Goal: Task Accomplishment & Management: Complete application form

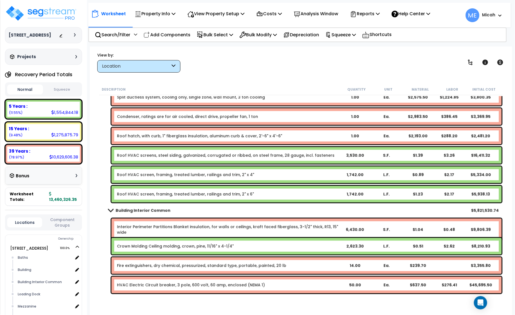
scroll to position [902, 0]
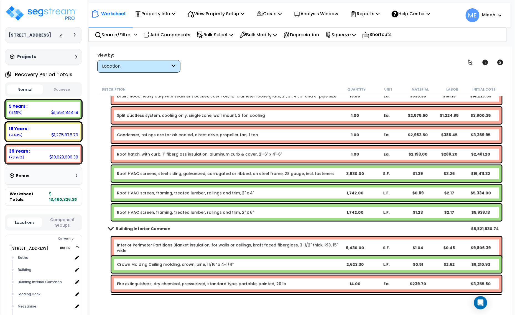
click at [111, 228] on span at bounding box center [111, 229] width 8 height 4
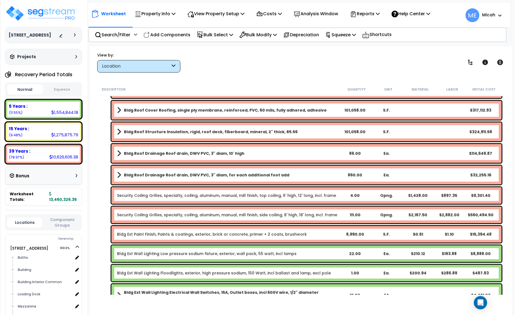
scroll to position [0, 0]
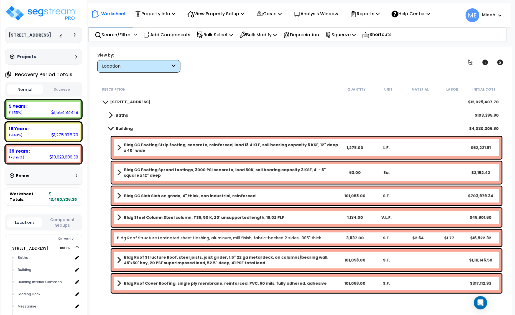
click at [110, 128] on span at bounding box center [111, 128] width 8 height 4
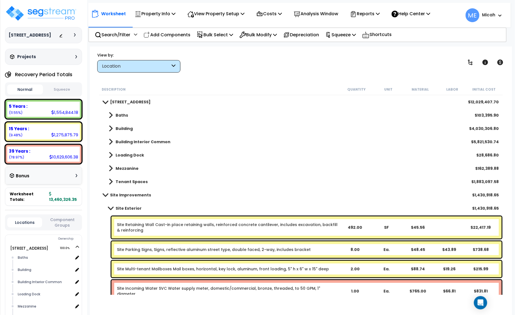
click at [111, 207] on span at bounding box center [111, 208] width 8 height 4
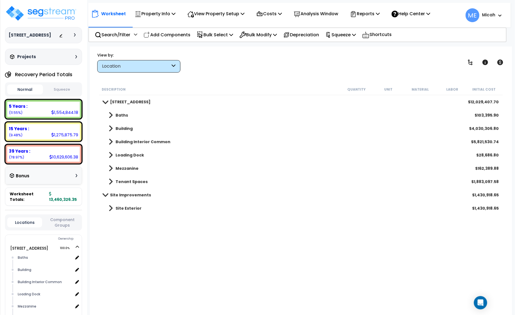
click at [110, 180] on span at bounding box center [111, 182] width 4 height 8
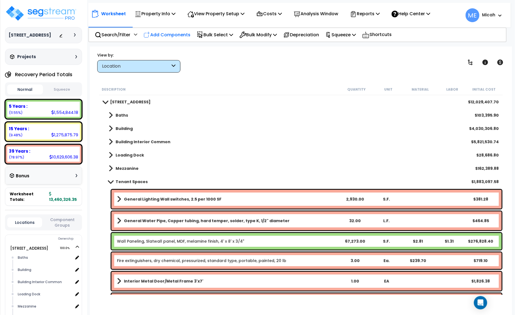
click at [177, 34] on p "Add Components" at bounding box center [167, 34] width 47 height 7
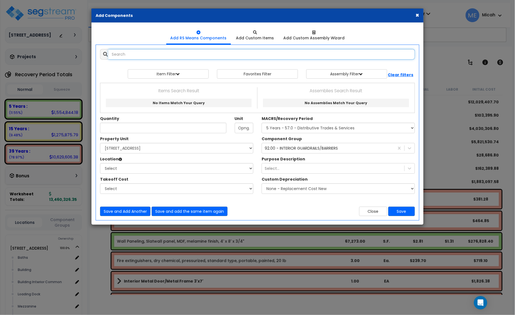
select select
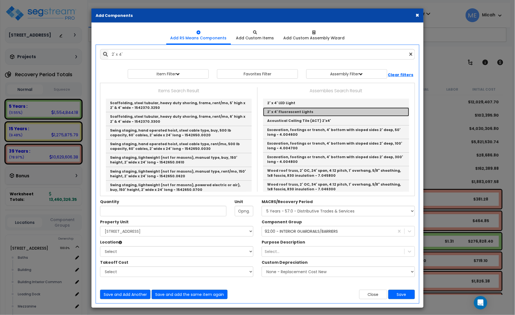
click at [326, 114] on link "2' x 4' Fluorescent Lights" at bounding box center [336, 112] width 146 height 9
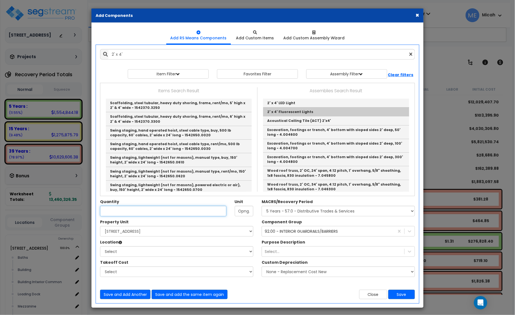
type input "2' x 4' Fluorescent Lights"
type input "EA"
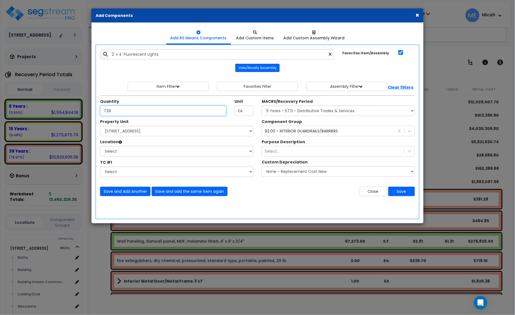
type input "728"
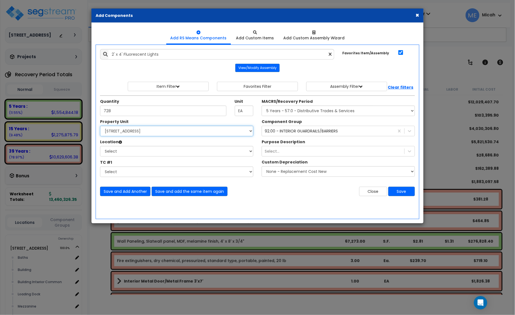
click at [170, 133] on select "Select [STREET_ADDRESS] Site Improvements" at bounding box center [176, 131] width 153 height 11
select select "166495"
click at [100, 126] on select "Select [STREET_ADDRESS] Site Improvements" at bounding box center [176, 131] width 153 height 11
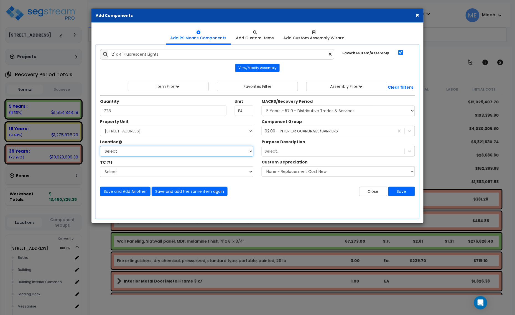
click at [161, 152] on select "Select Baths Building Building Interior Building Interior Common Loading Dock […" at bounding box center [176, 151] width 153 height 11
select select "405"
click at [100, 146] on select "Select Baths Building Building Interior Building Interior Common Loading Dock […" at bounding box center [176, 151] width 153 height 11
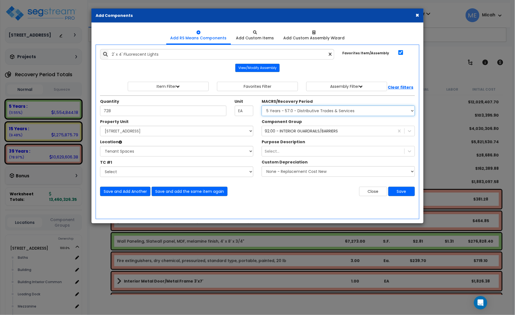
click at [291, 114] on select "Select MACRS/Recovery Period 5 Years - 57.0 - Distributive Trades & Services 5 …" at bounding box center [338, 111] width 153 height 11
select select "3669"
click at [262, 106] on select "Select MACRS/Recovery Period 5 Years - 57.0 - Distributive Trades & Services 5 …" at bounding box center [338, 111] width 153 height 11
click at [280, 131] on div "92.00 - INTERIOR GUARDRAILS/BARRIERS" at bounding box center [301, 131] width 73 height 6
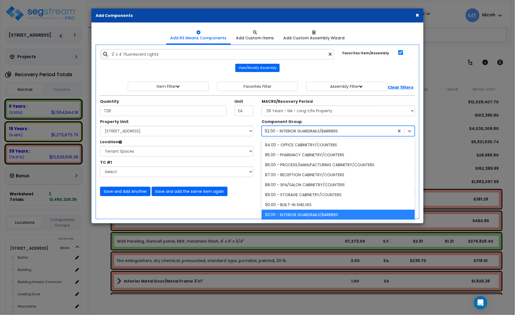
scroll to position [228, 0]
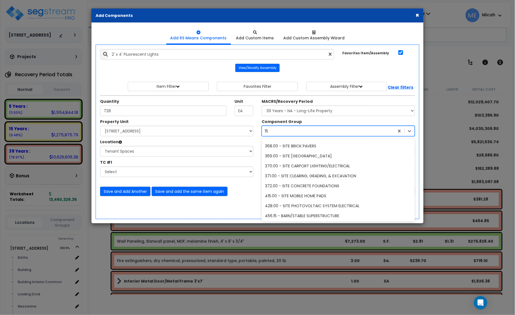
type input "151"
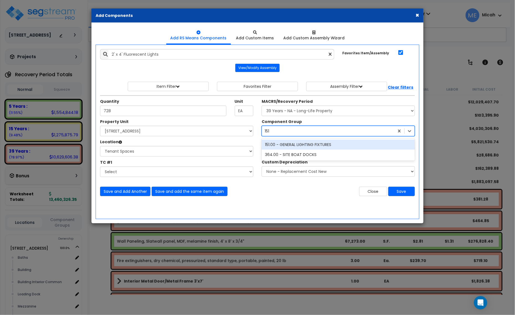
click at [303, 146] on div "151.00 - GENERAL LIGHTING FIXTURES" at bounding box center [338, 145] width 153 height 10
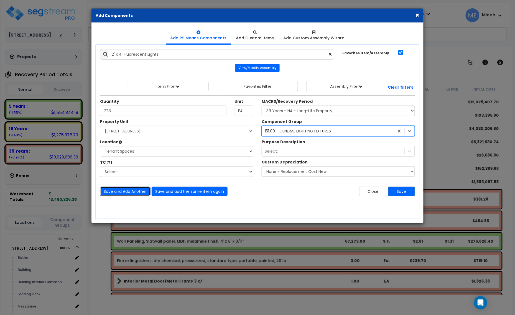
click at [128, 193] on button "Save and Add Another" at bounding box center [125, 191] width 50 height 9
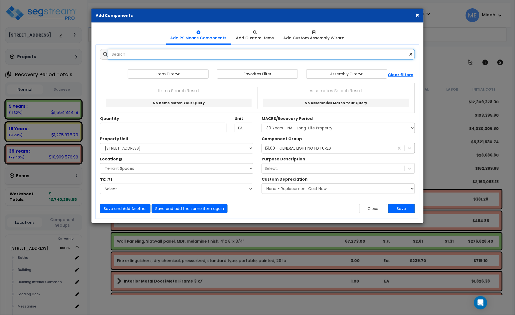
click at [135, 53] on input "text" at bounding box center [261, 54] width 307 height 11
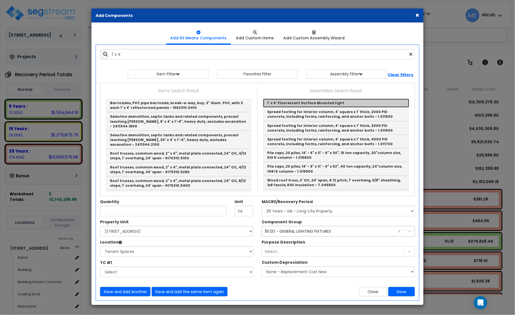
click at [288, 103] on link "1' x 4' Fluorescent Surface Mounted Light" at bounding box center [336, 103] width 146 height 9
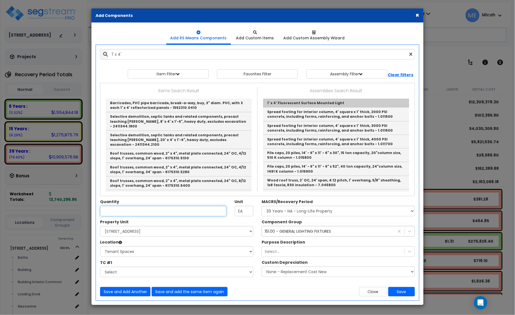
type input "1' x 4' Fluorescent Surface Mounted Light"
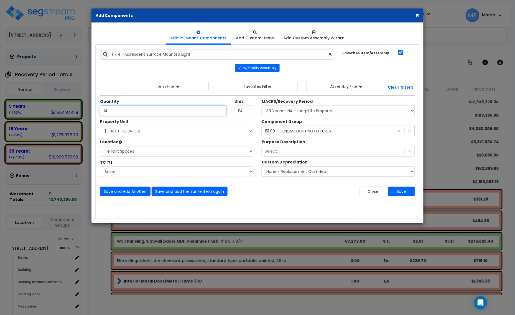
type input "14"
click at [123, 193] on button "Save and Add Another" at bounding box center [125, 191] width 50 height 9
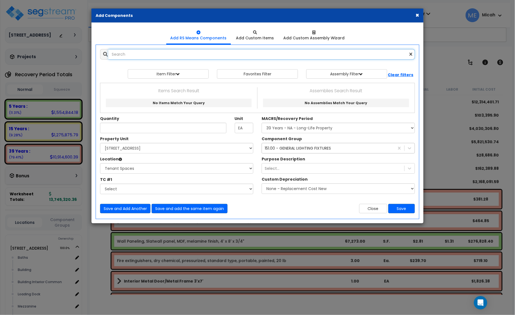
click at [131, 51] on input "text" at bounding box center [261, 54] width 307 height 11
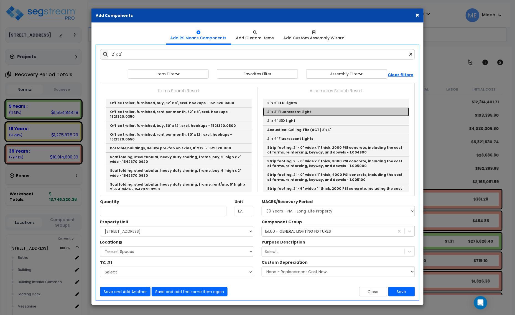
click at [309, 114] on link "2' x 2' Fluorescent Light" at bounding box center [336, 112] width 146 height 9
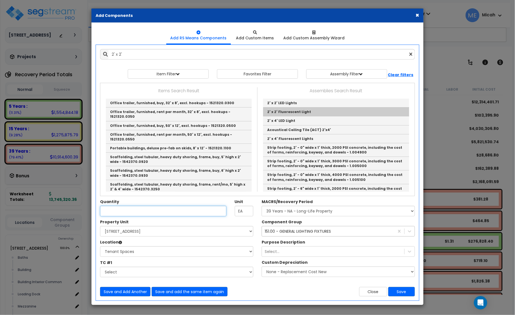
type input "2' x 2' Fluorescent Light"
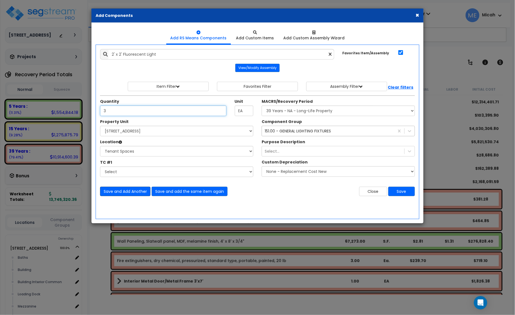
type input "3"
click at [123, 190] on button "Save and Add Another" at bounding box center [125, 191] width 50 height 9
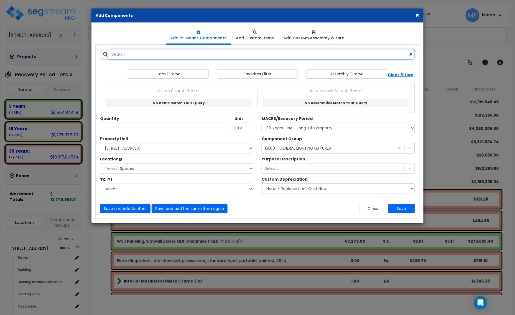
click at [152, 55] on input "text" at bounding box center [261, 54] width 307 height 11
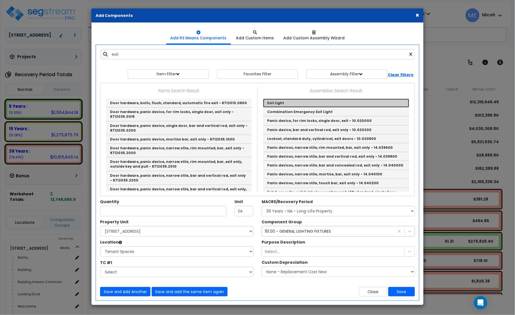
click at [275, 103] on link "Exit Light" at bounding box center [336, 103] width 146 height 9
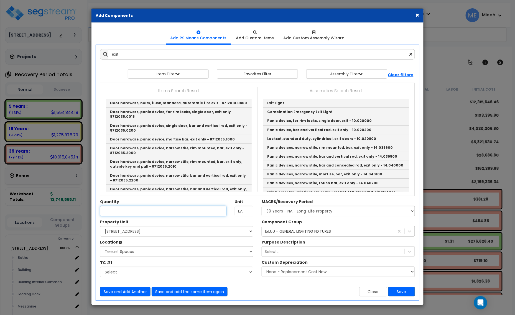
type input "Exit Light"
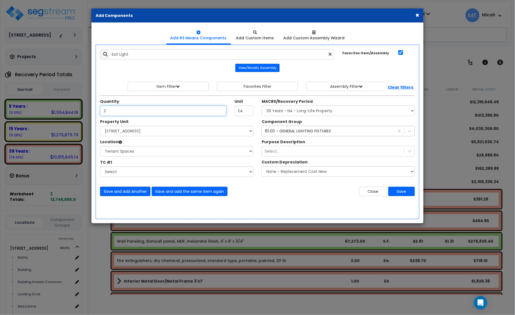
type input "2"
click at [131, 192] on button "Save and Add Another" at bounding box center [125, 191] width 50 height 9
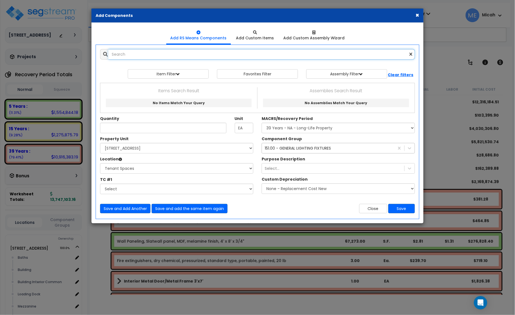
click at [156, 55] on input "text" at bounding box center [261, 54] width 307 height 11
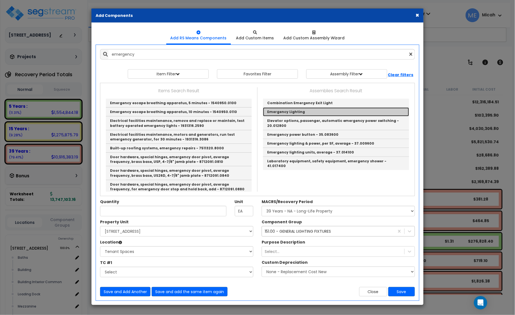
click at [298, 111] on link "Emergency Lighting" at bounding box center [336, 112] width 146 height 9
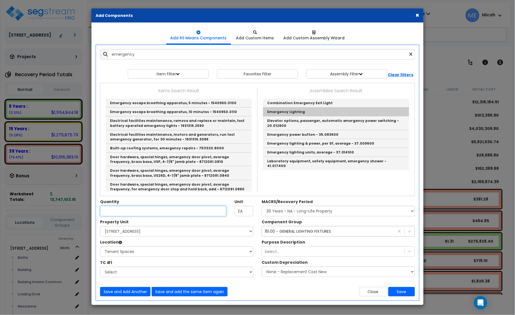
type input "Emergency Lighting"
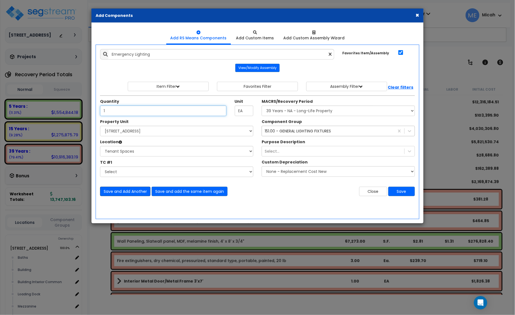
type input "1"
click at [128, 189] on button "Save and Add Another" at bounding box center [125, 191] width 50 height 9
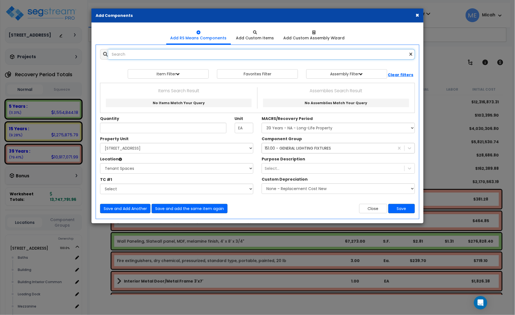
click at [138, 56] on input "text" at bounding box center [261, 54] width 307 height 11
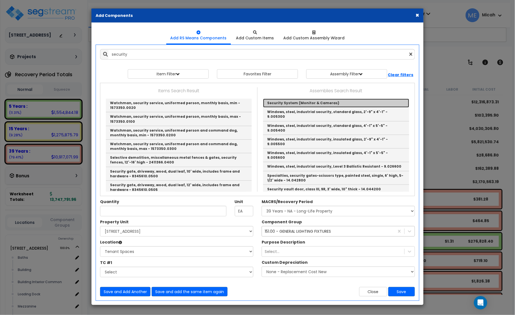
click at [288, 102] on link "Security System (Monitor & Cameras)" at bounding box center [336, 103] width 146 height 9
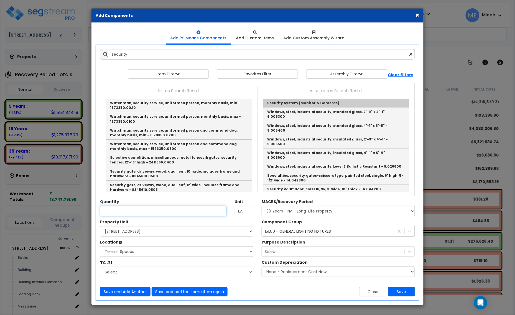
type input "Security System (Monitor & Cameras)"
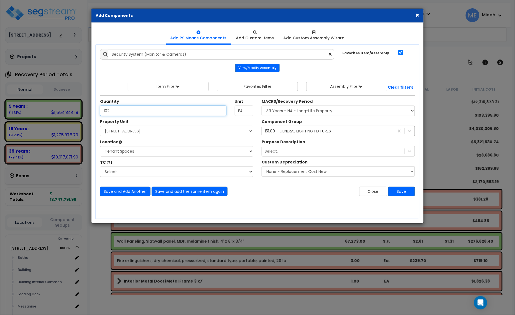
type input "102"
click at [292, 132] on div "151.00 - GENERAL LIGHTING FIXTURES" at bounding box center [298, 131] width 66 height 6
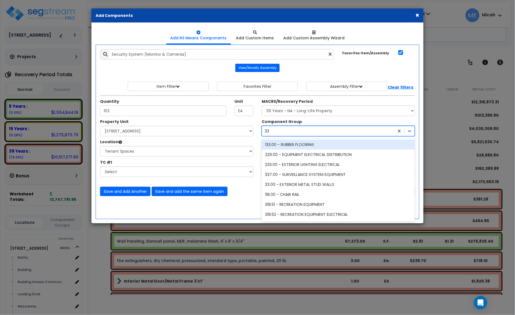
type input "337"
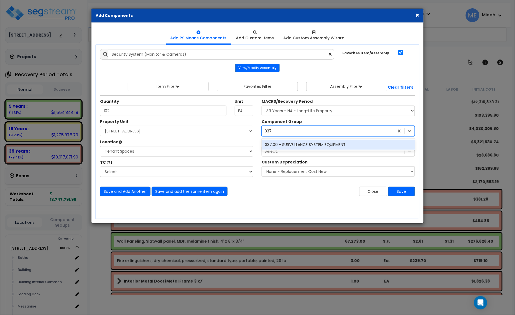
click at [318, 145] on div "337.00 - SURVEILLANCE SYSTEM EQUIPMENT" at bounding box center [338, 145] width 153 height 10
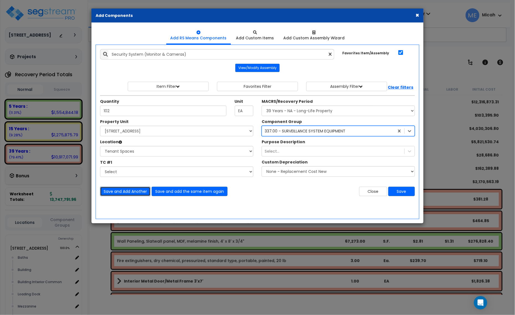
click at [121, 194] on button "Save and Add Another" at bounding box center [125, 191] width 50 height 9
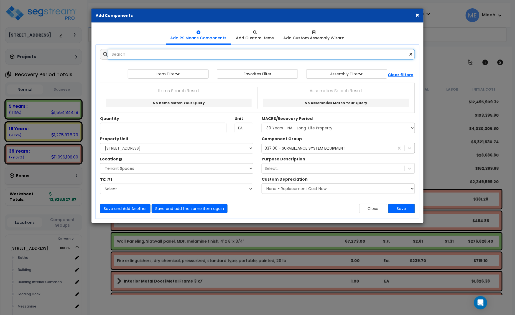
click at [118, 52] on input "text" at bounding box center [261, 54] width 307 height 11
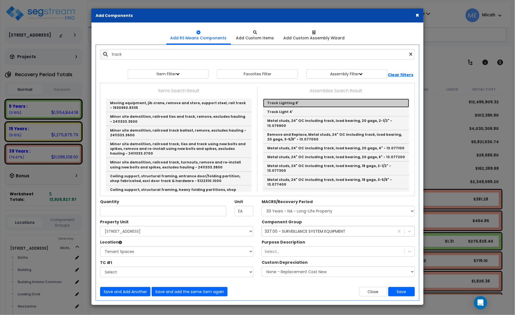
click at [314, 106] on link "Track Lighting 8'" at bounding box center [336, 103] width 146 height 9
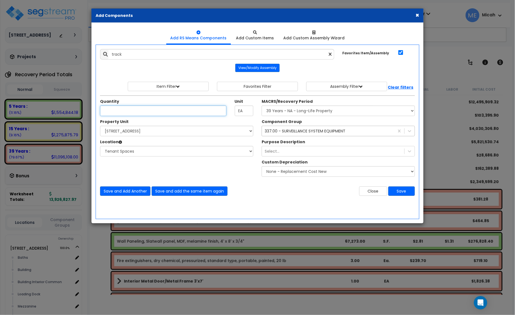
type input "Track Lighting 8'"
type input "448"
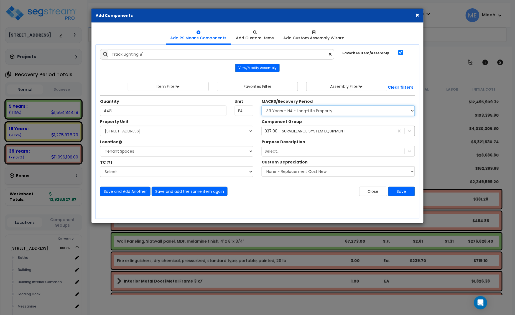
click at [319, 112] on select "Select MACRS/Recovery Period 5 Years - 57.0 - Distributive Trades & Services 5 …" at bounding box center [338, 111] width 153 height 11
select select "3667"
click at [262, 106] on select "Select MACRS/Recovery Period 5 Years - 57.0 - Distributive Trades & Services 5 …" at bounding box center [338, 111] width 153 height 11
click at [306, 133] on div "337.00 - SURVEILLANCE SYSTEM EQUIPMENT" at bounding box center [305, 131] width 81 height 6
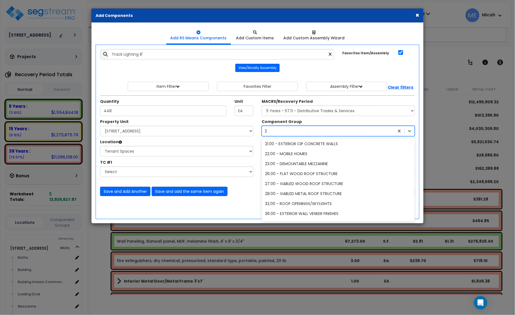
scroll to position [211, 0]
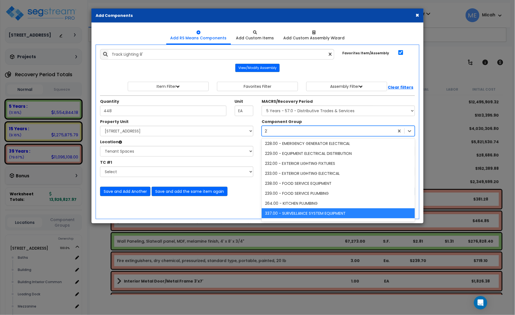
type input "212"
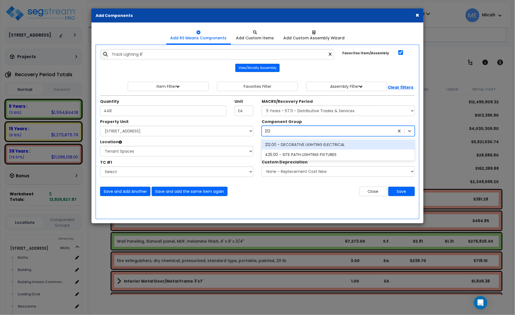
scroll to position [0, 0]
click at [317, 148] on div "212.00 - DECORATIVE LIGHTING ELECTRICAL" at bounding box center [338, 145] width 153 height 10
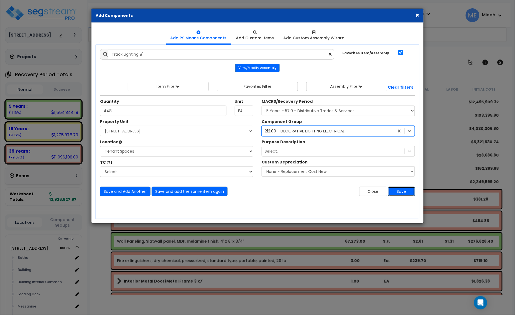
click at [399, 194] on button "Save" at bounding box center [402, 191] width 27 height 9
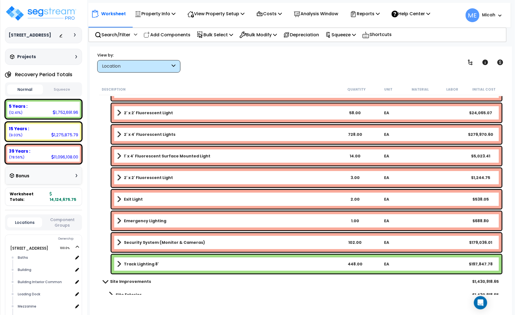
scroll to position [492, 0]
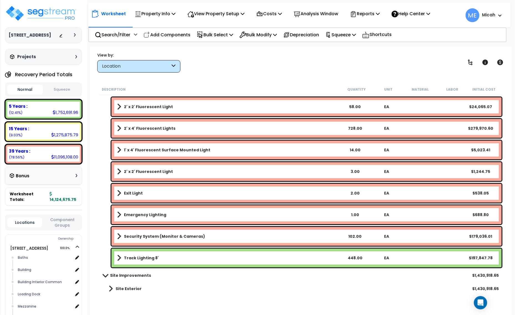
click at [117, 259] on div "Track Lighting 8' 448.00 EA $197,847.78" at bounding box center [307, 258] width 391 height 19
click at [120, 259] on span at bounding box center [119, 258] width 4 height 8
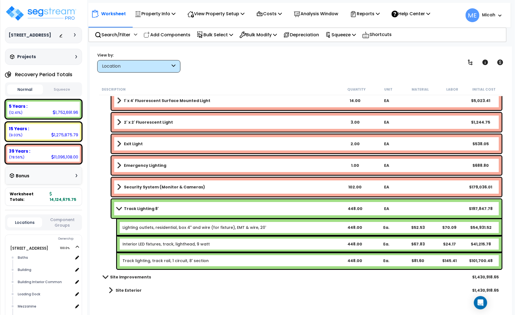
scroll to position [543, 0]
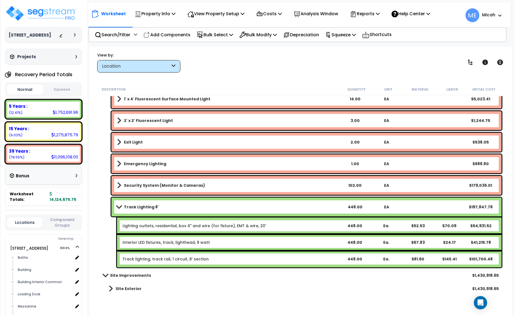
click at [239, 244] on b "Interior LED fixtures, track, lighthead, 9 watt" at bounding box center [231, 243] width 216 height 6
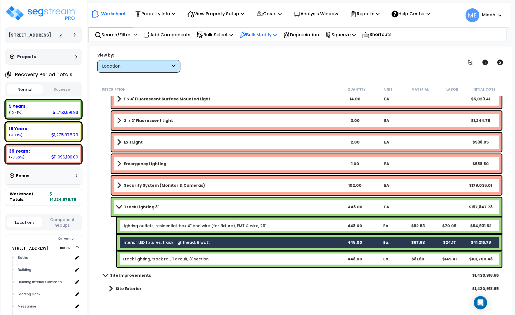
click at [277, 35] on icon at bounding box center [275, 34] width 4 height 4
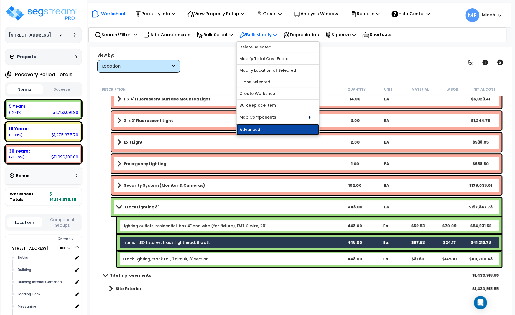
click at [285, 132] on link "Advanced" at bounding box center [278, 129] width 83 height 11
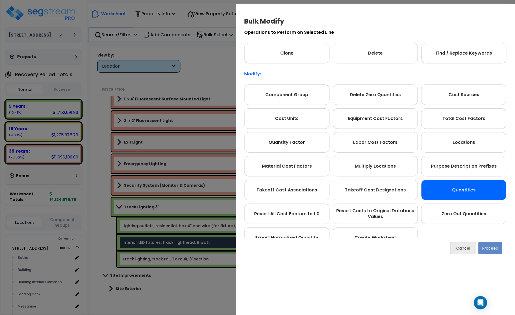
click at [478, 188] on div "Quantities" at bounding box center [464, 190] width 85 height 21
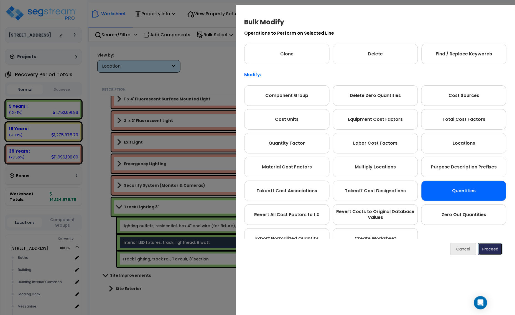
click at [489, 250] on button "Proceed" at bounding box center [491, 249] width 24 height 12
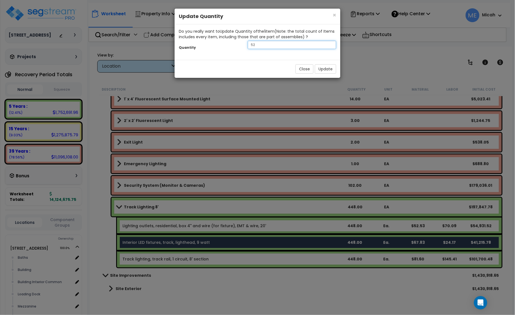
drag, startPoint x: 257, startPoint y: 47, endPoint x: 240, endPoint y: 47, distance: 16.4
click at [242, 47] on div "Quantity 52" at bounding box center [258, 46] width 166 height 12
type input "286"
click at [322, 68] on button "Update" at bounding box center [325, 68] width 21 height 9
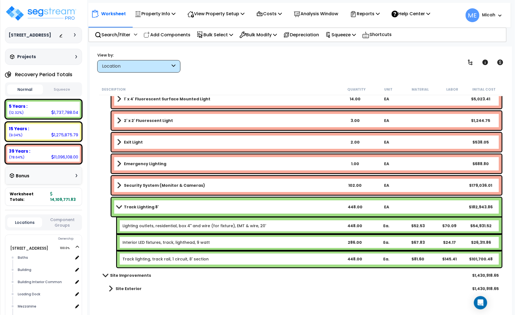
click at [119, 206] on span at bounding box center [119, 207] width 8 height 4
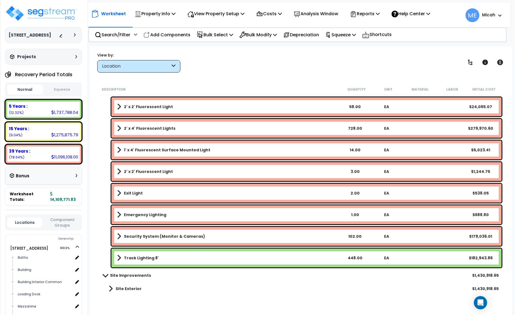
click at [120, 236] on span at bounding box center [119, 237] width 4 height 8
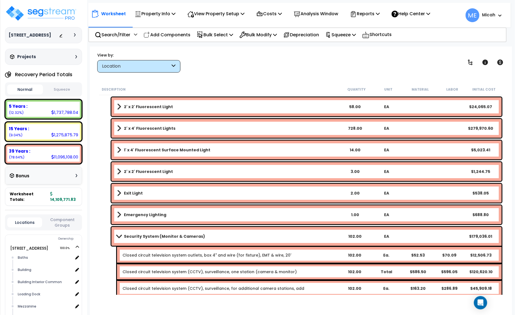
scroll to position [526, 0]
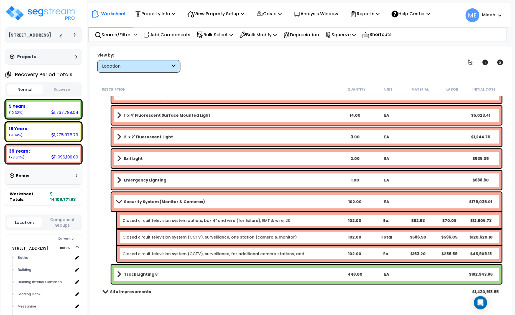
click at [224, 235] on link "Closed circuit television system (CCTV), surveillance, one station (camera & mo…" at bounding box center [210, 238] width 174 height 6
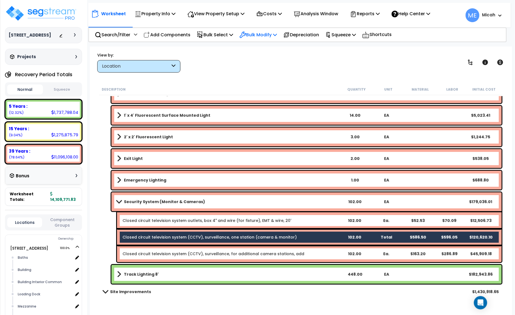
click at [277, 37] on p "Bulk Modify" at bounding box center [258, 34] width 37 height 7
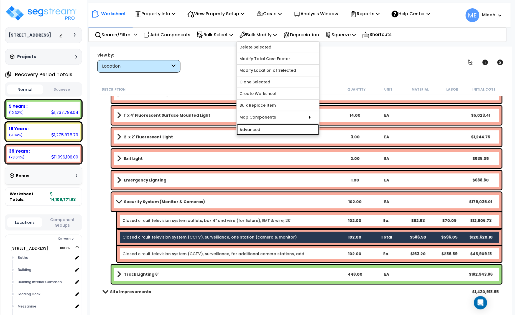
click at [279, 126] on link "Advanced" at bounding box center [278, 129] width 83 height 11
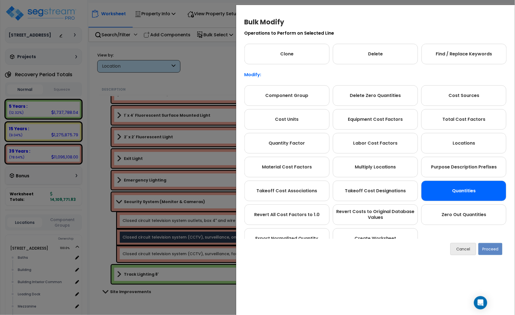
click at [478, 195] on div "Quantities" at bounding box center [464, 191] width 85 height 21
click at [487, 248] on button "Proceed" at bounding box center [491, 249] width 24 height 12
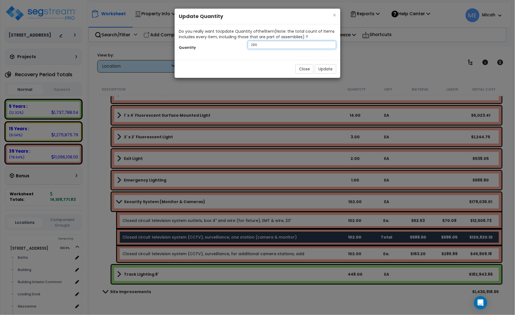
drag, startPoint x: 267, startPoint y: 45, endPoint x: 216, endPoint y: 43, distance: 51.6
click at [220, 43] on div "Quantity 286" at bounding box center [258, 46] width 166 height 12
type input "1"
click at [327, 70] on button "Update" at bounding box center [325, 68] width 21 height 9
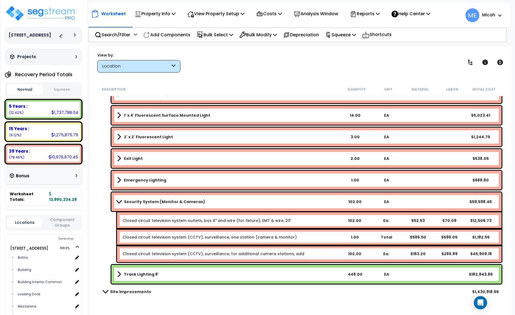
click at [118, 202] on span at bounding box center [119, 202] width 8 height 4
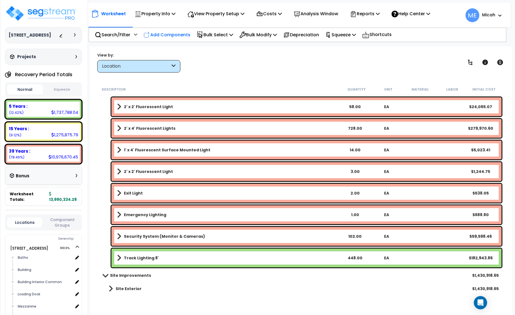
click at [165, 36] on p "Add Components" at bounding box center [167, 34] width 47 height 7
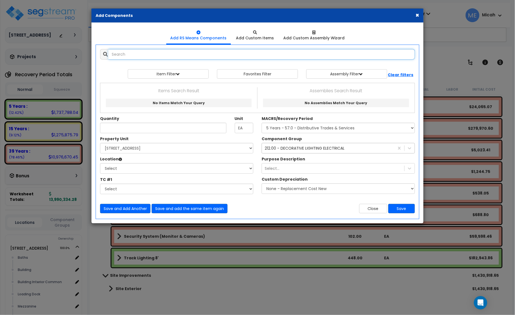
select select
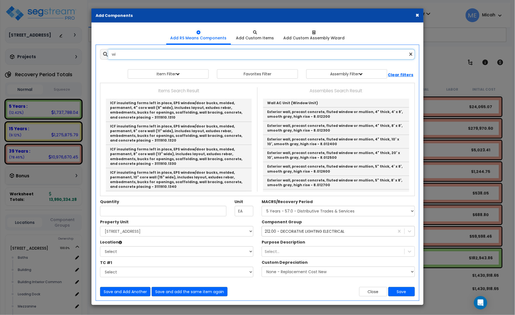
type input "w"
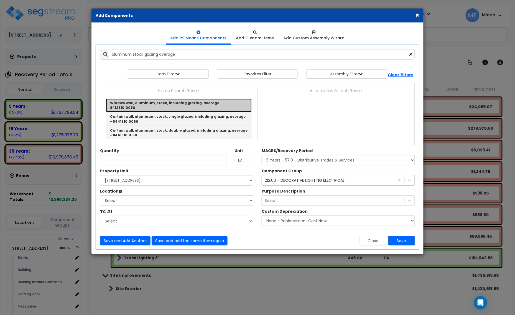
click at [222, 102] on link "Window wall, aluminum, stock, including glazing, average - 8412610.0050" at bounding box center [179, 106] width 146 height 14
type input "Window wall, aluminum, stock, including glazing, average - 8412610.0050"
checkbox input "false"
type input "S.F."
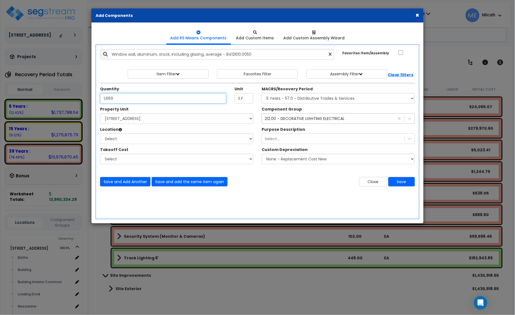
type input "1,669"
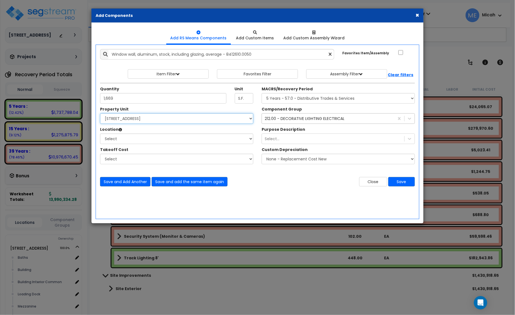
click at [191, 123] on select "Select [STREET_ADDRESS] Site Improvements" at bounding box center [176, 118] width 153 height 11
select select "166495"
click at [100, 114] on select "Select [STREET_ADDRESS] Site Improvements" at bounding box center [176, 118] width 153 height 11
click at [160, 137] on select "Select Baths Building Building Interior Building Interior Common Loading Dock […" at bounding box center [176, 139] width 153 height 11
select select "405"
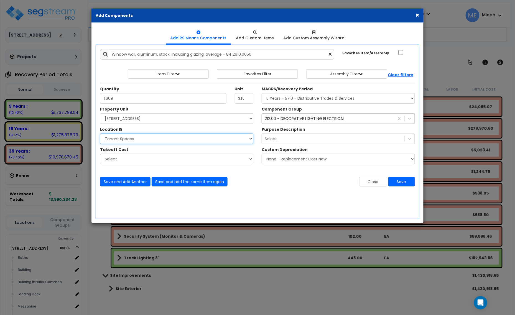
click at [100, 134] on select "Select Baths Building Building Interior Building Interior Common Loading Dock […" at bounding box center [176, 139] width 153 height 11
click at [300, 100] on select "Select MACRS/Recovery Period 5 Years - 57.0 - Distributive Trades & Services 5 …" at bounding box center [338, 98] width 153 height 11
select select "3669"
click at [262, 93] on select "Select MACRS/Recovery Period 5 Years - 57.0 - Distributive Trades & Services 5 …" at bounding box center [338, 98] width 153 height 11
click at [297, 119] on div "212.00 - DECORATIVE LIGHTING ELECTRICAL" at bounding box center [305, 119] width 80 height 6
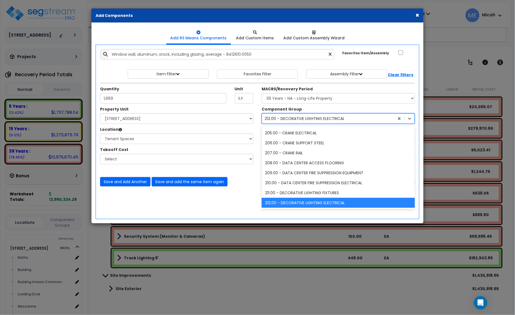
type input "40"
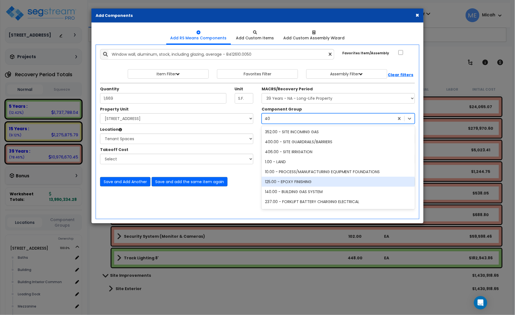
scroll to position [0, 0]
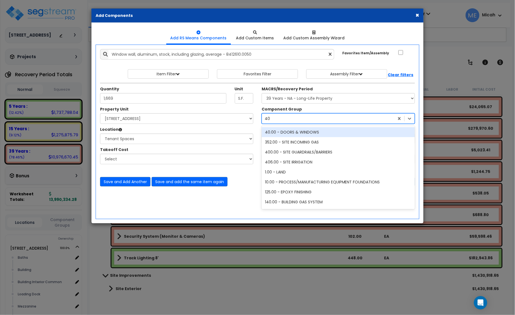
click at [296, 131] on div "40.00 - DOORS & WINDOWS" at bounding box center [338, 132] width 153 height 10
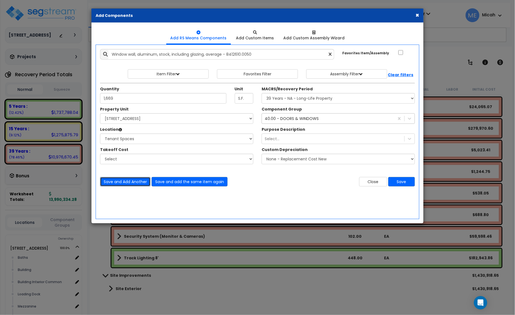
click at [117, 181] on button "Save and Add Another" at bounding box center [125, 181] width 50 height 9
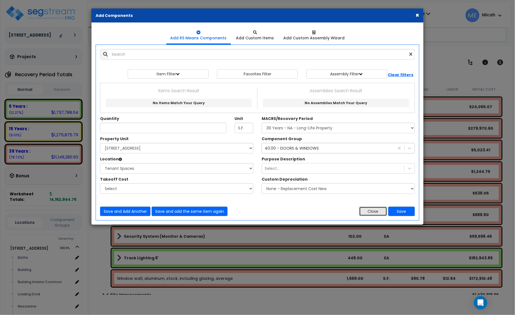
drag, startPoint x: 368, startPoint y: 212, endPoint x: 373, endPoint y: 206, distance: 8.6
click at [368, 212] on button "Close" at bounding box center [373, 211] width 28 height 9
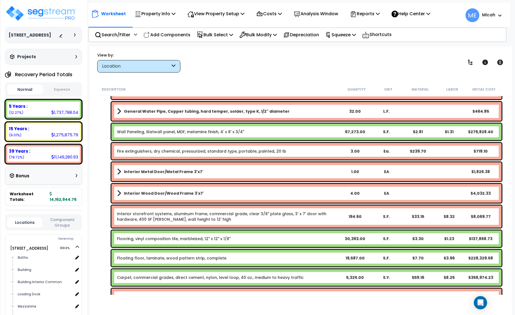
scroll to position [110, 0]
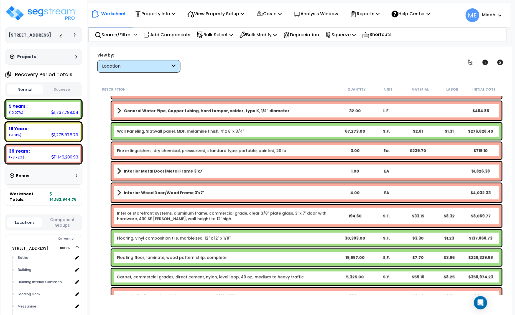
click at [213, 214] on link "Interior storefront systems, aluminum frame, commercial grade, clear 3/8" plate…" at bounding box center [228, 216] width 222 height 11
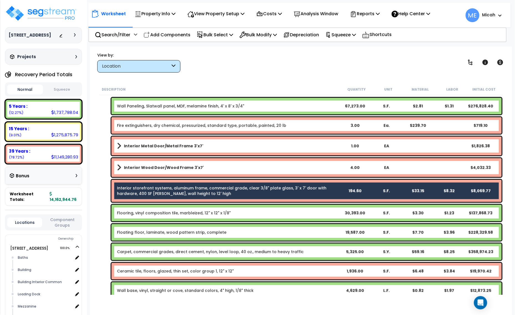
scroll to position [130, 0]
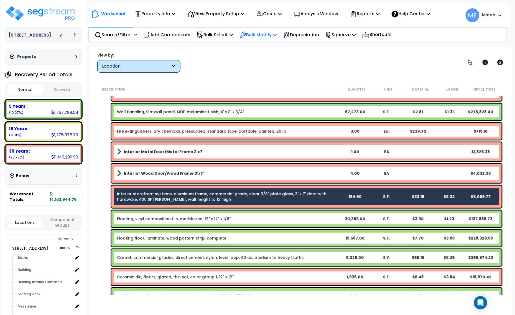
click at [277, 36] on p "Bulk Modify" at bounding box center [258, 34] width 37 height 7
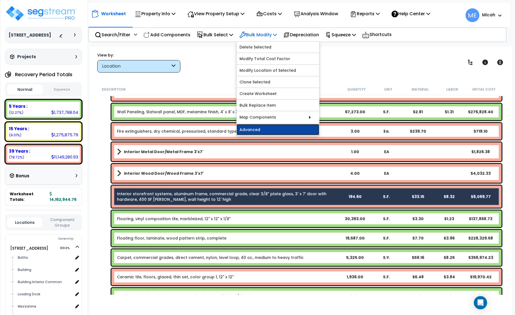
click at [282, 129] on link "Advanced" at bounding box center [278, 129] width 83 height 11
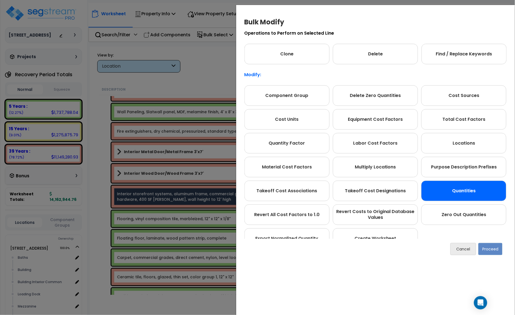
click at [466, 189] on div "Quantities" at bounding box center [464, 191] width 85 height 21
click at [492, 250] on button "Proceed" at bounding box center [491, 249] width 24 height 12
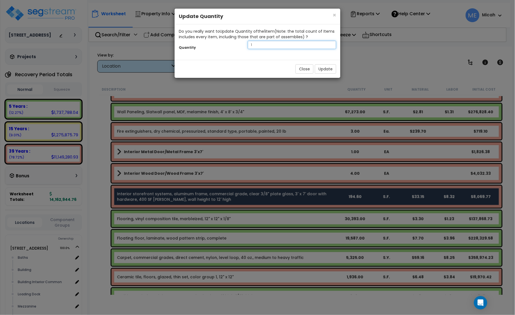
drag, startPoint x: 248, startPoint y: 46, endPoint x: 225, endPoint y: 46, distance: 23.6
click at [225, 46] on div "Quantity 1" at bounding box center [258, 46] width 166 height 12
type input "288"
click at [329, 71] on button "Update" at bounding box center [325, 68] width 21 height 9
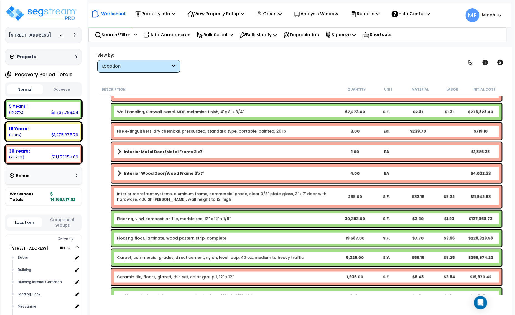
drag, startPoint x: 170, startPoint y: 34, endPoint x: 178, endPoint y: 76, distance: 42.5
click at [170, 34] on p "Add Components" at bounding box center [167, 34] width 47 height 7
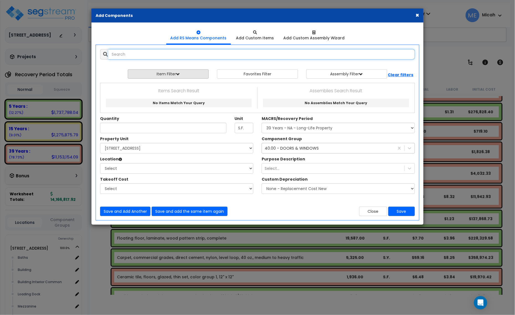
select select
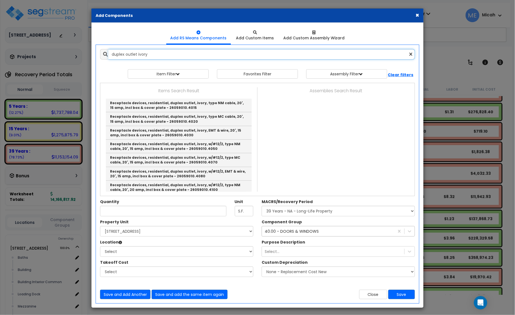
drag, startPoint x: 166, startPoint y: 56, endPoint x: 113, endPoint y: 57, distance: 53.3
click at [115, 57] on input "duplex outlet ivory" at bounding box center [261, 54] width 307 height 11
type input "d"
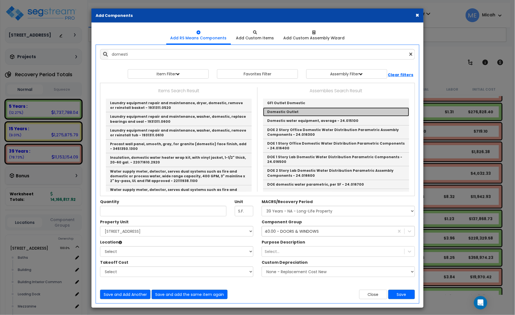
click at [278, 113] on link "Domestic Outlet" at bounding box center [336, 112] width 146 height 9
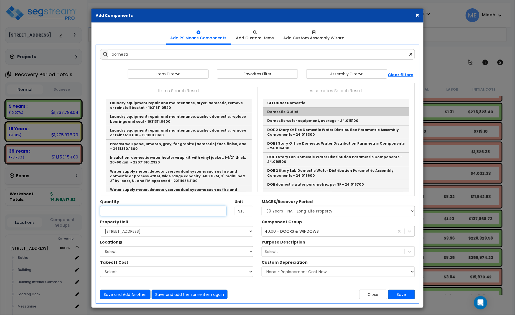
type input "Domestic Outlet"
checkbox input "true"
type input "EA"
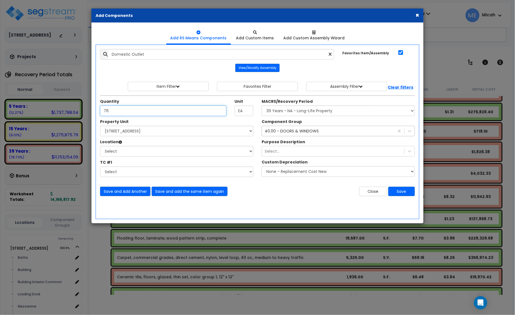
type input "76"
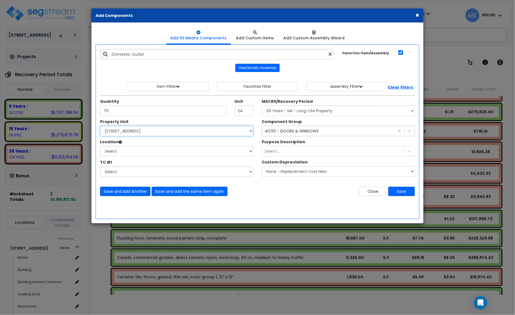
click at [141, 133] on select "Select [STREET_ADDRESS] Site Improvements" at bounding box center [176, 131] width 153 height 11
select select "166495"
click at [100, 126] on select "Select [STREET_ADDRESS] Site Improvements" at bounding box center [176, 131] width 153 height 11
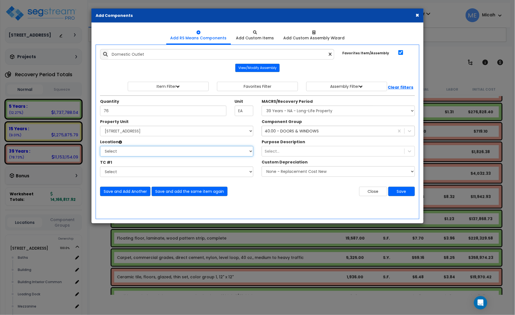
click at [123, 152] on select "Select Baths Building Building Interior Building Interior Common Loading Dock […" at bounding box center [176, 151] width 153 height 11
select select "405"
click at [100, 146] on select "Select Baths Building Building Interior Building Interior Common Loading Dock […" at bounding box center [176, 151] width 153 height 11
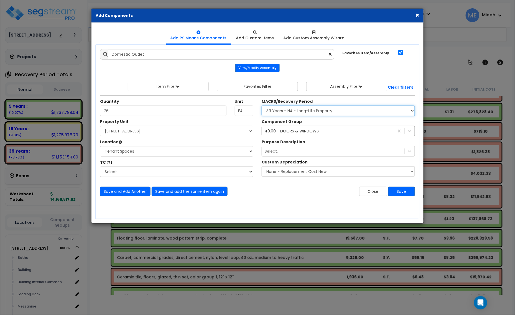
click at [299, 110] on select "Select MACRS/Recovery Period 5 Years - 57.0 - Distributive Trades & Services 5 …" at bounding box center [338, 111] width 153 height 11
select select "3669"
click at [262, 106] on select "Select MACRS/Recovery Period 5 Years - 57.0 - Distributive Trades & Services 5 …" at bounding box center [338, 111] width 153 height 11
click at [304, 129] on div "40.00 - DOORS & WINDOWS" at bounding box center [292, 131] width 54 height 6
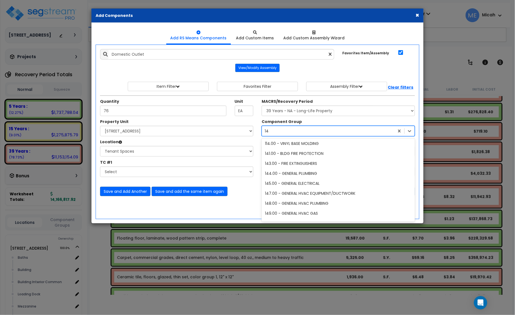
scroll to position [0, 0]
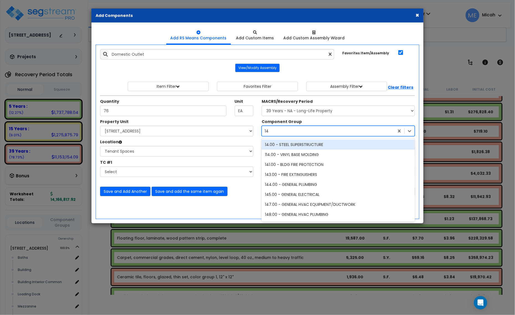
type input "145"
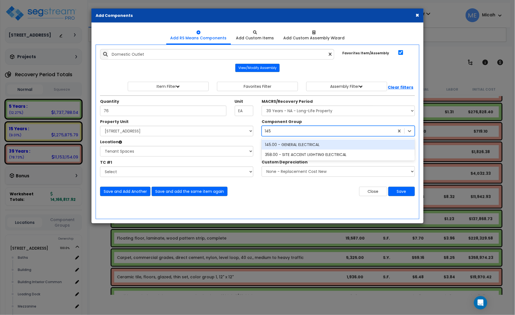
click at [316, 146] on div "145.00 - GENERAL ELECTRICAL" at bounding box center [338, 145] width 153 height 10
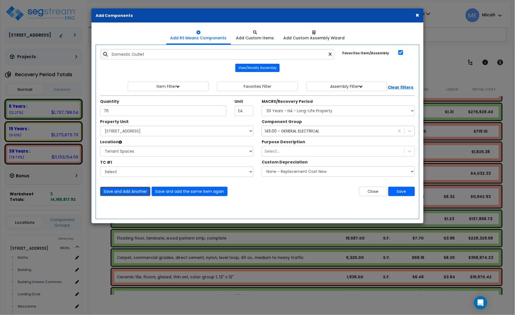
click at [121, 191] on button "Save and Add Another" at bounding box center [125, 191] width 50 height 9
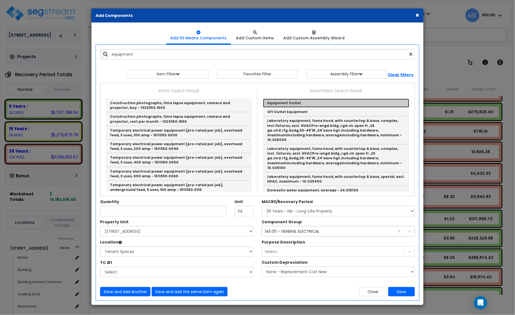
click at [280, 103] on link "Equipment Outlet" at bounding box center [336, 103] width 146 height 9
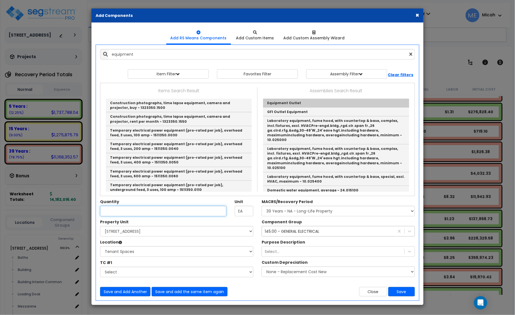
type input "Equipment Outlet"
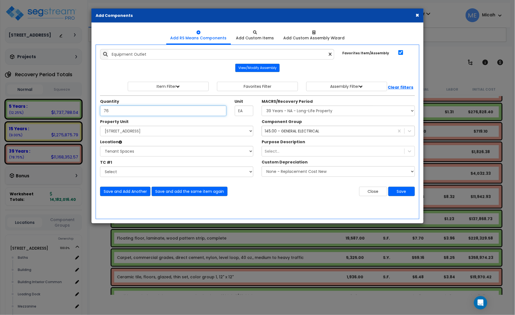
type input "76"
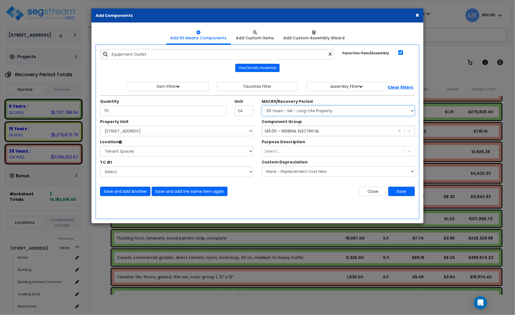
click at [318, 113] on select "Select MACRS/Recovery Period 5 Years - 57.0 - Distributive Trades & Services 5 …" at bounding box center [338, 111] width 153 height 11
select select "3667"
click at [262, 106] on select "Select MACRS/Recovery Period 5 Years - 57.0 - Distributive Trades & Services 5 …" at bounding box center [338, 111] width 153 height 11
click at [307, 133] on div "145.00 - GENERAL ELECTRICAL" at bounding box center [292, 131] width 55 height 6
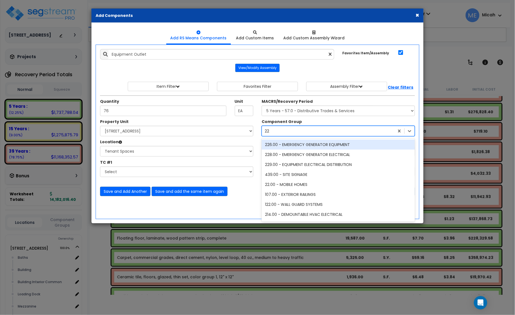
type input "229"
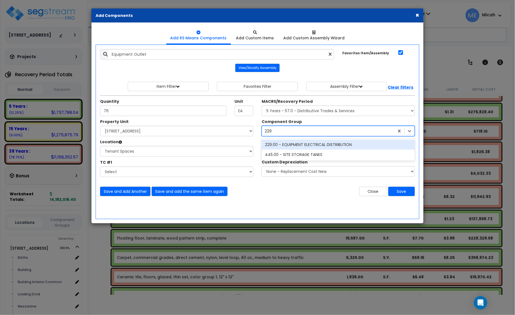
click at [317, 146] on div "229.00 - EQUIPMENT ELECTRICAL DISTRIBUTION" at bounding box center [338, 145] width 153 height 10
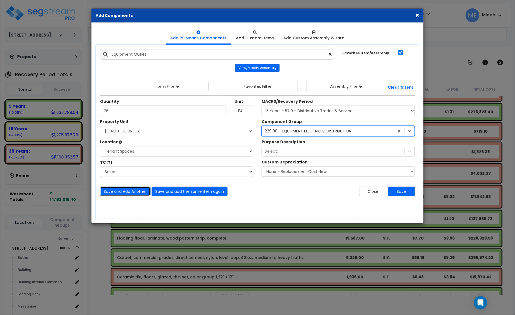
click at [139, 191] on button "Save and Add Another" at bounding box center [125, 191] width 50 height 9
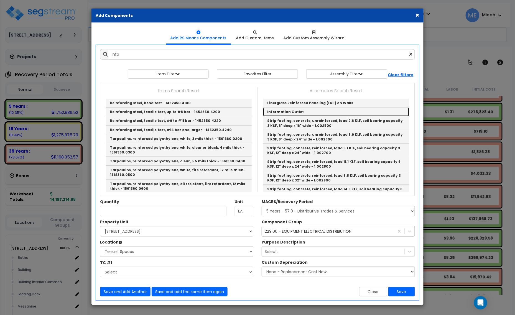
click at [269, 108] on link "Information Outlet" at bounding box center [336, 112] width 146 height 9
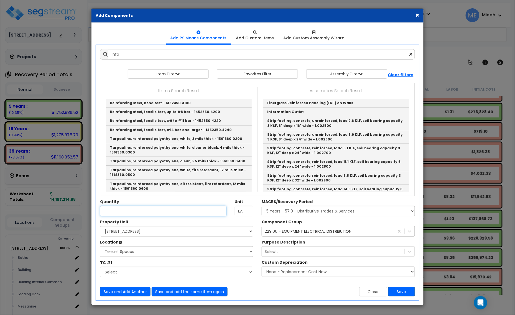
type input "Information Outlet"
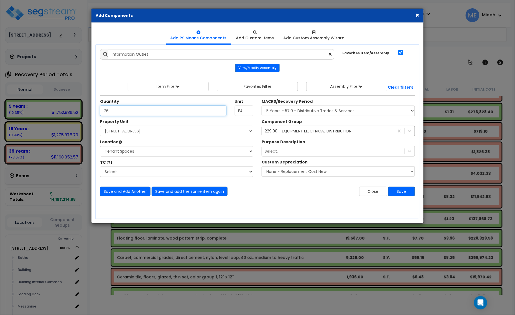
type input "76"
click at [133, 190] on button "Save and Add Another" at bounding box center [125, 191] width 50 height 9
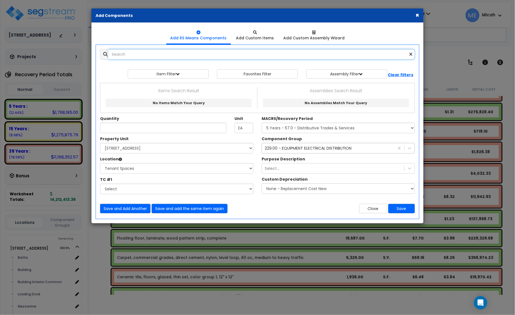
click at [164, 57] on input "text" at bounding box center [261, 54] width 307 height 11
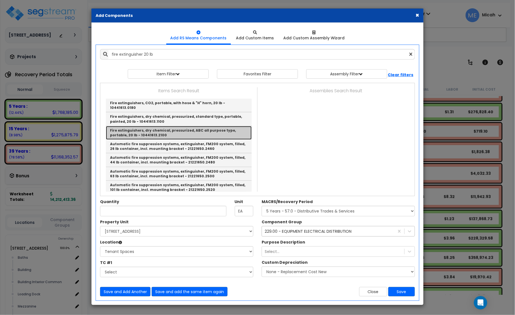
click at [226, 130] on link "Fire extinguishers, dry chemical, pressurized, ABC all purpose type, portable, …" at bounding box center [179, 133] width 146 height 14
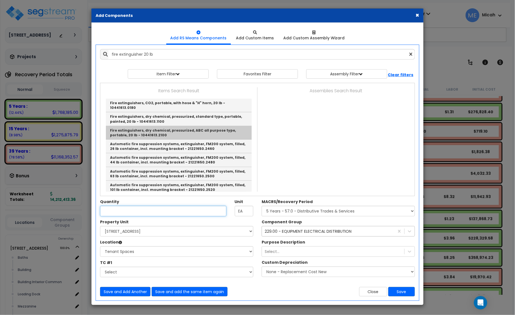
type input "Fire extinguishers, dry chemical, pressurized, ABC all purpose type, portable, …"
checkbox input "false"
type input "Ea."
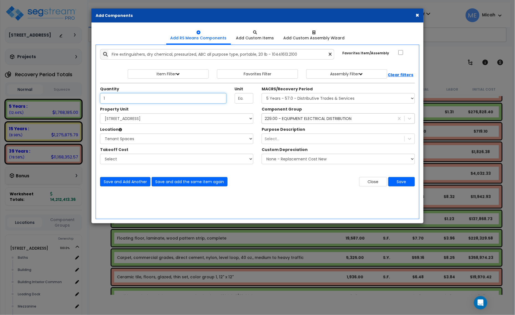
type input "1"
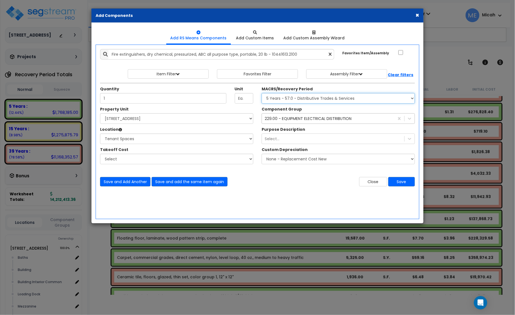
drag, startPoint x: 279, startPoint y: 101, endPoint x: 280, endPoint y: 103, distance: 2.8
click at [279, 101] on select "Select MACRS/Recovery Period 5 Years - 57.0 - Distributive Trades & Services 5 …" at bounding box center [338, 98] width 153 height 11
select select "3669"
click at [262, 93] on select "Select MACRS/Recovery Period 5 Years - 57.0 - Distributive Trades & Services 5 …" at bounding box center [338, 98] width 153 height 11
click at [281, 117] on div "229.00 - EQUIPMENT ELECTRICAL DISTRIBUTION" at bounding box center [308, 119] width 87 height 6
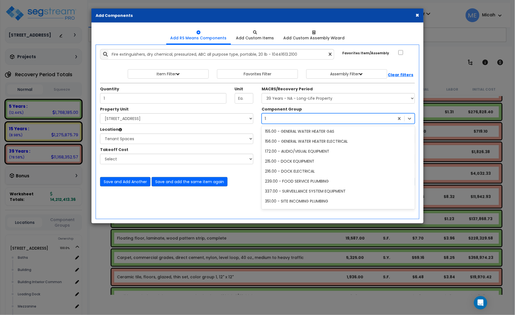
scroll to position [11, 0]
type input "141"
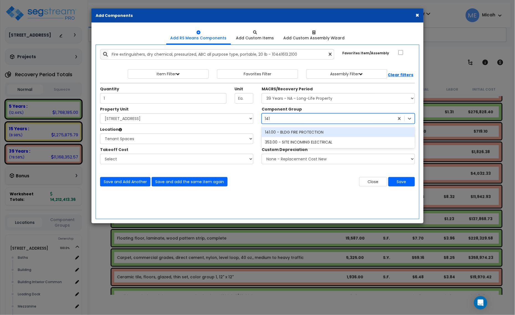
scroll to position [0, 0]
click at [286, 133] on div "141.00 - BLDG FIRE PROTECTION" at bounding box center [338, 132] width 153 height 10
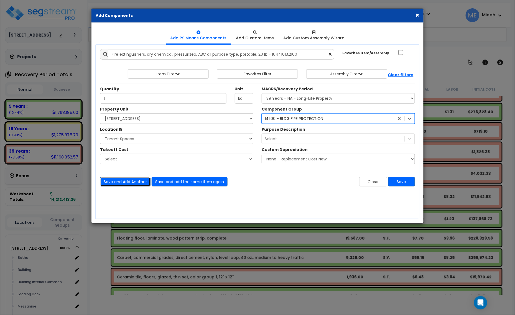
click at [131, 180] on button "Save and Add Another" at bounding box center [125, 181] width 50 height 9
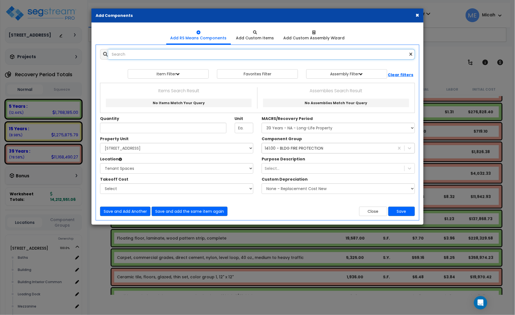
click at [135, 49] on input "text" at bounding box center [261, 54] width 307 height 11
type input "w"
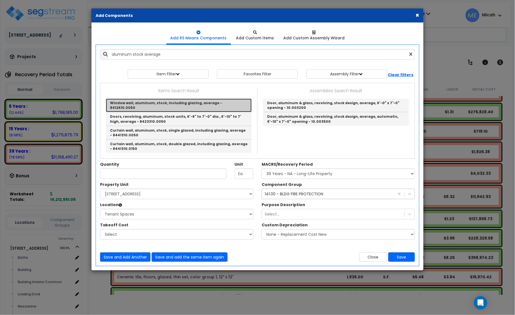
click at [218, 104] on link "Window wall, aluminum, stock, including glazing, average - 8412610.0050" at bounding box center [179, 106] width 146 height 14
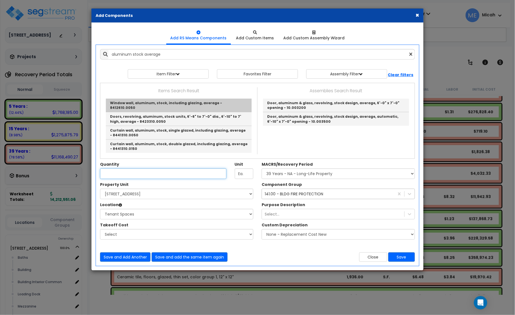
type input "Window wall, aluminum, stock, including glazing, average - 8412610.0050"
type input "S.F."
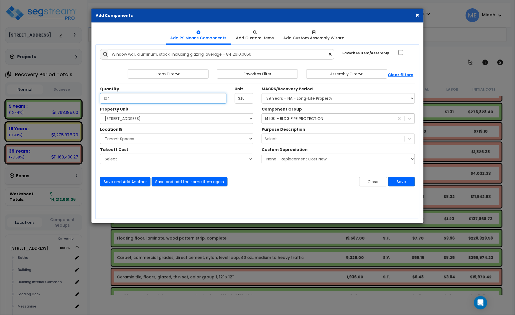
type input "104"
click at [289, 122] on div "141.00 - BLDG FIRE PROTECTION 141" at bounding box center [328, 118] width 133 height 9
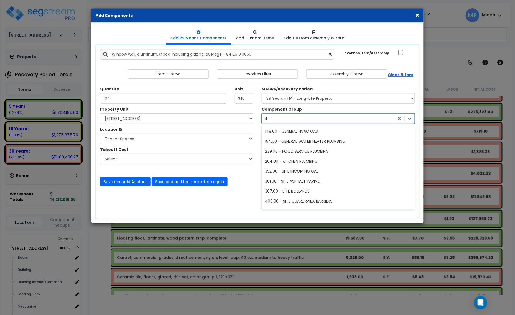
type input "40"
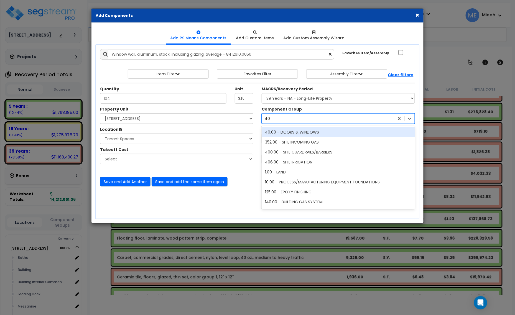
click at [296, 133] on div "40.00 - DOORS & WINDOWS" at bounding box center [338, 132] width 153 height 10
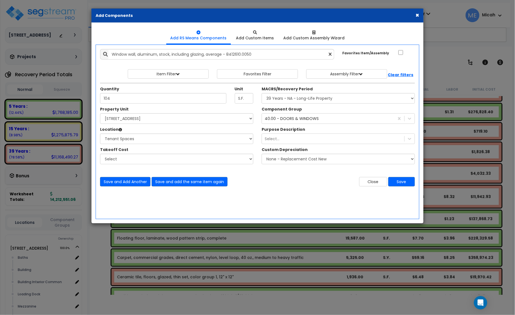
click at [132, 188] on div "Add Items Add Assemblies Both 9514499 Select" at bounding box center [257, 118] width 323 height 146
click at [131, 183] on button "Save and Add Another" at bounding box center [125, 181] width 50 height 9
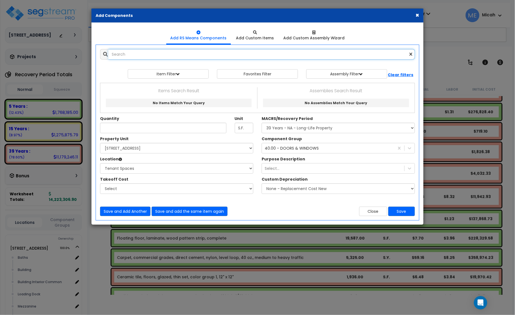
click at [208, 57] on input "text" at bounding box center [261, 54] width 307 height 11
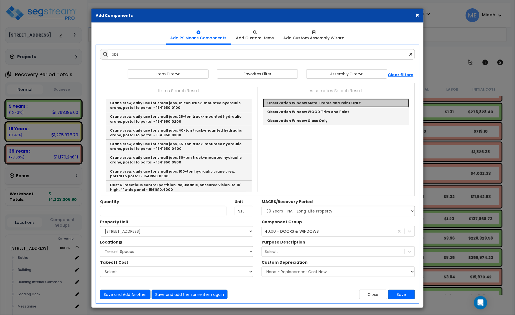
click at [308, 105] on link "Observation Window Metal Frame and Paint ONLY" at bounding box center [336, 103] width 146 height 9
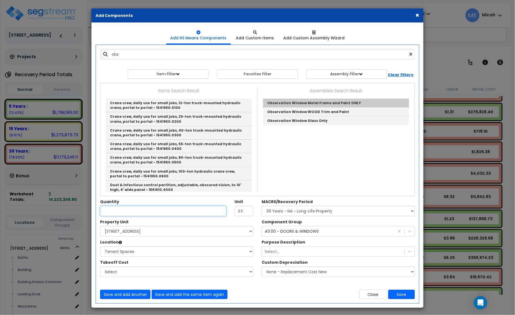
type input "Observation Window Metal Frame and Paint ONLY"
checkbox input "true"
type input "SF"
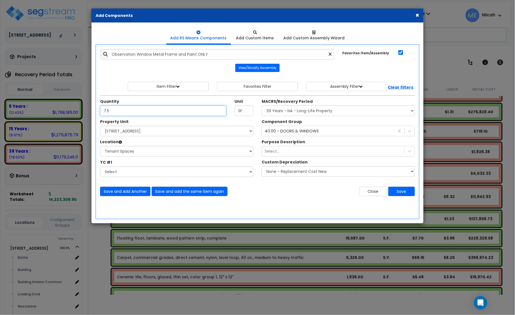
type input "7.5"
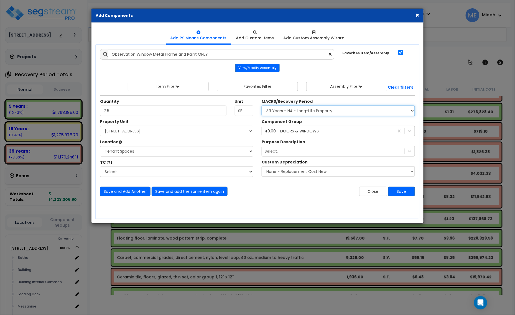
click at [327, 114] on select "Select MACRS/Recovery Period 5 Years - 57.0 - Distributive Trades & Services 5 …" at bounding box center [338, 111] width 153 height 11
select select "3667"
click at [262, 106] on select "Select MACRS/Recovery Period 5 Years - 57.0 - Distributive Trades & Services 5 …" at bounding box center [338, 111] width 153 height 11
click at [322, 135] on div "40.00 - DOORS & WINDOWS 40" at bounding box center [328, 131] width 133 height 9
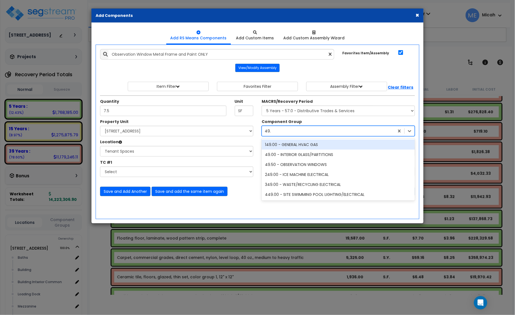
type input "49.5"
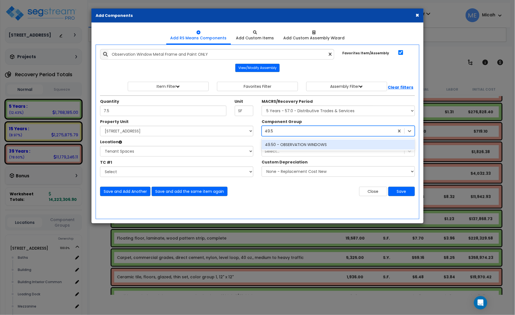
click at [309, 147] on div "49.50 - OBSERVATION WINDOWS" at bounding box center [338, 145] width 153 height 10
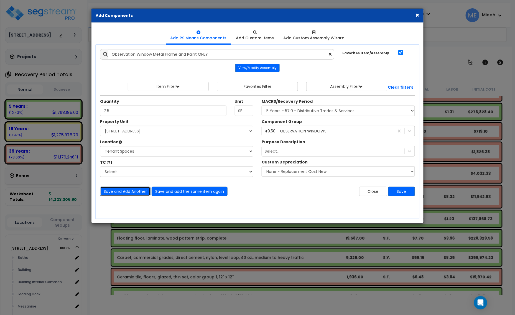
click at [137, 190] on button "Save and Add Another" at bounding box center [125, 191] width 50 height 9
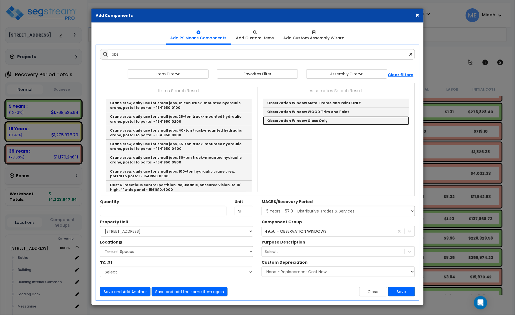
click at [278, 121] on link "Observation Window Glass Only" at bounding box center [336, 121] width 146 height 9
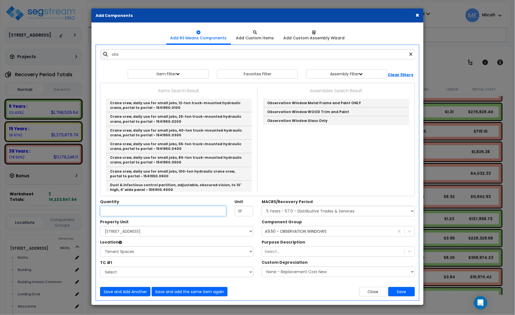
type input "Observation Window Glass Only"
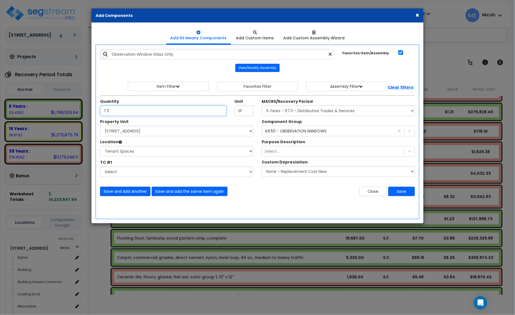
type input "7.5"
click at [133, 194] on button "Save and Add Another" at bounding box center [125, 191] width 50 height 9
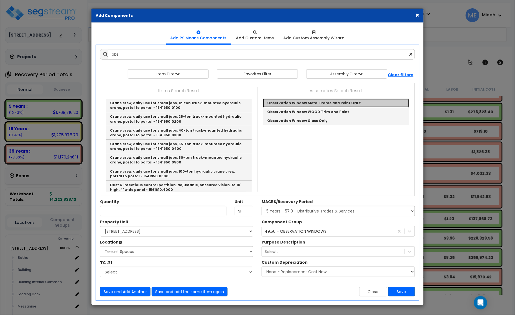
click at [276, 105] on link "Observation Window Metal Frame and Paint ONLY" at bounding box center [336, 103] width 146 height 9
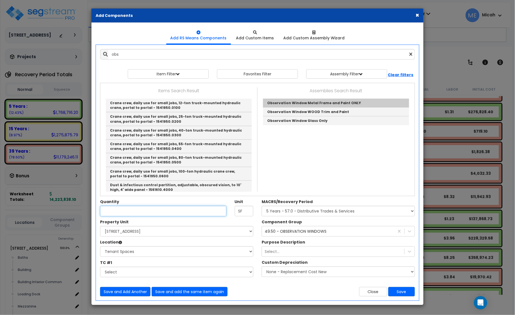
type input "Observation Window Metal Frame and Paint ONLY"
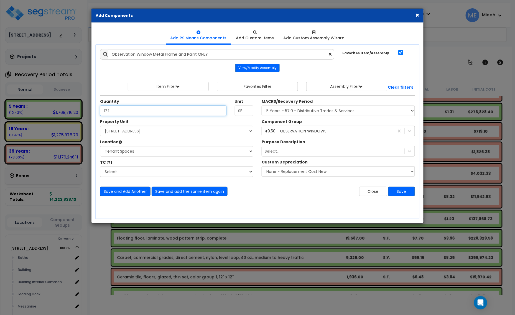
type input "17.1"
click at [125, 192] on button "Save and Add Another" at bounding box center [125, 191] width 50 height 9
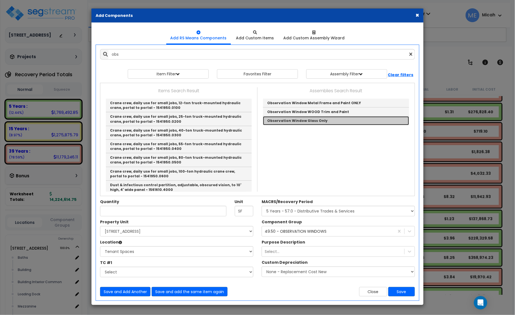
click at [281, 119] on link "Observation Window Glass Only" at bounding box center [336, 121] width 146 height 9
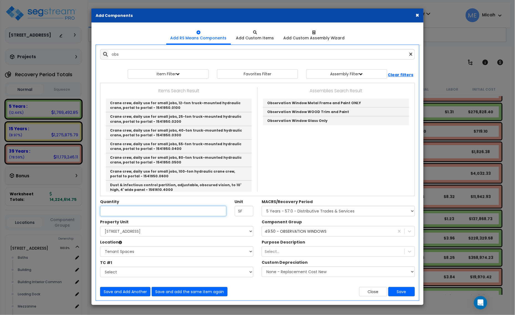
type input "Observation Window Glass Only"
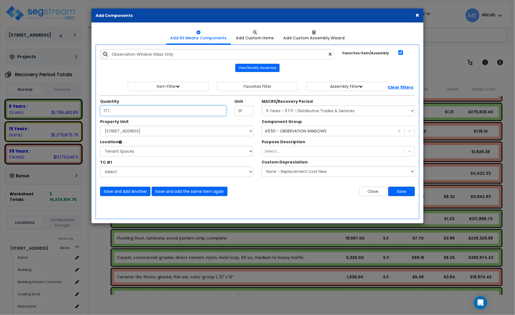
type input "17.1"
click at [411, 193] on button "Save" at bounding box center [402, 191] width 27 height 9
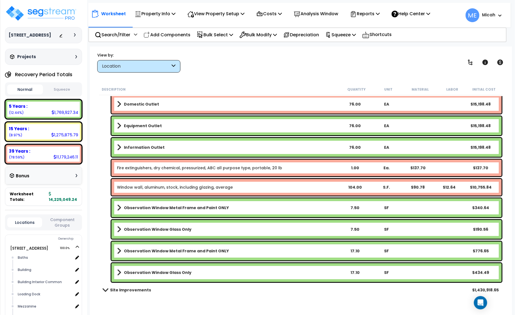
scroll to position [701, 0]
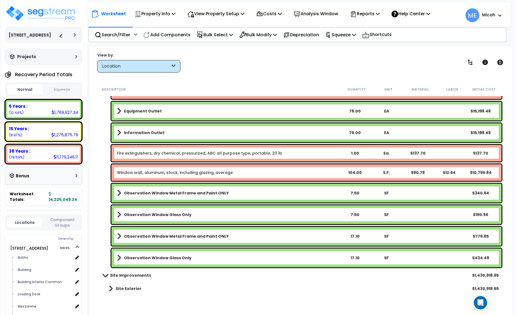
click at [117, 192] on div "Observation Window Metal Frame and Paint ONLY 7.50 SF $340.64" at bounding box center [307, 193] width 391 height 19
click at [118, 193] on span at bounding box center [119, 193] width 4 height 8
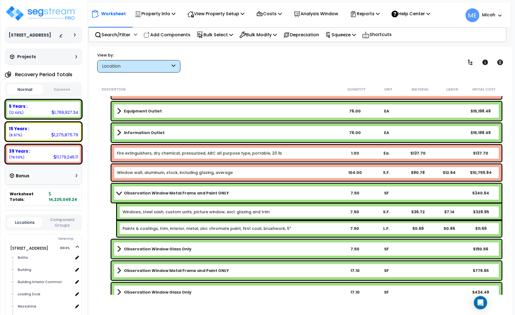
click at [263, 226] on link "Paints & coatings, trim, interior, metal, zinc chromate paint, first coat, brus…" at bounding box center [207, 229] width 169 height 6
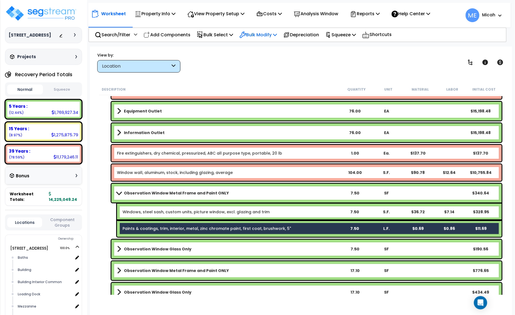
click at [277, 35] on icon at bounding box center [275, 34] width 4 height 4
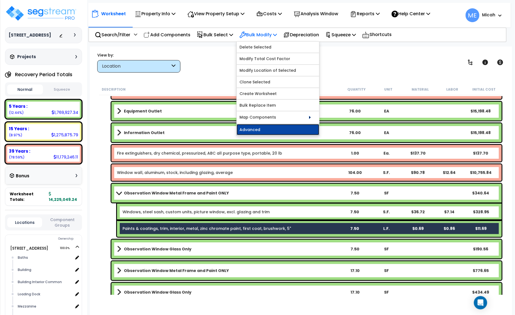
click at [278, 128] on link "Advanced" at bounding box center [278, 129] width 83 height 11
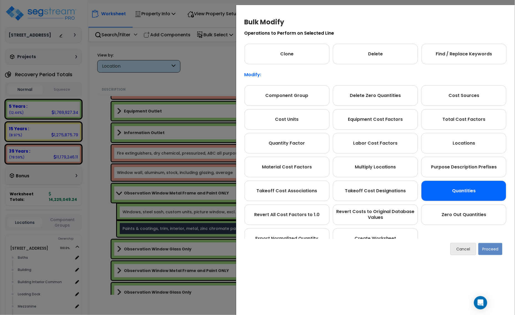
click at [473, 194] on div "Quantities" at bounding box center [464, 191] width 85 height 21
click at [490, 247] on button "Proceed" at bounding box center [491, 249] width 24 height 12
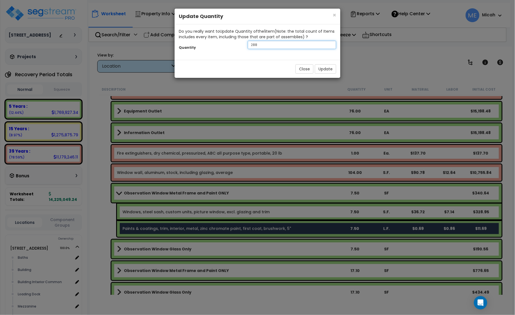
drag, startPoint x: 280, startPoint y: 46, endPoint x: 241, endPoint y: 45, distance: 38.3
click at [241, 45] on div "Quantity 288" at bounding box center [258, 46] width 166 height 12
type input "11"
click at [329, 73] on button "Update" at bounding box center [325, 68] width 21 height 9
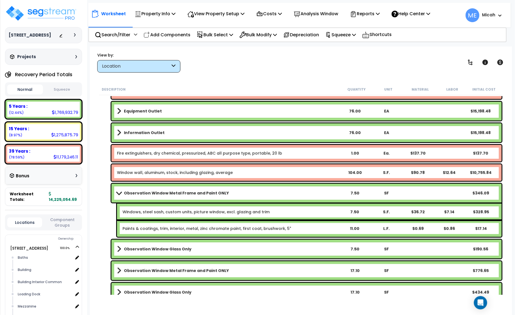
scroll to position [736, 0]
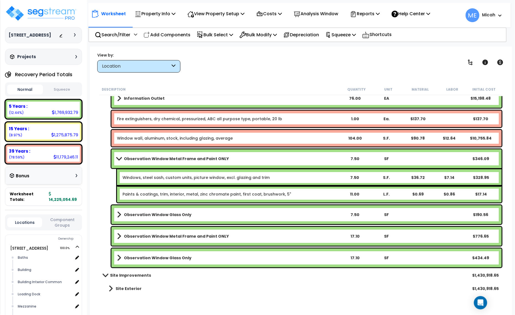
click at [120, 218] on span at bounding box center [119, 215] width 4 height 8
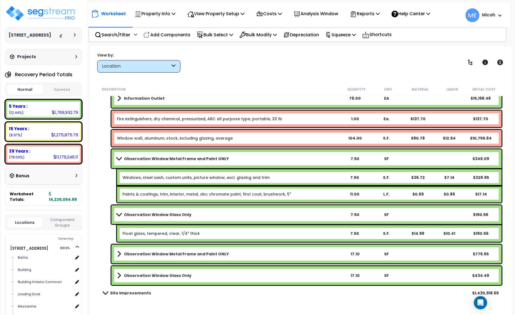
click at [116, 158] on span at bounding box center [119, 159] width 8 height 4
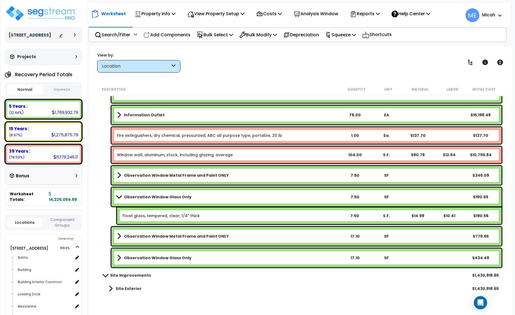
click at [119, 196] on span at bounding box center [119, 197] width 8 height 4
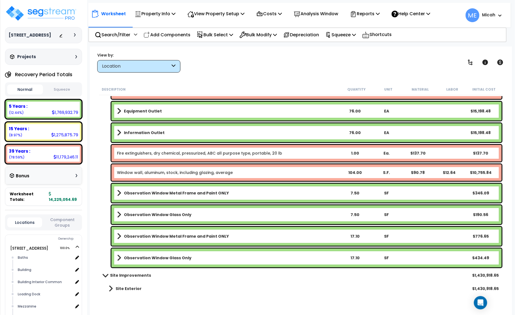
click at [117, 234] on span at bounding box center [119, 237] width 4 height 8
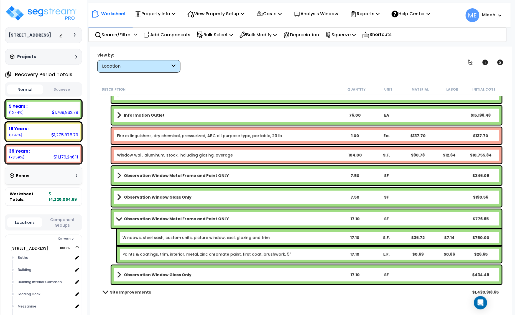
scroll to position [736, 0]
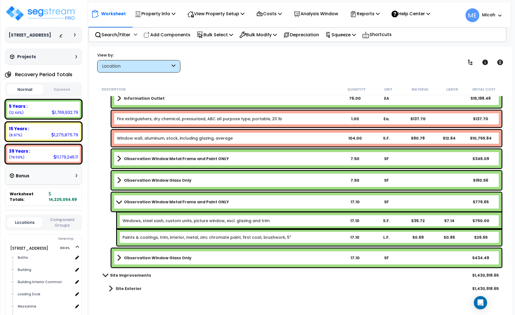
click at [118, 257] on span at bounding box center [119, 258] width 4 height 8
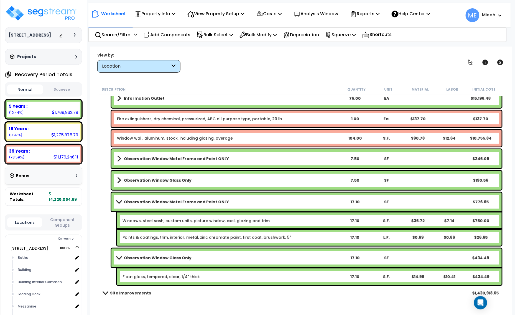
click at [255, 235] on link "Paints & coatings, trim, interior, metal, zinc chromate paint, first coat, brus…" at bounding box center [207, 238] width 169 height 6
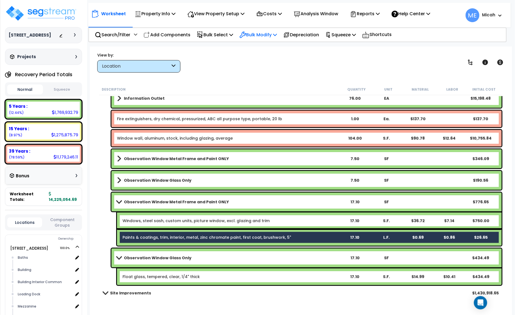
click at [272, 34] on p "Bulk Modify" at bounding box center [258, 34] width 37 height 7
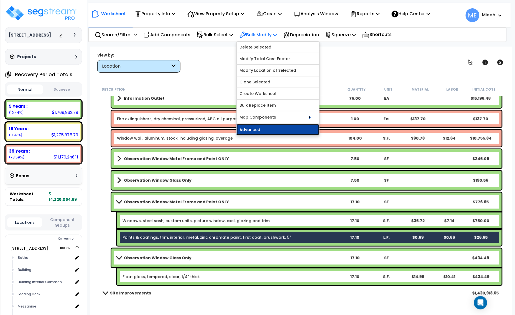
click at [271, 132] on link "Advanced" at bounding box center [278, 129] width 83 height 11
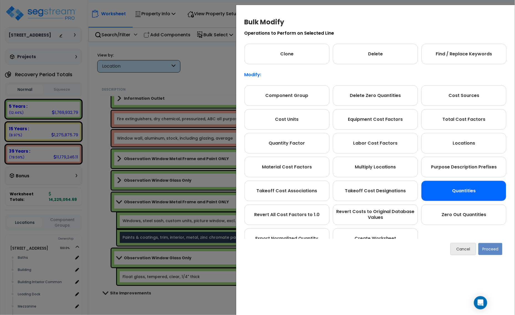
click at [476, 188] on div "Quantities" at bounding box center [464, 191] width 85 height 21
click at [485, 252] on button "Proceed" at bounding box center [491, 249] width 24 height 12
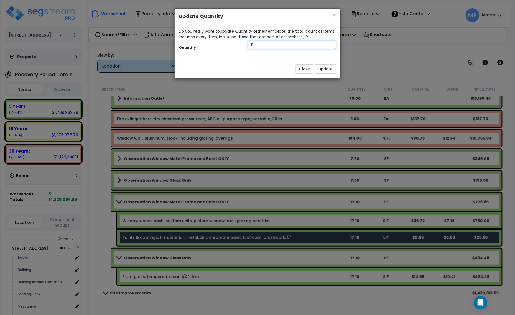
drag, startPoint x: 268, startPoint y: 46, endPoint x: 238, endPoint y: 46, distance: 30.5
click at [238, 46] on div "Quantity 11" at bounding box center [258, 46] width 166 height 12
type input "17.4"
click at [327, 69] on button "Update" at bounding box center [325, 68] width 21 height 9
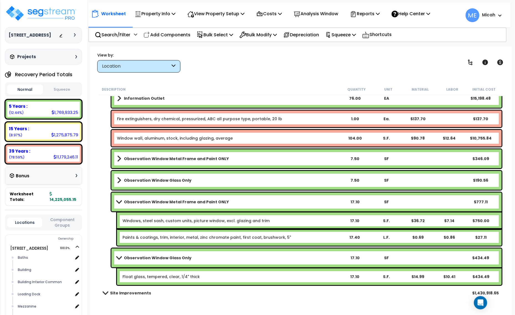
click at [118, 257] on span at bounding box center [119, 258] width 8 height 4
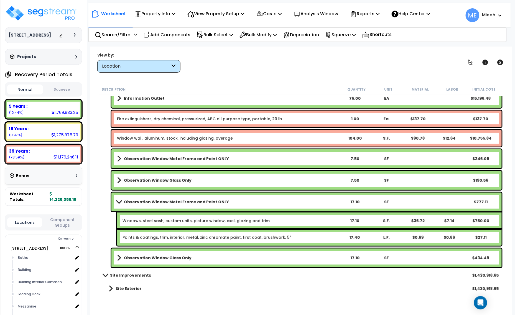
click at [117, 202] on span at bounding box center [119, 202] width 8 height 4
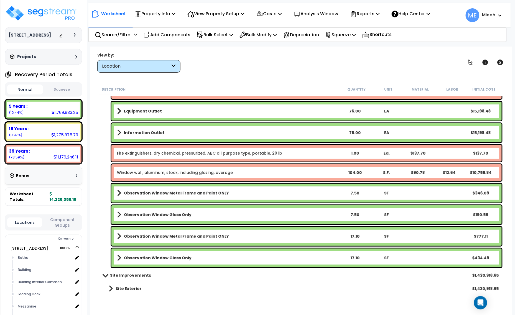
click at [118, 132] on span at bounding box center [119, 133] width 4 height 8
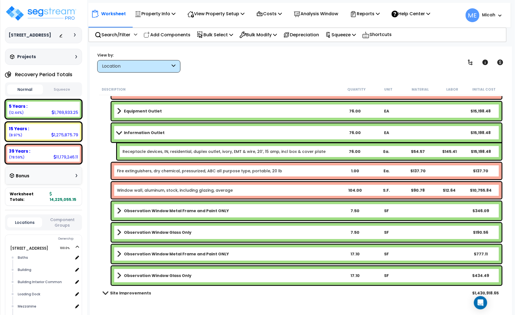
click at [120, 131] on span at bounding box center [119, 133] width 8 height 4
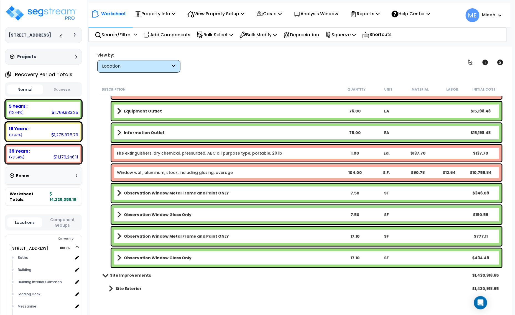
click at [397, 62] on div "View by: Location High to Low (Total Cost)" at bounding box center [301, 62] width 412 height 21
click at [168, 34] on p "Add Components" at bounding box center [167, 34] width 47 height 7
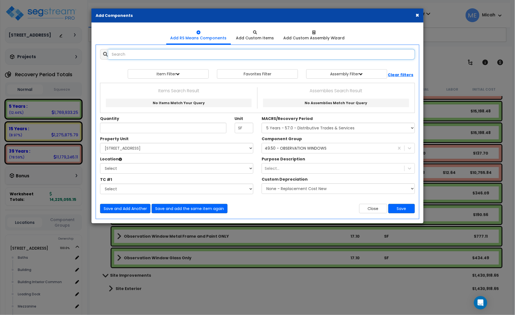
select select
type input "bank equipment"
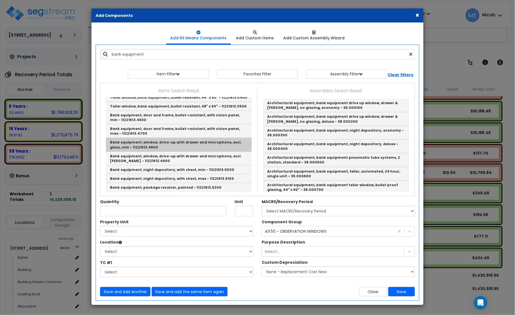
scroll to position [139, 0]
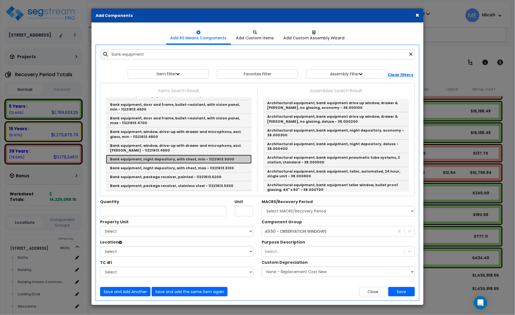
click at [206, 156] on link "Bank equipment, night depository, with chest, min - 11221613.5000" at bounding box center [179, 159] width 146 height 9
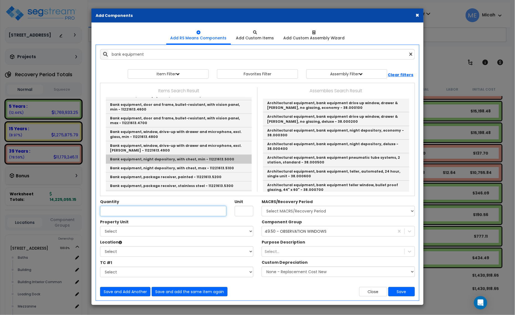
type input "Bank equipment, night depository, with chest, min - 11221613.5000"
checkbox input "false"
type input "Ea."
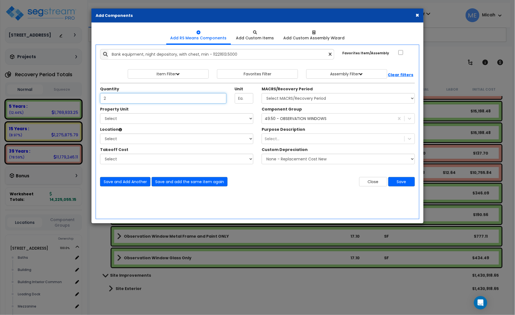
type input "2"
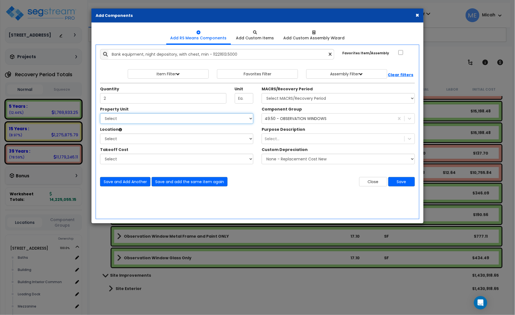
click at [160, 124] on select "Select [STREET_ADDRESS] Site Improvements" at bounding box center [176, 118] width 153 height 11
select select "166495"
click at [100, 114] on select "Select [STREET_ADDRESS] Site Improvements" at bounding box center [176, 118] width 153 height 11
click at [154, 140] on select "Select Baths Building Building Interior Building Interior Common Loading Dock […" at bounding box center [176, 139] width 153 height 11
select select "405"
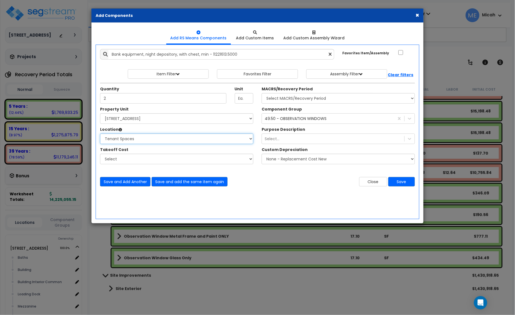
click at [100, 134] on select "Select Baths Building Building Interior Building Interior Common Loading Dock […" at bounding box center [176, 139] width 153 height 11
click at [332, 98] on select "Select MACRS/Recovery Period 5 Years - 57.0 - Distributive Trades & Services 5 …" at bounding box center [338, 98] width 153 height 11
select select "3667"
click at [262, 93] on select "Select MACRS/Recovery Period 5 Years - 57.0 - Distributive Trades & Services 5 …" at bounding box center [338, 98] width 153 height 11
click at [298, 121] on div "49.50 - OBSERVATION WINDOWS" at bounding box center [296, 119] width 62 height 6
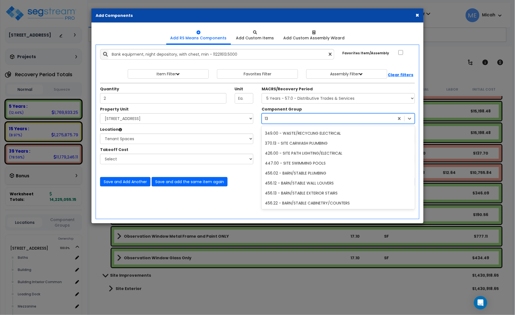
scroll to position [338, 0]
type input "137"
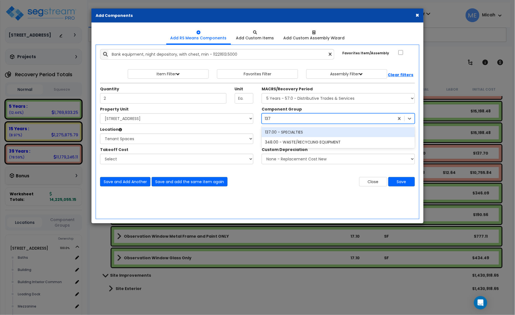
click at [293, 132] on div "137.00 - SPECIALTIES" at bounding box center [338, 132] width 153 height 10
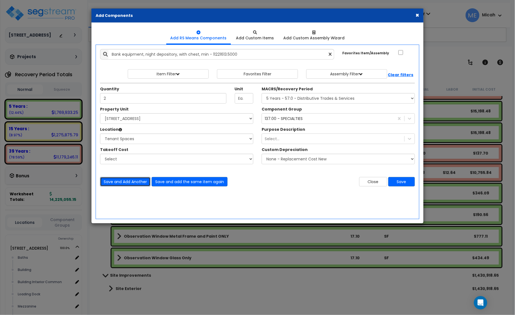
click at [129, 183] on button "Save and Add Another" at bounding box center [125, 181] width 50 height 9
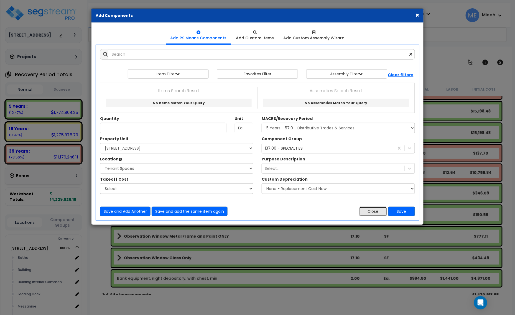
click at [378, 211] on button "Close" at bounding box center [373, 211] width 28 height 9
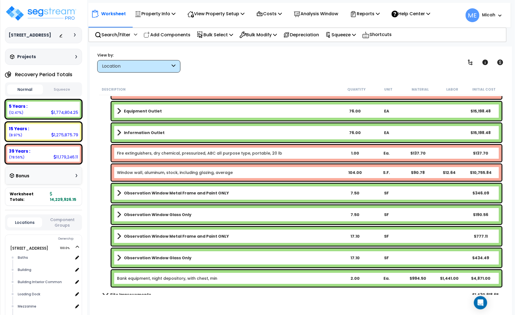
click at [125, 279] on link "Bank equipment, night depository, with chest, min" at bounding box center [167, 279] width 100 height 6
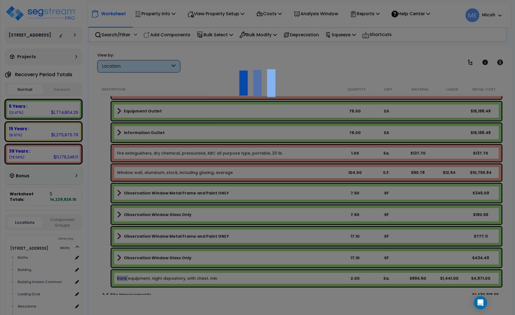
select select "68650"
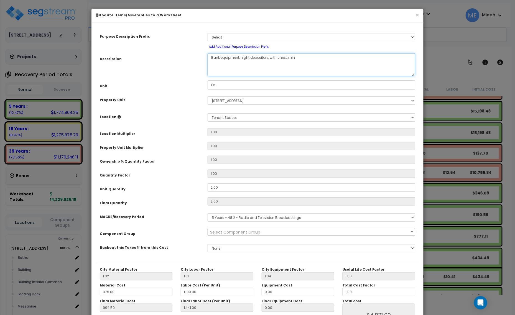
drag, startPoint x: 239, startPoint y: 56, endPoint x: 205, endPoint y: 59, distance: 33.7
click at [205, 59] on div "Bank equipment, night depository, with chest, min" at bounding box center [312, 64] width 216 height 23
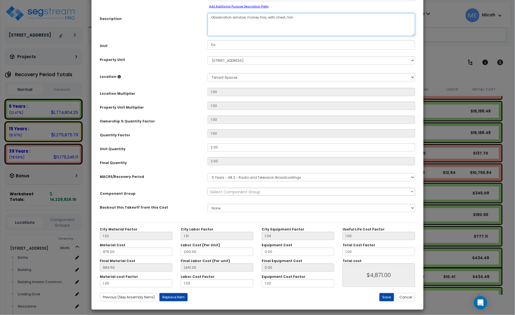
scroll to position [44, 0]
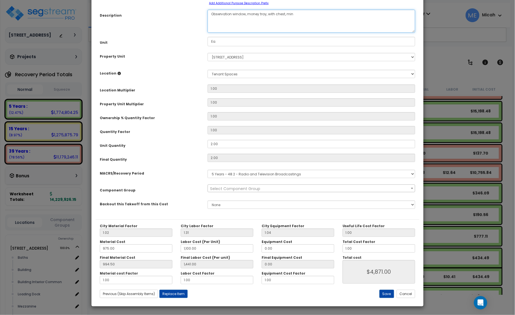
type textarea "Observation window, money tray, with chest, min"
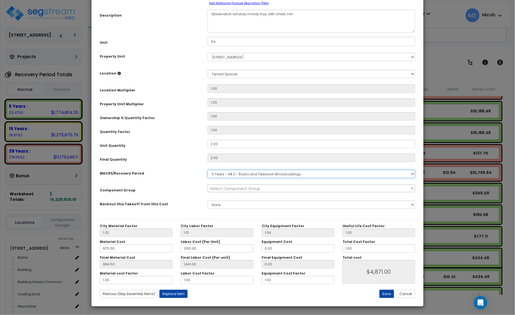
click at [255, 171] on select "Select MACRS/Recovery Period 5 Years - 57.0 - Distributive Trades & Services 5 …" at bounding box center [312, 174] width 208 height 8
select select "3667"
click at [208, 170] on select "Select MACRS/Recovery Period 5 Years - 57.0 - Distributive Trades & Services 5 …" at bounding box center [312, 174] width 208 height 8
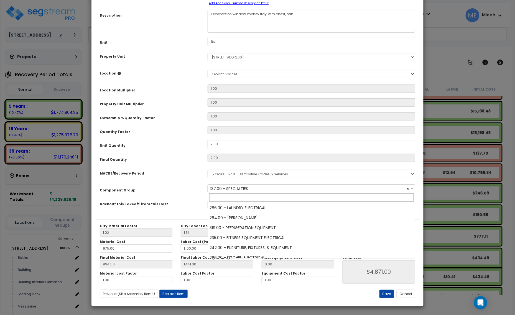
click at [239, 189] on span "× 137.00 - SPECIALTIES" at bounding box center [311, 189] width 207 height 8
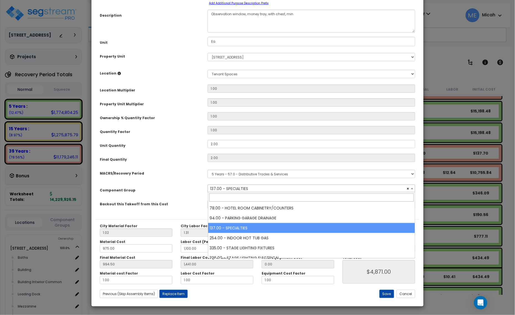
click at [240, 188] on span "× 137.00 - SPECIALTIES" at bounding box center [311, 189] width 207 height 8
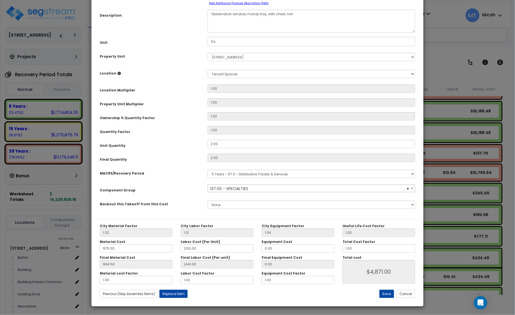
select select "57255"
click at [384, 292] on button "Save" at bounding box center [387, 294] width 15 height 8
type input "1100.00"
type input "1441.00"
type input "4871.00"
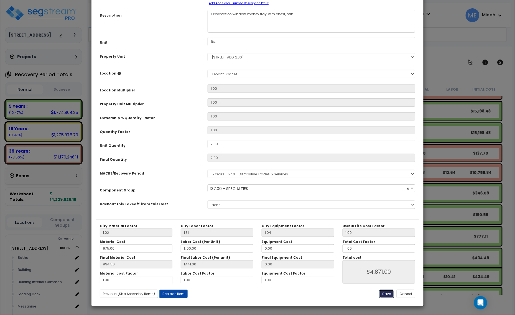
select select "57255"
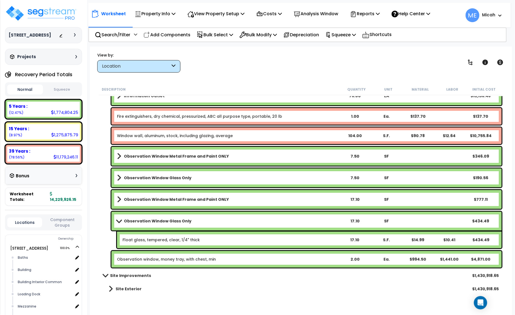
scroll to position [738, 0]
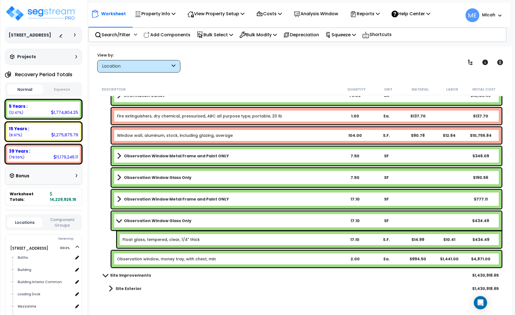
click at [113, 217] on div "Observation Window Glass Only 17.10 SF $434.49" at bounding box center [307, 221] width 391 height 19
click at [119, 221] on span at bounding box center [119, 221] width 8 height 4
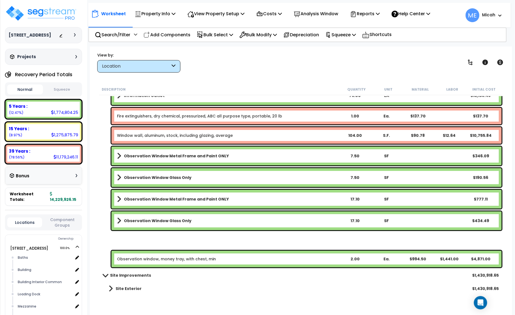
scroll to position [721, 0]
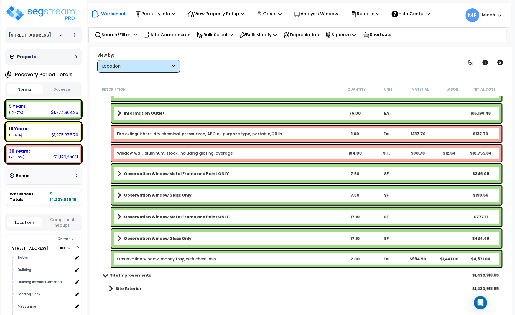
drag, startPoint x: 184, startPoint y: 35, endPoint x: 237, endPoint y: 67, distance: 61.4
click at [184, 35] on p "Add Components" at bounding box center [167, 34] width 47 height 7
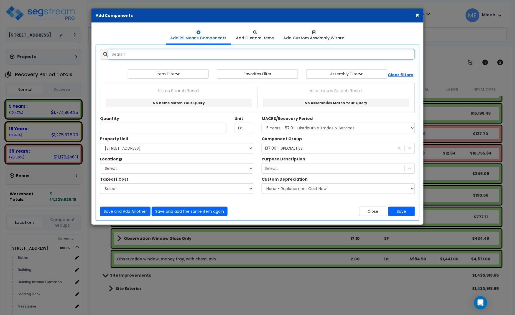
select select
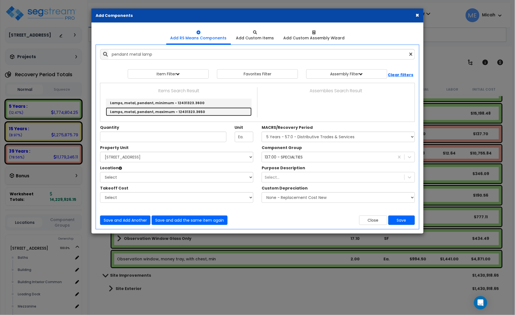
click at [162, 113] on link "Lamps, metal, pendant, maximum - 12431323.3650" at bounding box center [179, 112] width 146 height 9
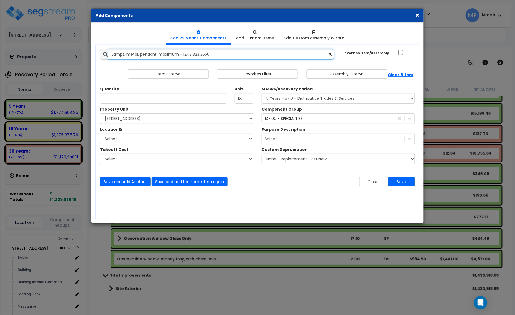
click at [230, 59] on input "Lamps, metal, pendant, maximum - 12431323.3650" at bounding box center [221, 54] width 226 height 11
drag, startPoint x: 146, startPoint y: 59, endPoint x: 112, endPoint y: 58, distance: 33.8
click at [112, 58] on input "Lamps, metal, pendant, maximum - 12431323.3650" at bounding box center [221, 54] width 226 height 11
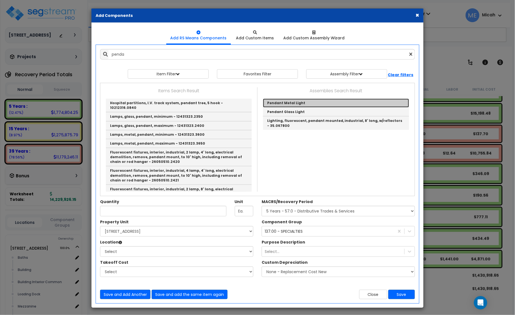
click at [287, 102] on link "Pendant Metal Light" at bounding box center [336, 103] width 146 height 9
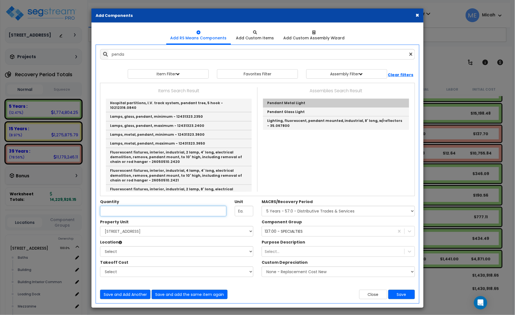
type input "Pendant Metal Light"
checkbox input "true"
type input "EA"
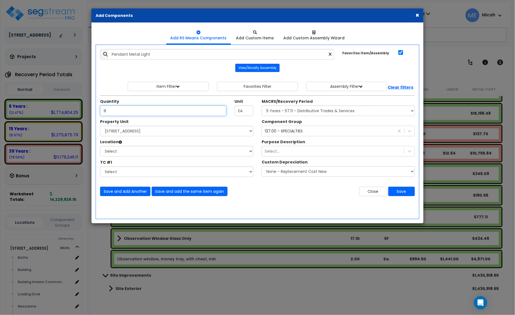
type input "8"
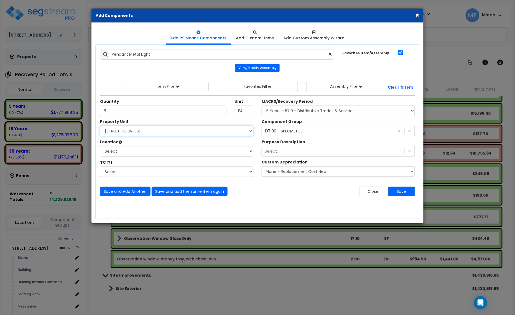
click at [119, 135] on select "Select [STREET_ADDRESS] Site Improvements" at bounding box center [176, 131] width 153 height 11
select select "166495"
click at [100, 126] on select "Select [STREET_ADDRESS] Site Improvements" at bounding box center [176, 131] width 153 height 11
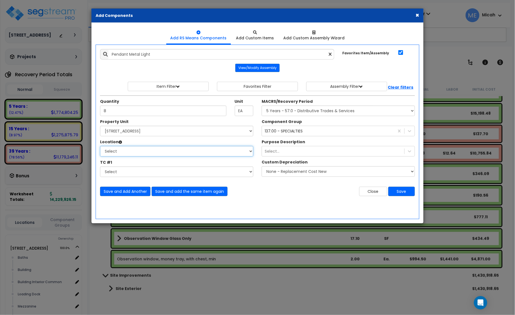
click at [123, 152] on select "Select Baths Building Building Interior Building Interior Common Loading Dock […" at bounding box center [176, 151] width 153 height 11
select select "405"
click at [100, 146] on select "Select Baths Building Building Interior Building Interior Common Loading Dock […" at bounding box center [176, 151] width 153 height 11
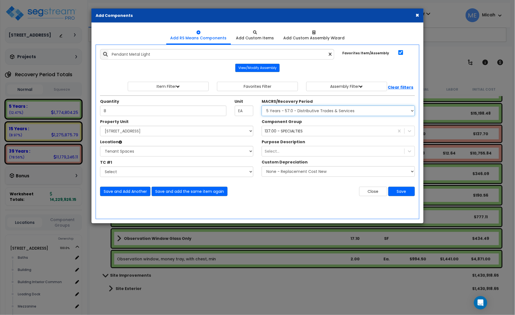
click at [288, 113] on select "Select MACRS/Recovery Period 5 Years - 57.0 - Distributive Trades & Services 5 …" at bounding box center [338, 111] width 153 height 11
select select "3667"
click at [262, 106] on select "Select MACRS/Recovery Period 5 Years - 57.0 - Distributive Trades & Services 5 …" at bounding box center [338, 111] width 153 height 11
click at [283, 134] on div "137.00 - SPECIALTIES" at bounding box center [284, 131] width 38 height 6
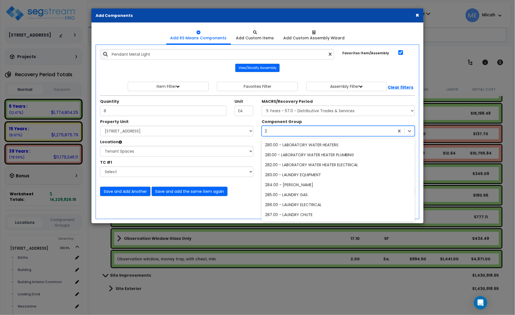
scroll to position [919, 0]
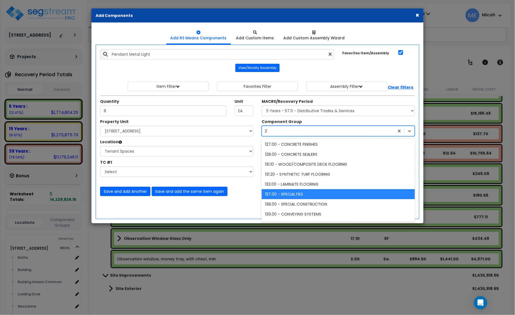
type input "212"
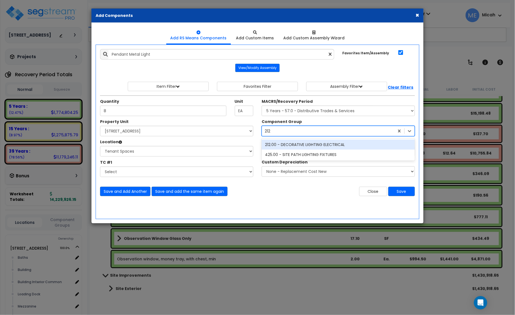
click at [288, 145] on div "212.00 - DECORATIVE LIGHTING ELECTRICAL" at bounding box center [338, 145] width 153 height 10
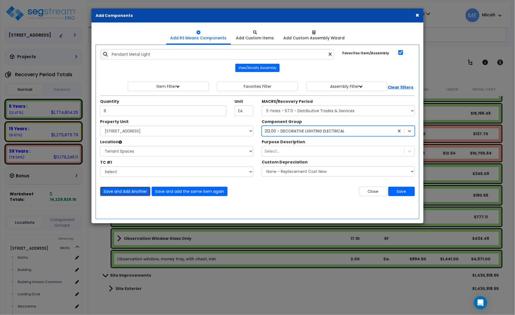
click at [120, 193] on button "Save and Add Another" at bounding box center [125, 191] width 50 height 9
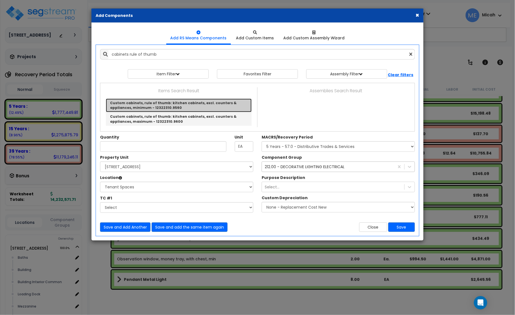
click at [164, 104] on link "Custom cabinets, rule of thumb: kitchen cabinets, excl. counters & appliances, …" at bounding box center [179, 106] width 146 height 14
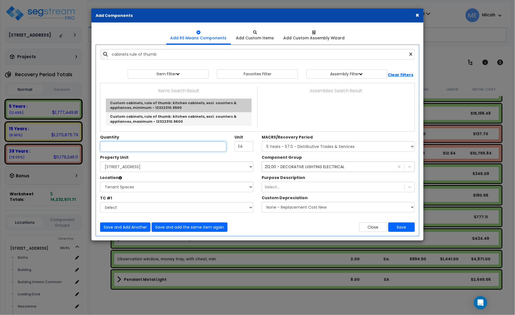
type input "Custom cabinets, rule of thumb: kitchen cabinets, excl. counters & appliances, …"
type input "L.F."
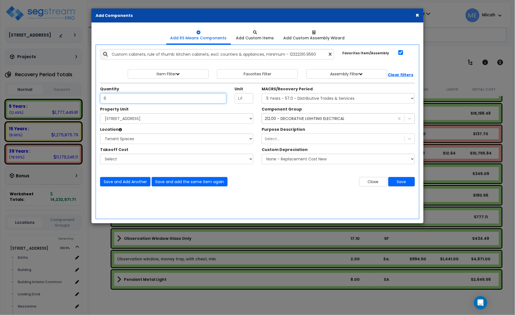
type input "6"
click at [290, 122] on div "212.00 - DECORATIVE LIGHTING ELECTRICAL 212" at bounding box center [328, 118] width 133 height 9
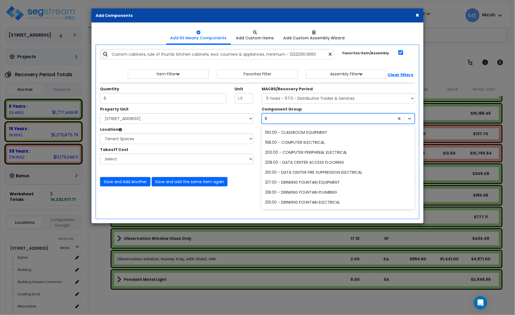
type input "84"
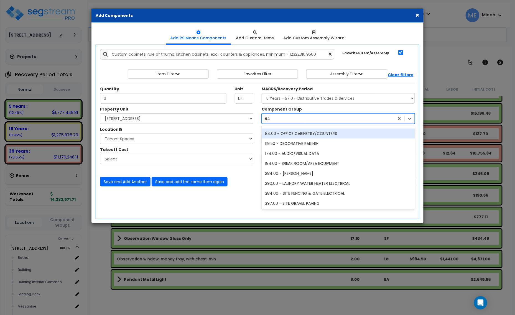
click at [297, 132] on div "84.00 - OFFICE CABINETRY/COUNTERS" at bounding box center [338, 134] width 153 height 10
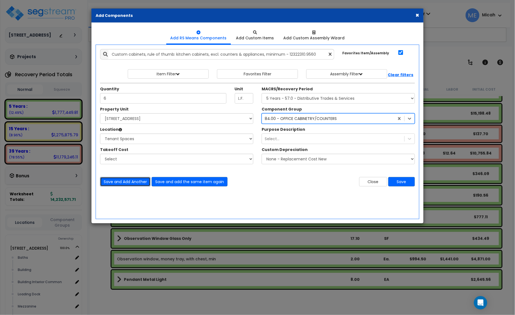
click at [122, 185] on button "Save and Add Another" at bounding box center [125, 181] width 50 height 9
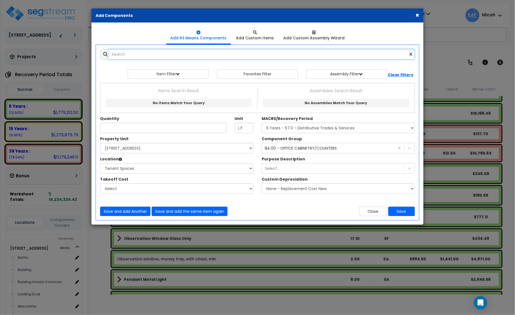
click at [126, 57] on input "text" at bounding box center [261, 54] width 307 height 11
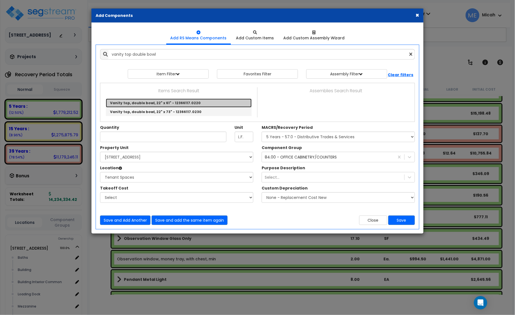
click at [145, 103] on link "Vanity top, double bowl, 22" x 61" - 12366117.0220" at bounding box center [179, 103] width 146 height 9
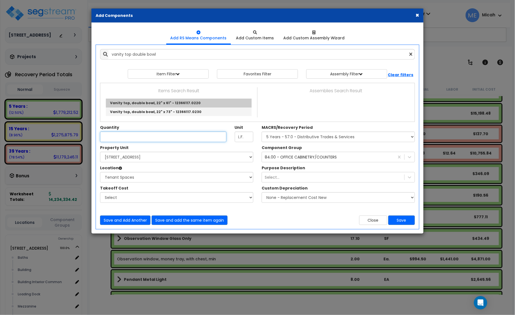
type input "Vanity top, double bowl, 22" x 61" - 12366117.0220"
checkbox input "false"
type input "Ea."
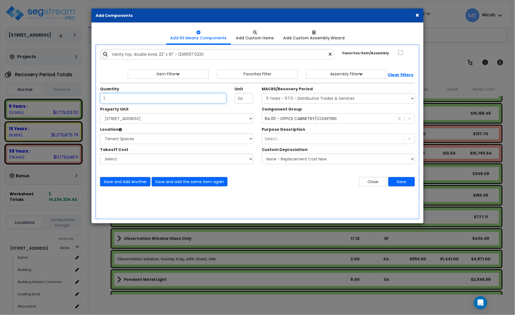
type input "1"
drag, startPoint x: 301, startPoint y: 117, endPoint x: 302, endPoint y: 121, distance: 4.2
click at [301, 117] on div "84.00 - OFFICE CABINETRY/COUNTERS" at bounding box center [301, 119] width 72 height 6
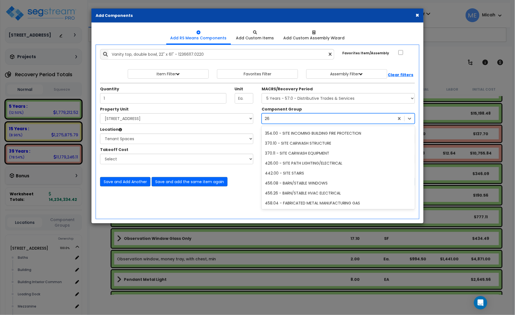
scroll to position [268, 0]
type input "265"
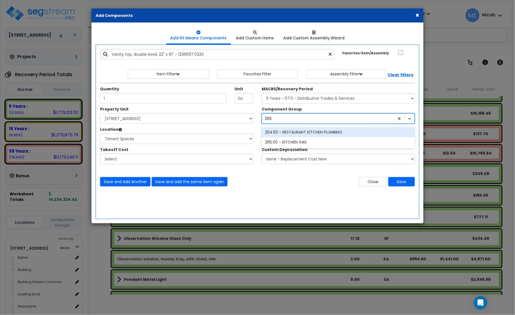
click at [319, 134] on div "264.50 - RESTAURANT KITCHEN PLUMBING" at bounding box center [338, 132] width 153 height 10
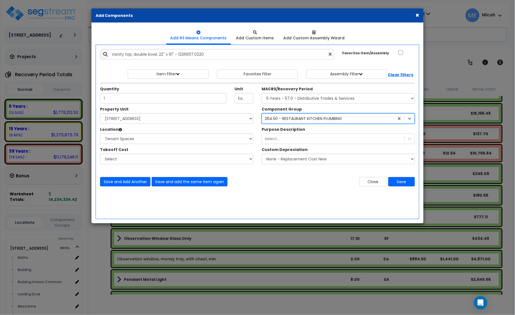
click at [280, 118] on div "264.50 - RESTAURANT KITCHEN PLUMBING" at bounding box center [303, 119] width 77 height 6
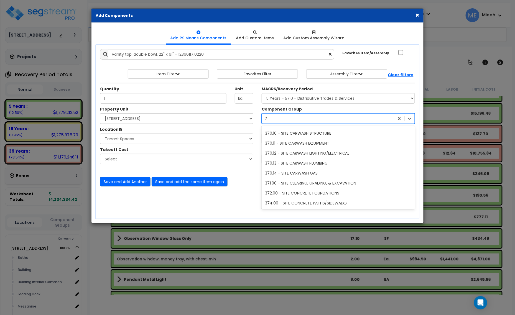
type input "77"
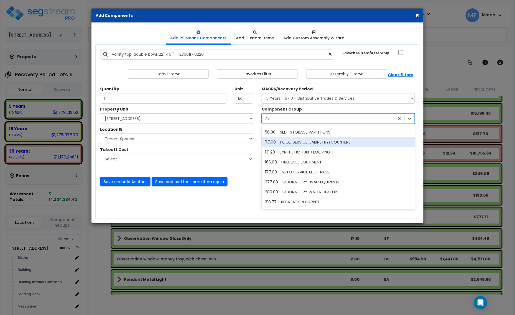
click at [307, 142] on div "77.00 - FOOD SERVICE CABINETRY/COUNTERS" at bounding box center [338, 142] width 153 height 10
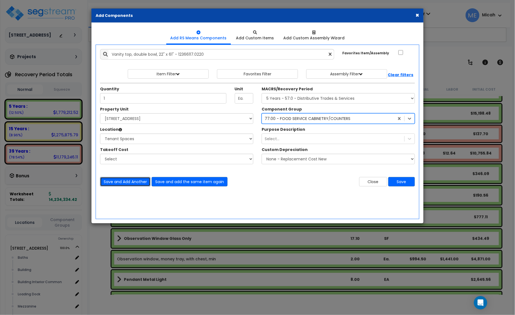
click at [136, 183] on button "Save and Add Another" at bounding box center [125, 181] width 50 height 9
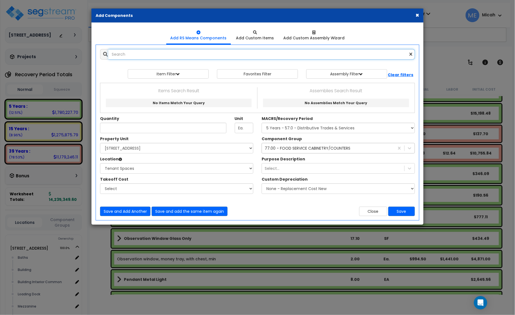
click at [127, 53] on input "text" at bounding box center [261, 54] width 307 height 11
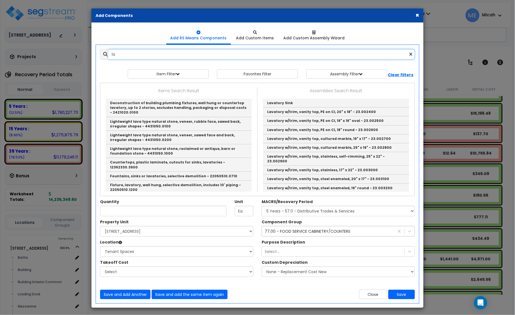
type input "l"
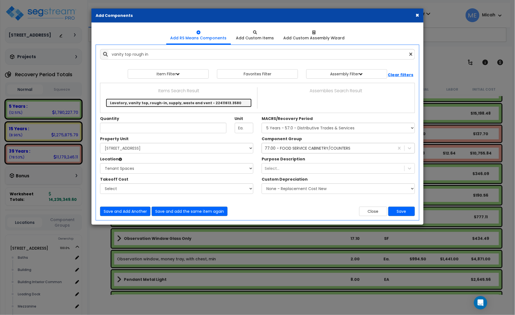
click at [146, 102] on link "Lavatory, vanity top, rough-in, supply, waste and vent - 22411613.3580" at bounding box center [179, 103] width 146 height 9
type input "Lavatory, vanity top, rough-in, supply, waste and vent - 22411613.3580"
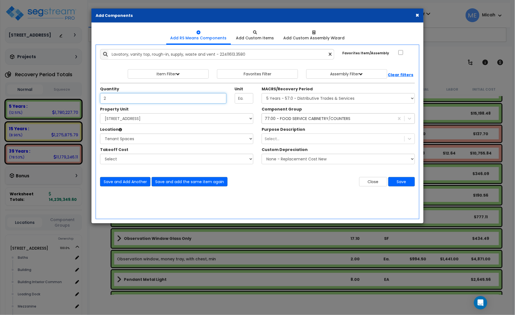
type input "2"
click at [307, 121] on div "77.00 - FOOD SERVICE CABINETRY/COUNTERS" at bounding box center [308, 119] width 86 height 6
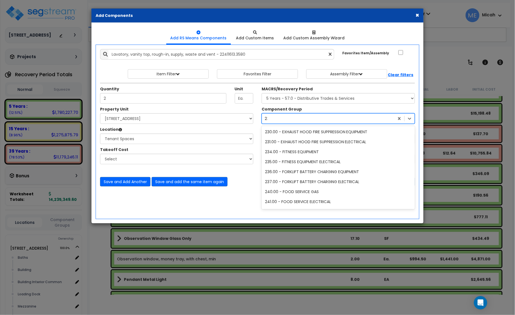
scroll to position [298, 0]
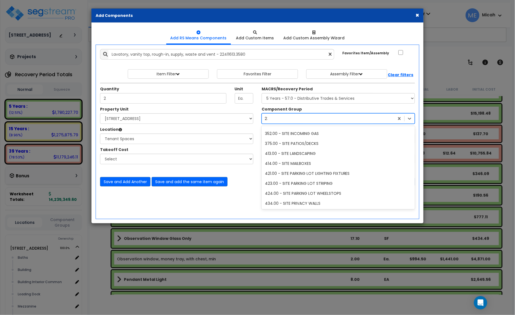
type input "239"
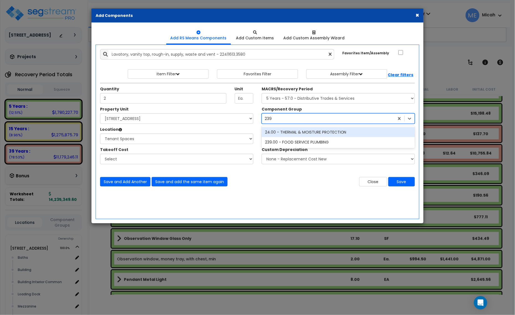
scroll to position [0, 0]
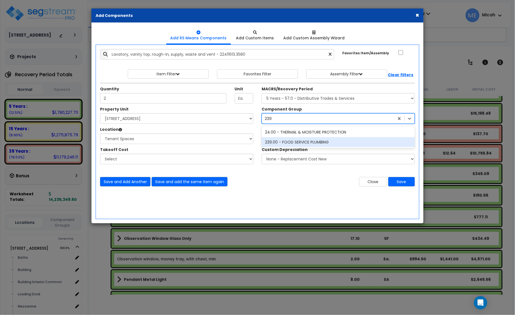
click at [305, 143] on div "239.00 - FOOD SERVICE PLUMBING" at bounding box center [338, 142] width 153 height 10
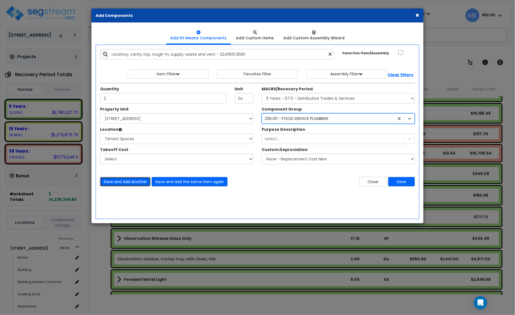
click at [137, 182] on button "Save and Add Another" at bounding box center [125, 181] width 50 height 9
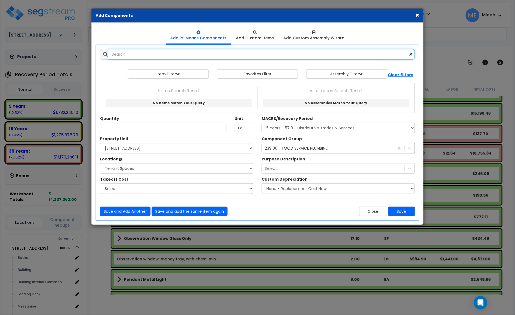
click at [126, 54] on input "text" at bounding box center [261, 54] width 307 height 11
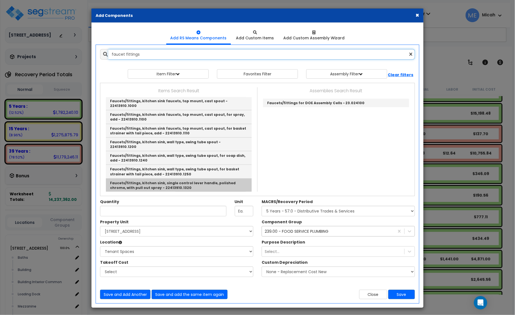
scroll to position [173, 0]
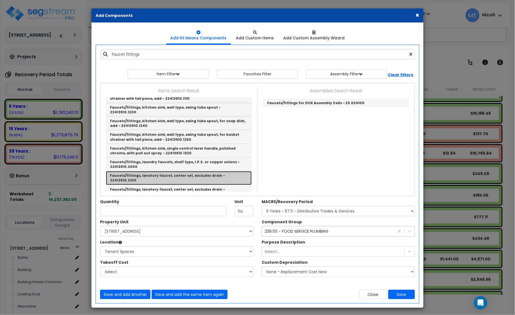
click at [203, 171] on link "Faucets/fittings, lavatory faucet, center set, excludes drain - 22413910.2100" at bounding box center [179, 178] width 146 height 14
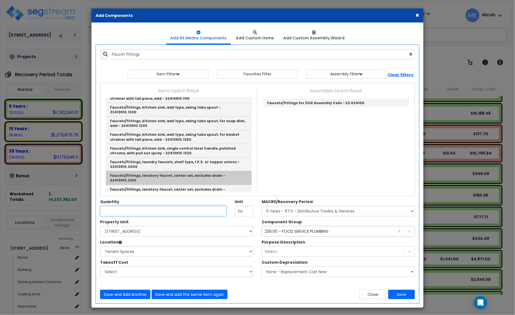
type input "Faucets/fittings, lavatory faucet, center set, excludes drain - 22413910.2100"
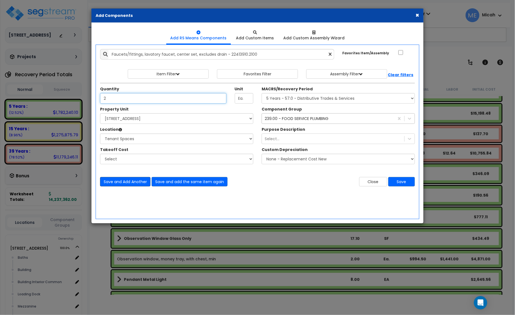
type input "2"
click at [127, 185] on button "Save and Add Another" at bounding box center [125, 181] width 50 height 9
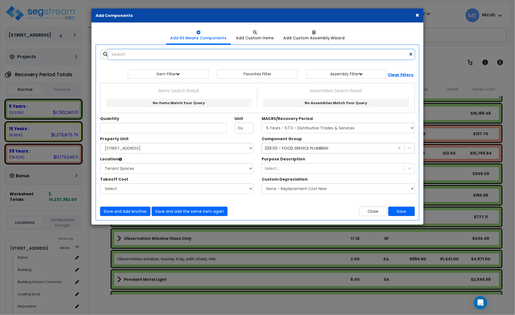
scroll to position [0, 0]
click at [149, 56] on input "text" at bounding box center [261, 54] width 307 height 11
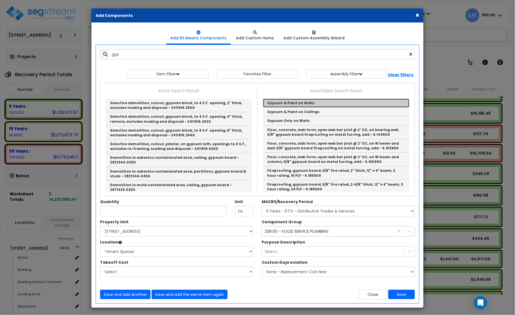
click at [297, 103] on link "Gypsum & Paint on Walls" at bounding box center [336, 103] width 146 height 9
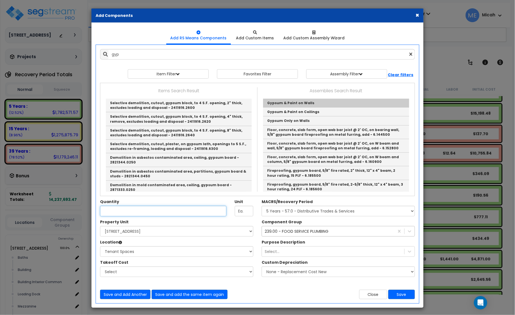
type input "Gypsum & Paint on Walls"
checkbox input "true"
type input "EA"
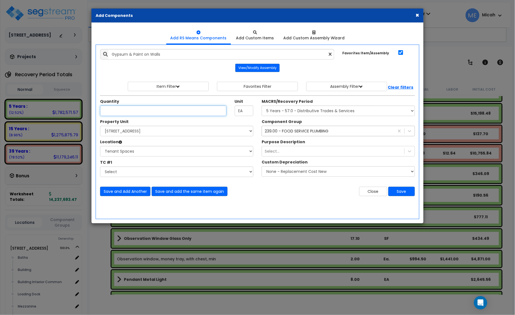
click at [151, 111] on input "Unit Quantity" at bounding box center [163, 111] width 126 height 11
type input "176"
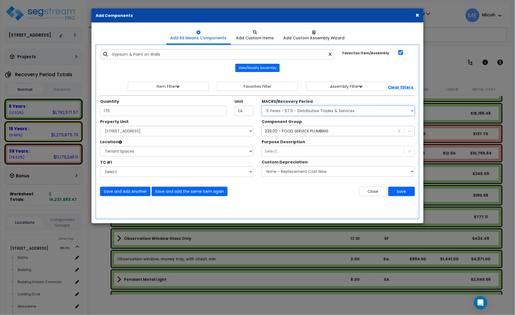
click at [298, 111] on select "Select MACRS/Recovery Period 5 Years - 57.0 - Distributive Trades & Services 5 …" at bounding box center [338, 111] width 153 height 11
select select "3669"
click at [262, 106] on select "Select MACRS/Recovery Period 5 Years - 57.0 - Distributive Trades & Services 5 …" at bounding box center [338, 111] width 153 height 11
click at [294, 129] on div "239.00 - FOOD SERVICE PLUMBING" at bounding box center [297, 131] width 64 height 6
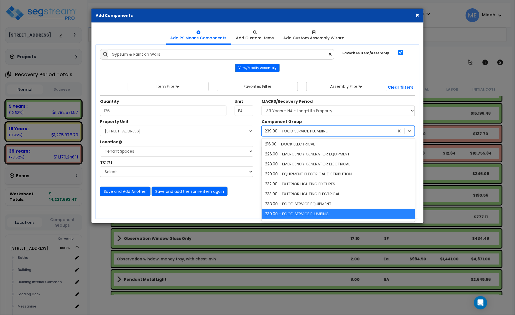
scroll to position [191, 0]
type input "47"
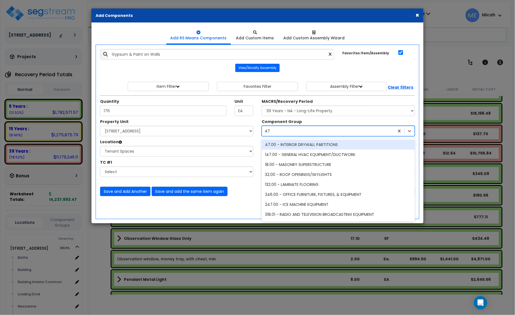
click at [301, 145] on div "47.00 - INTERIOR DRYWALL PARTITIONS" at bounding box center [338, 145] width 153 height 10
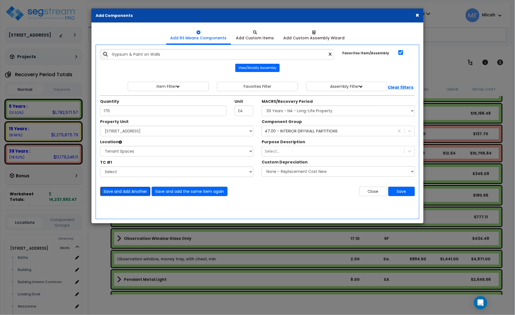
click at [132, 189] on button "Save and Add Another" at bounding box center [125, 191] width 50 height 9
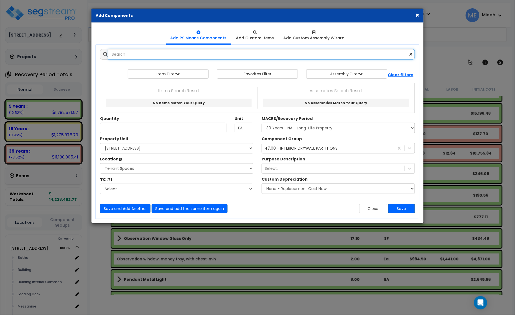
click at [131, 59] on input "text" at bounding box center [261, 54] width 307 height 11
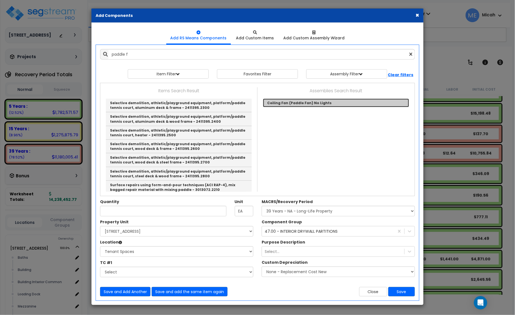
click at [282, 105] on link "Ceiling Fan (Paddle Fan) No Lights" at bounding box center [336, 103] width 146 height 9
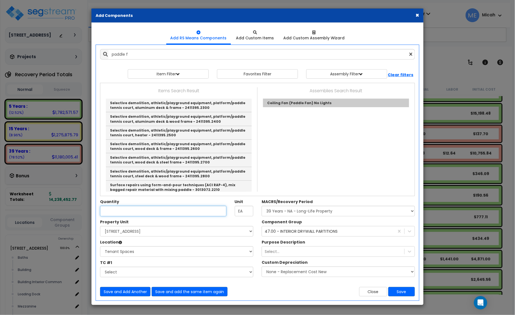
type input "Ceiling Fan (Paddle Fan) No Lights"
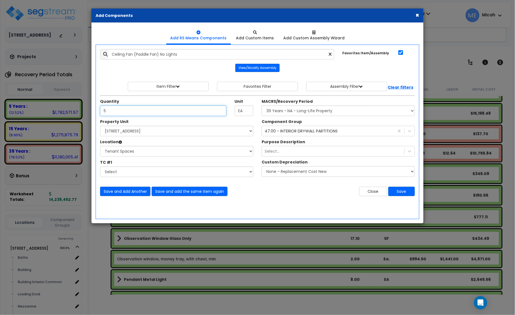
type input "5"
click at [293, 133] on div "47.00 - INTERIOR DRYWALL PARTITIONS" at bounding box center [301, 131] width 73 height 6
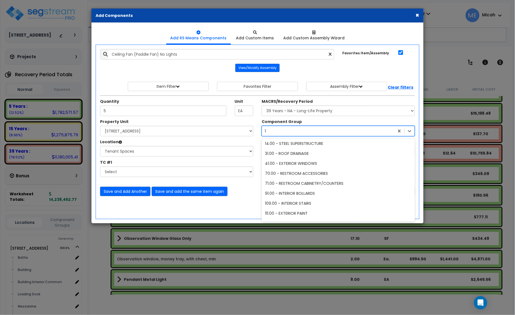
scroll to position [1, 0]
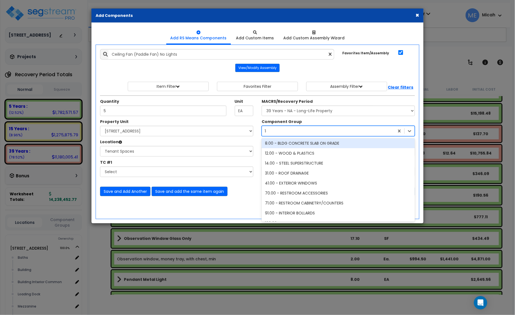
type input "147"
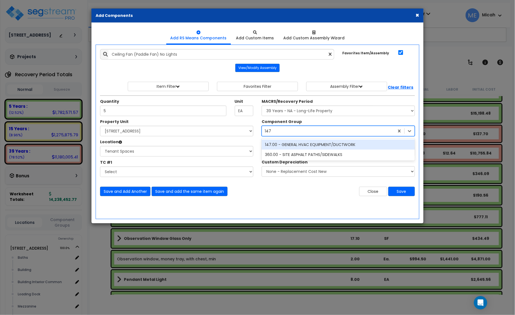
scroll to position [0, 0]
click at [305, 144] on div "147.00 - GENERAL HVAC EQUIPMENT/DUCTWORK" at bounding box center [338, 145] width 153 height 10
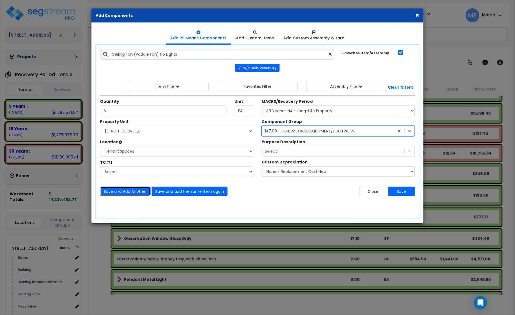
click at [128, 189] on button "Save and Add Another" at bounding box center [125, 191] width 50 height 9
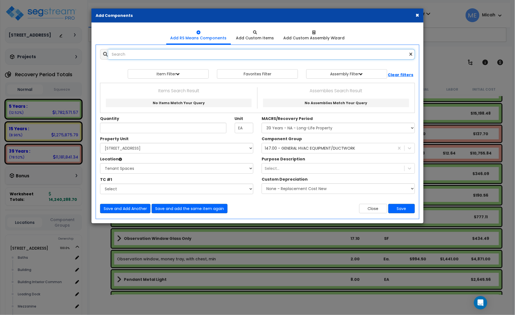
click at [162, 56] on input "text" at bounding box center [261, 54] width 307 height 11
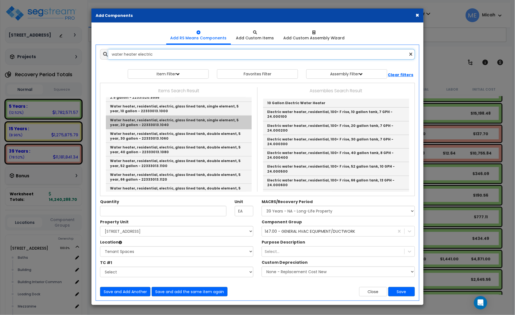
scroll to position [277, 0]
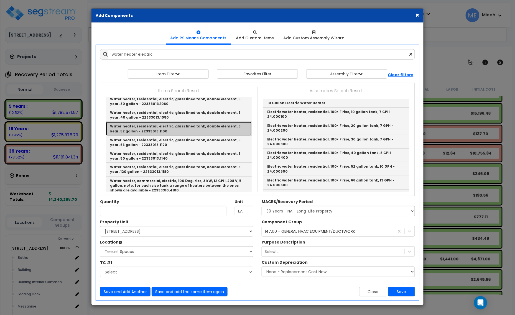
click at [221, 126] on link "Water heater, residential, electric, glass lined tank, double element, 5 year, …" at bounding box center [179, 129] width 146 height 14
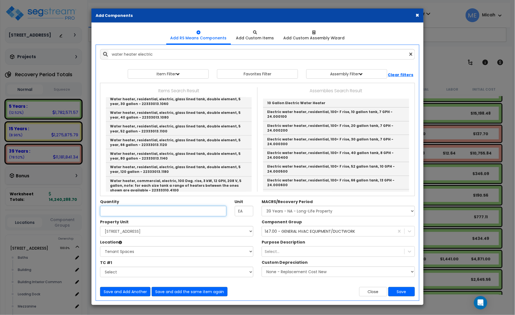
type input "Water heater, residential, electric, glass lined tank, double element, 5 year, …"
checkbox input "false"
type input "Ea."
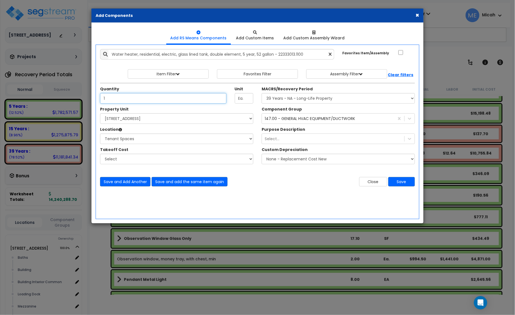
type input "1"
click at [341, 122] on div "147.00 - GENERAL HVAC EQUIPMENT/DUCTWORK 147" at bounding box center [328, 118] width 133 height 9
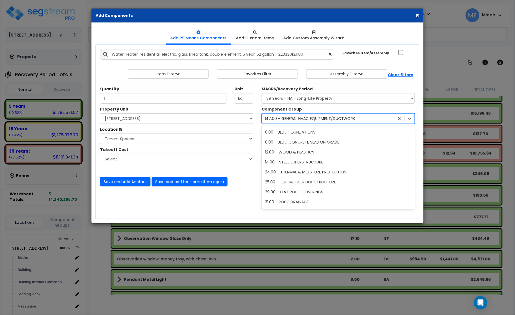
scroll to position [280, 0]
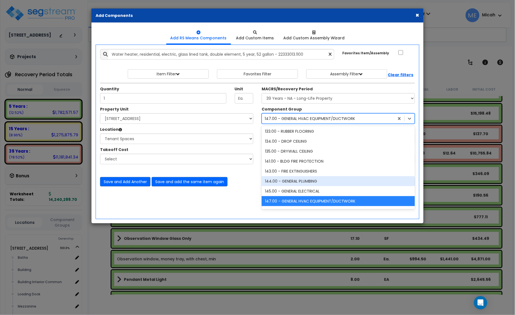
click at [324, 179] on div "144.00 - GENERAL PLUMBING" at bounding box center [338, 181] width 153 height 10
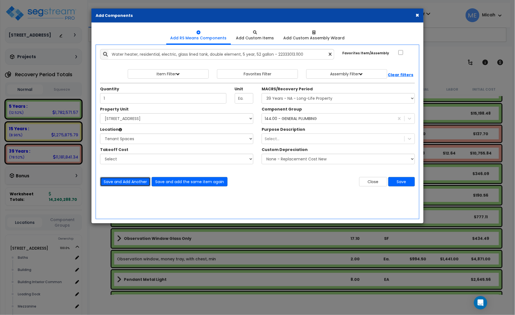
click at [129, 182] on button "Save and Add Another" at bounding box center [125, 181] width 50 height 9
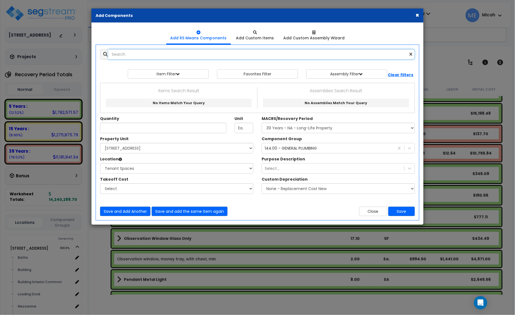
scroll to position [0, 0]
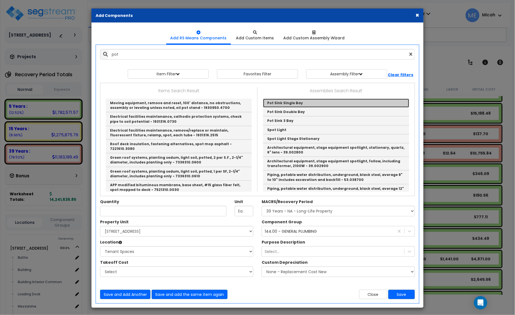
click at [314, 104] on link "Pot Sink Single Bay" at bounding box center [336, 103] width 146 height 9
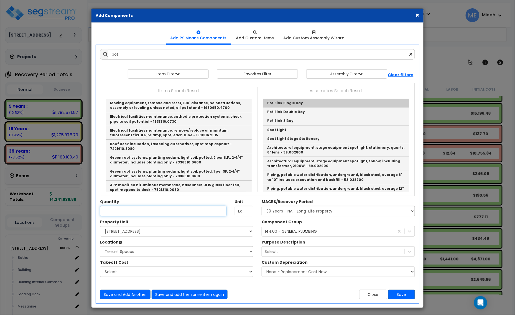
type input "Pot Sink Single Bay"
checkbox input "true"
type input "EA"
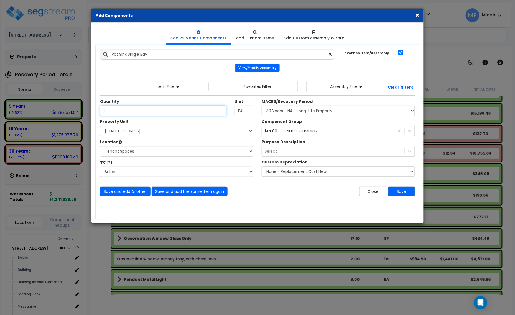
type input "1"
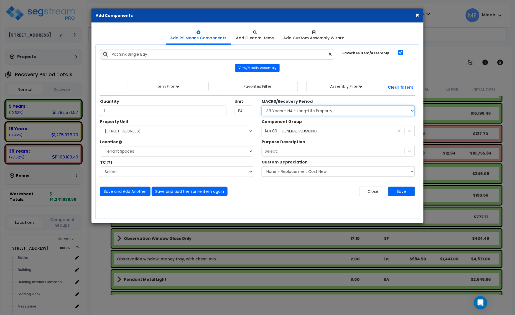
click at [279, 113] on select "Select MACRS/Recovery Period 5 Years - 57.0 - Distributive Trades & Services 5 …" at bounding box center [338, 111] width 153 height 11
select select "3667"
click at [262, 106] on select "Select MACRS/Recovery Period 5 Years - 57.0 - Distributive Trades & Services 5 …" at bounding box center [338, 111] width 153 height 11
click at [291, 131] on div "144.00 - GENERAL PLUMBING" at bounding box center [291, 131] width 52 height 6
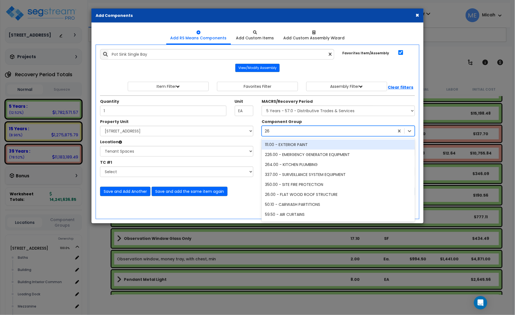
type input "264"
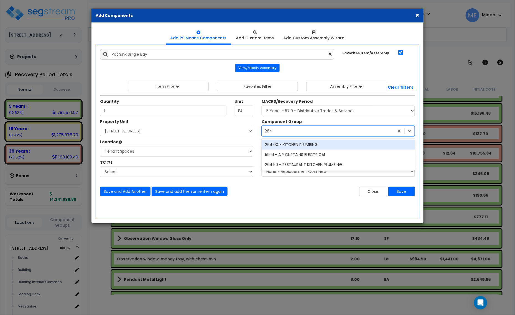
click at [301, 144] on div "264.00 - KITCHEN PLUMBING" at bounding box center [338, 145] width 153 height 10
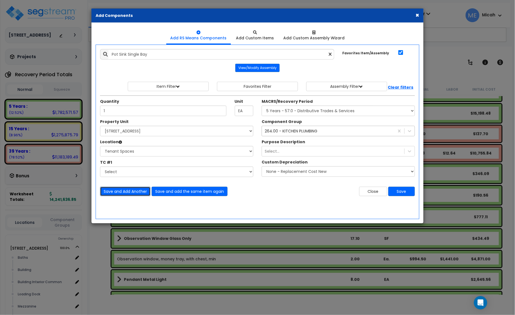
click at [132, 194] on button "Save and Add Another" at bounding box center [125, 191] width 50 height 9
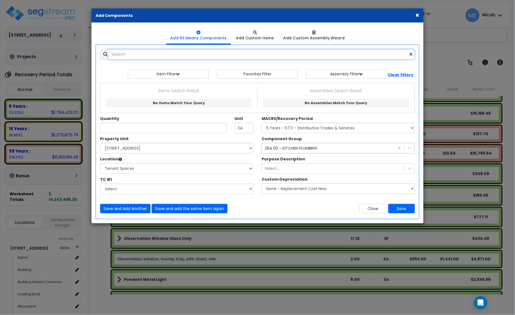
click at [160, 57] on input "text" at bounding box center [261, 54] width 307 height 11
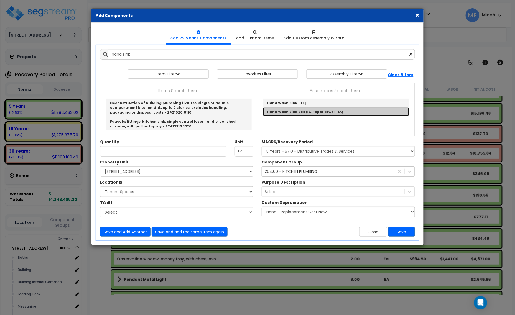
click at [302, 114] on link "Hand Wash Sink Soap & Paper towel - EQ" at bounding box center [336, 112] width 146 height 9
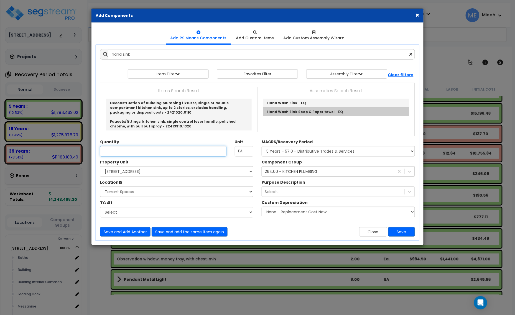
type input "Hand Wash Sink Soap & Paper towel - EQ"
type input "EA."
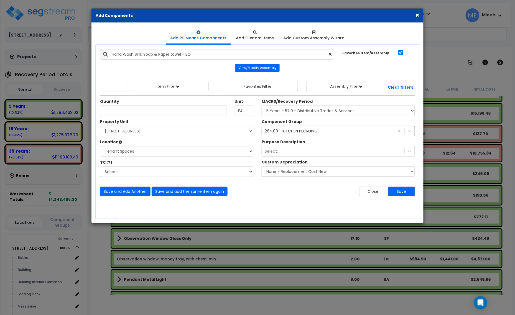
click at [300, 132] on div "264.00 - KITCHEN PLUMBING" at bounding box center [291, 131] width 53 height 6
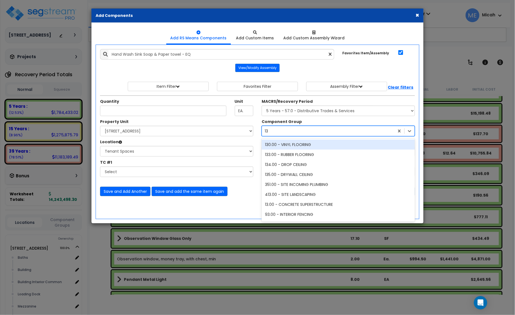
type input "137"
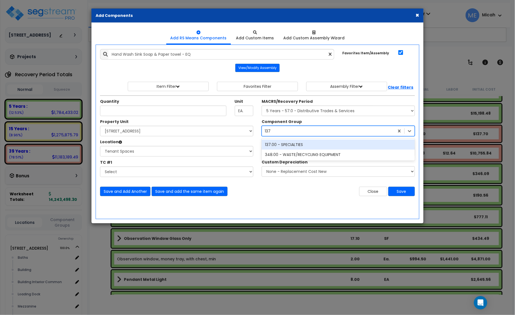
click at [293, 143] on div "137.00 - SPECIALTIES" at bounding box center [338, 145] width 153 height 10
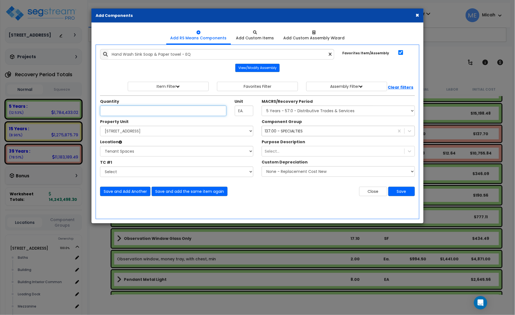
click at [110, 114] on input "Unit Quantity" at bounding box center [163, 111] width 126 height 11
type input "1"
click at [128, 191] on button "Save and Add Another" at bounding box center [125, 191] width 50 height 9
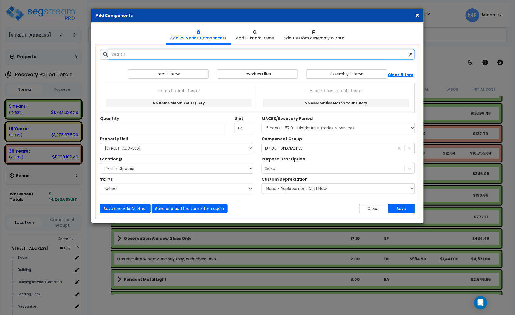
click at [146, 56] on input "text" at bounding box center [261, 54] width 307 height 11
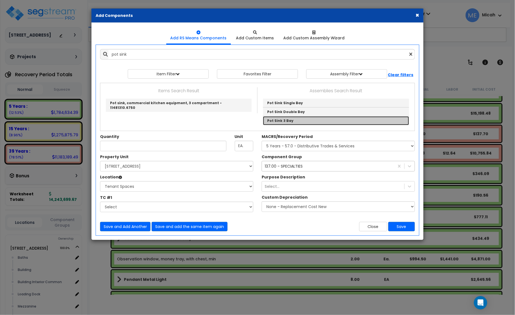
click at [281, 120] on link "Pot Sink 3 Bay" at bounding box center [336, 121] width 146 height 9
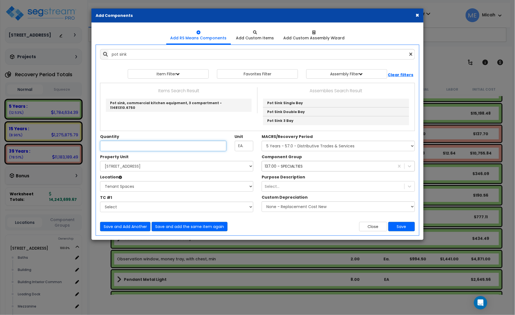
type input "Pot Sink 3 Bay"
type input "EA"
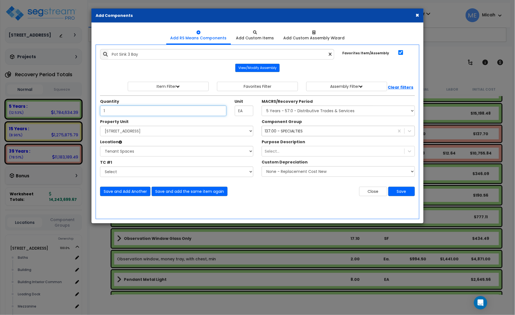
type input "1"
click at [300, 132] on div "137.00 - SPECIALTIES" at bounding box center [284, 131] width 38 height 6
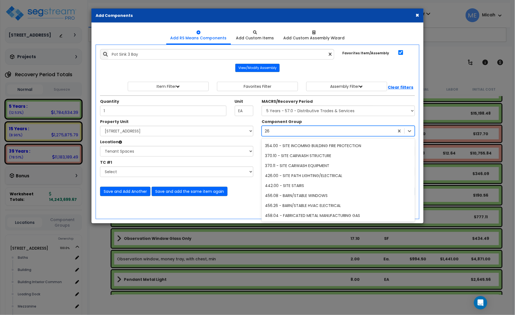
scroll to position [101, 0]
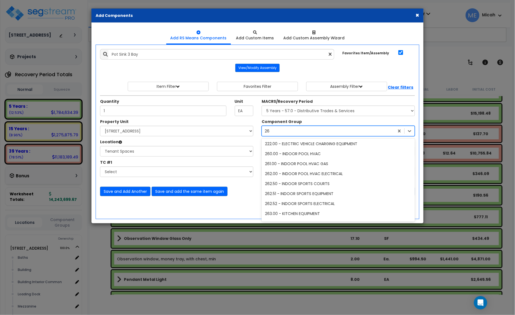
type input "264"
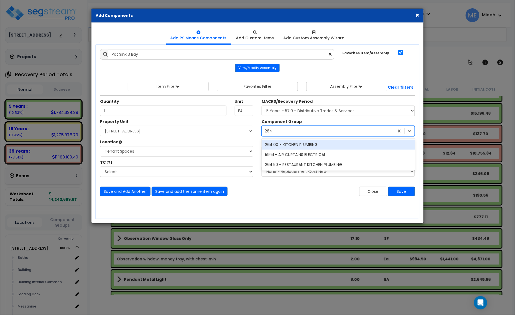
click at [302, 146] on div "264.00 - KITCHEN PLUMBING" at bounding box center [338, 145] width 153 height 10
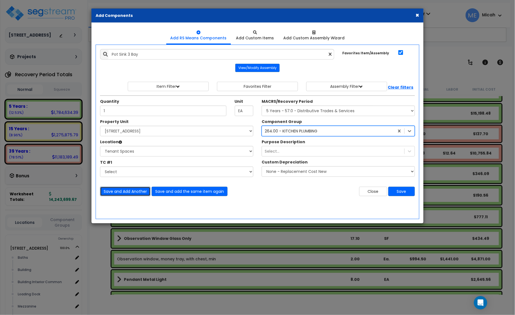
click at [121, 192] on button "Save and Add Another" at bounding box center [125, 191] width 50 height 9
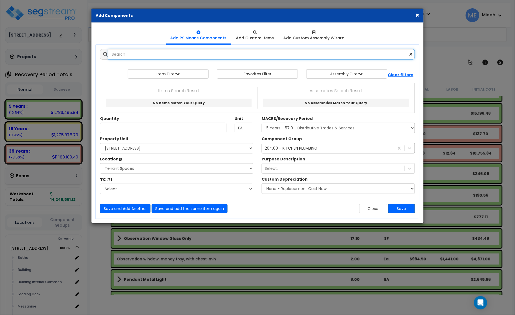
click at [153, 57] on input "text" at bounding box center [261, 54] width 307 height 11
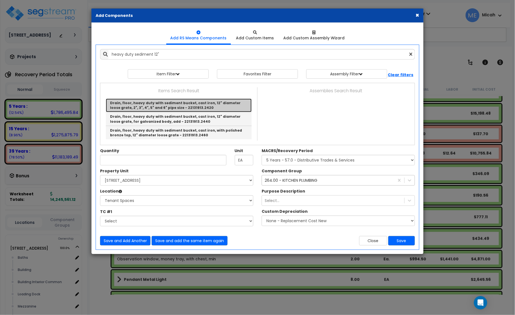
click at [173, 107] on link "Drain, floor, heavy duty with sediment bucket, cast iron, 12" diameter loose gr…" at bounding box center [179, 106] width 146 height 14
type input "Drain, floor, heavy duty with sediment bucket, cast iron, 12" diameter loose gr…"
checkbox input "false"
type input "Ea."
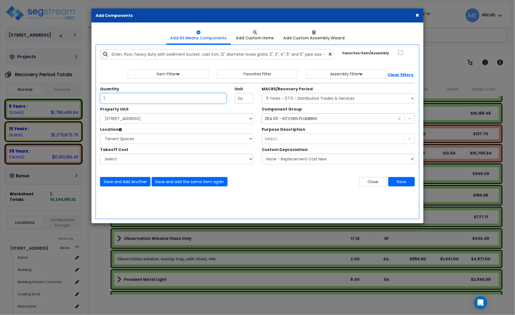
type input "1"
click at [125, 180] on button "Save and Add Another" at bounding box center [125, 181] width 50 height 9
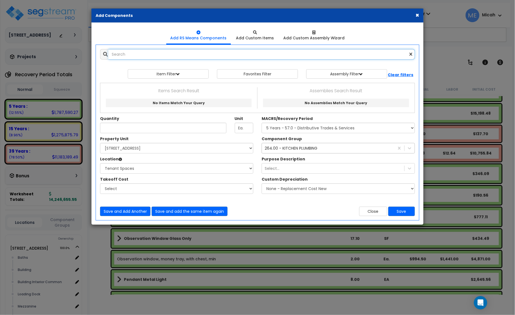
click at [140, 55] on input "text" at bounding box center [261, 54] width 307 height 11
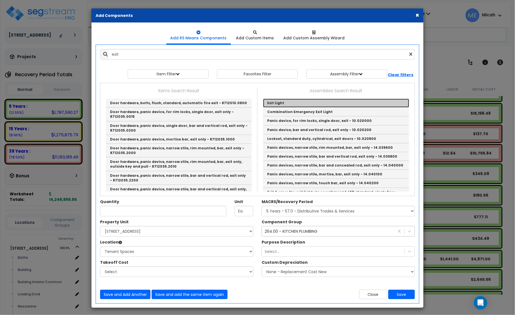
click at [285, 103] on link "Exit Light" at bounding box center [336, 103] width 146 height 9
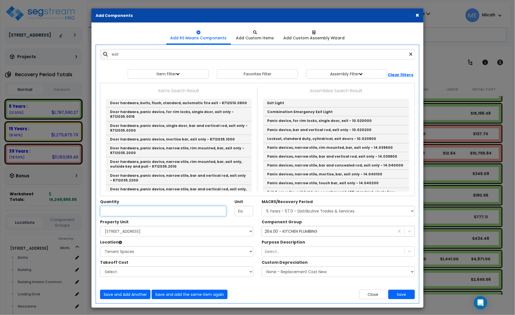
type input "Exit Light"
checkbox input "true"
type input "EA"
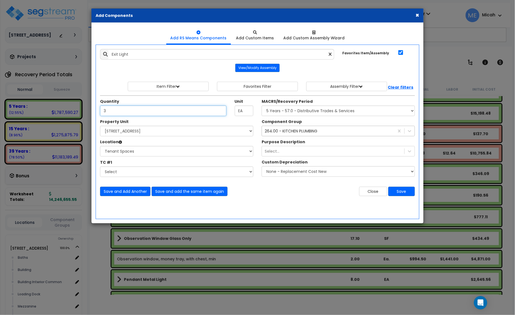
type input "3"
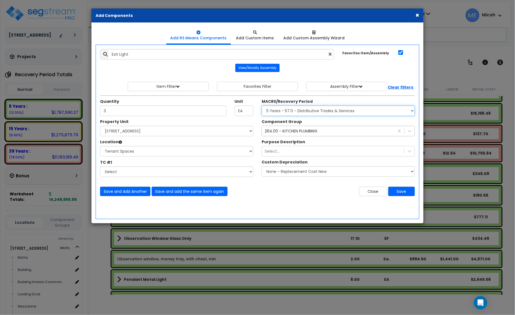
click at [307, 112] on select "Select MACRS/Recovery Period 5 Years - 57.0 - Distributive Trades & Services 5 …" at bounding box center [338, 111] width 153 height 11
select select "3669"
click at [262, 106] on select "Select MACRS/Recovery Period 5 Years - 57.0 - Distributive Trades & Services 5 …" at bounding box center [338, 111] width 153 height 11
click at [302, 133] on div "264.00 - KITCHEN PLUMBING" at bounding box center [291, 131] width 53 height 6
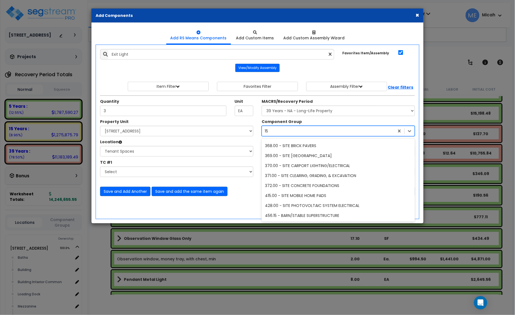
scroll to position [41, 0]
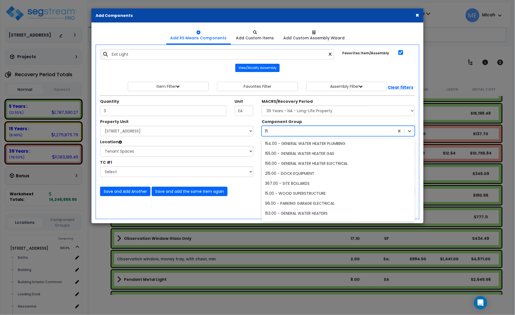
type input "151"
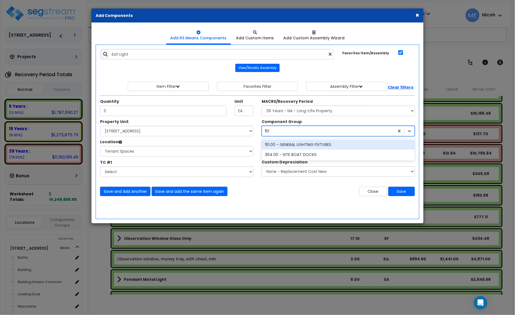
click at [311, 148] on div "151.00 - GENERAL LIGHTING FIXTURES" at bounding box center [338, 145] width 153 height 10
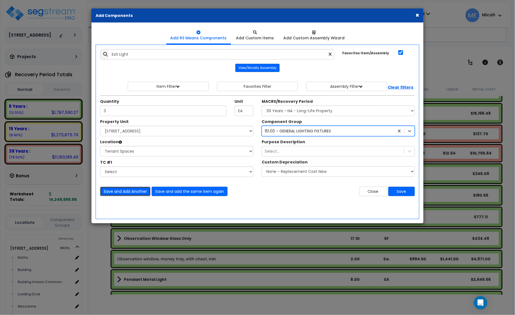
click at [134, 189] on button "Save and Add Another" at bounding box center [125, 191] width 50 height 9
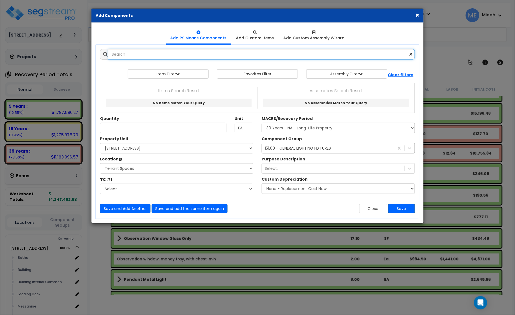
click at [133, 57] on input "text" at bounding box center [261, 54] width 307 height 11
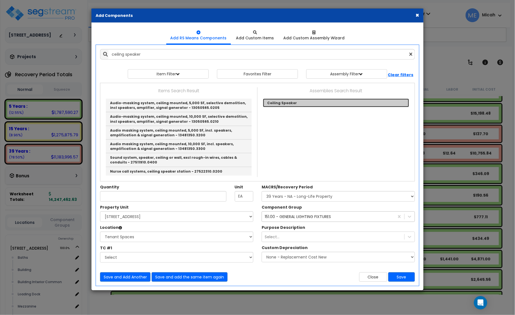
click at [284, 103] on link "Ceiling Speaker" at bounding box center [336, 103] width 146 height 9
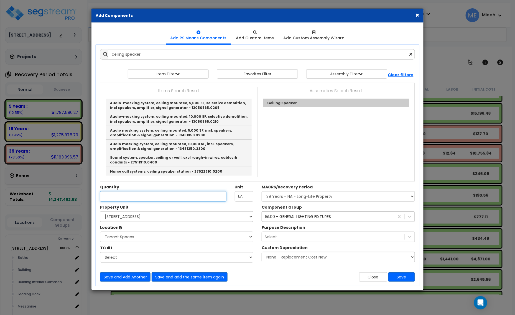
type input "Ceiling Speaker"
type input "SF"
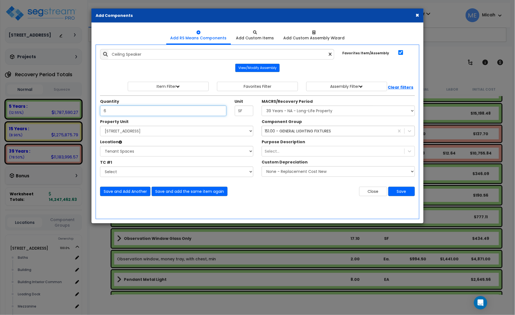
type input "6"
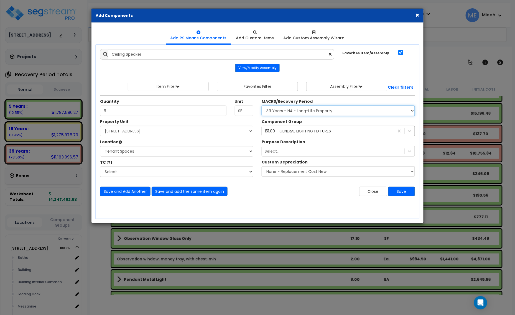
click at [284, 113] on select "Select MACRS/Recovery Period 5 Years - 57.0 - Distributive Trades & Services 5 …" at bounding box center [338, 111] width 153 height 11
select select "3668"
click at [262, 106] on select "Select MACRS/Recovery Period 5 Years - 57.0 - Distributive Trades & Services 5 …" at bounding box center [338, 111] width 153 height 11
click at [300, 134] on div "151.00 - GENERAL LIGHTING FIXTURES" at bounding box center [298, 131] width 66 height 6
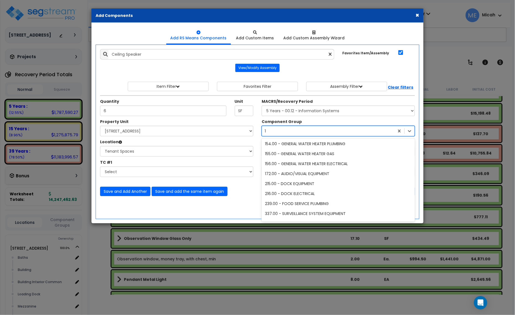
scroll to position [231, 0]
type input "172"
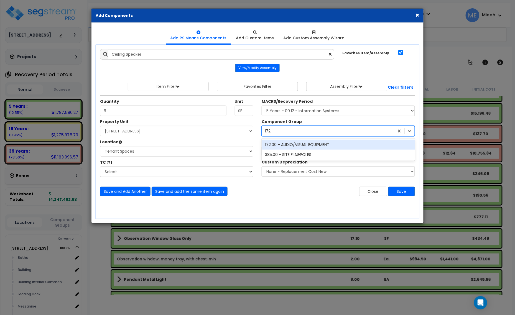
scroll to position [0, 0]
click at [316, 145] on div "172.00 - AUDIO/VISUAL EQUIPMENT" at bounding box center [338, 145] width 153 height 10
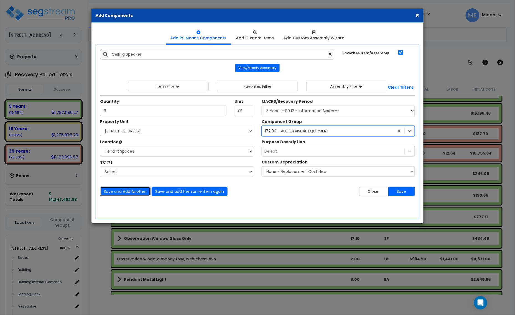
click at [136, 192] on button "Save and Add Another" at bounding box center [125, 191] width 50 height 9
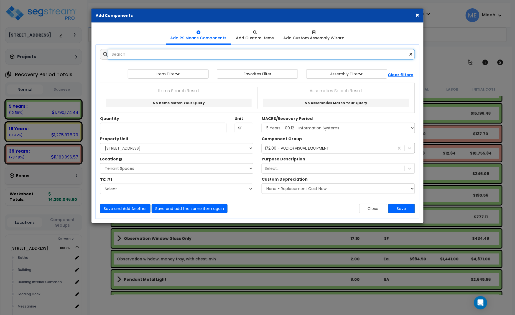
click at [155, 54] on input "text" at bounding box center [261, 54] width 307 height 11
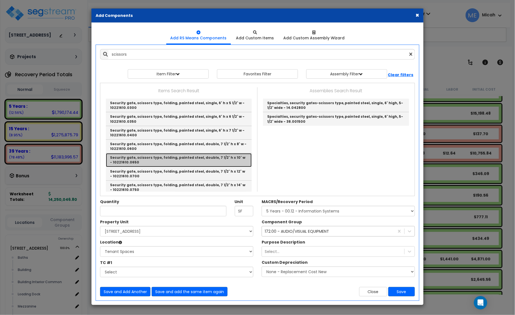
click at [196, 161] on link "Security gate, scissors type, folding, painted steel, double, 7 1/2' h x 10' w …" at bounding box center [179, 160] width 146 height 14
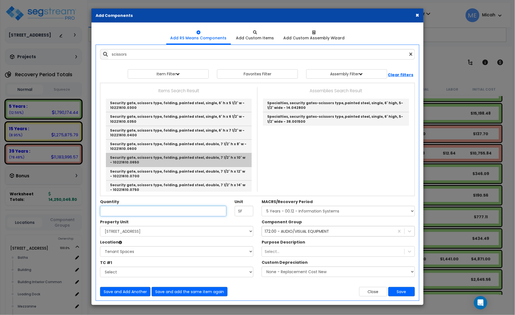
type input "Security gate, scissors type, folding, painted steel, double, 7 1/2' h x 10' w …"
checkbox input "false"
type input "Opng."
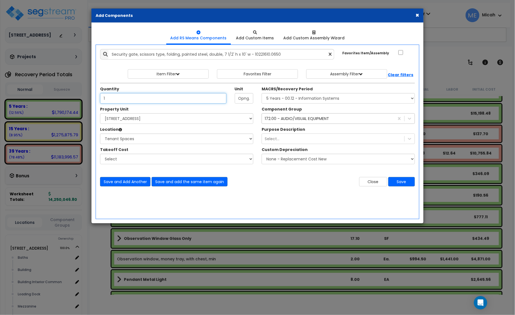
type input "1"
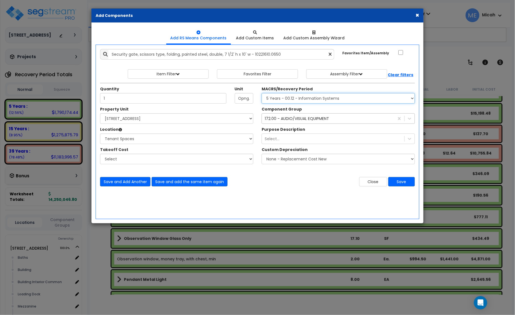
click at [311, 99] on select "Select MACRS/Recovery Period 5 Years - 57.0 - Distributive Trades & Services 5 …" at bounding box center [338, 98] width 153 height 11
select select "3667"
click at [262, 93] on select "Select MACRS/Recovery Period 5 Years - 57.0 - Distributive Trades & Services 5 …" at bounding box center [338, 98] width 153 height 11
click at [296, 119] on div "172.00 - AUDIO/VISUAL EQUIPMENT" at bounding box center [297, 119] width 64 height 6
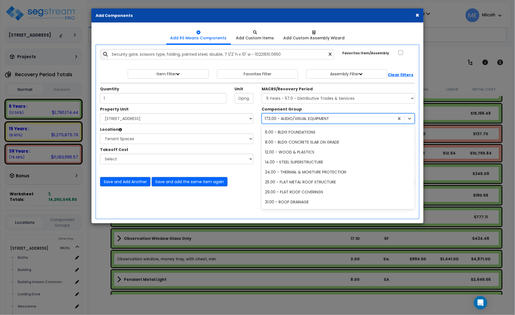
scroll to position [370, 0]
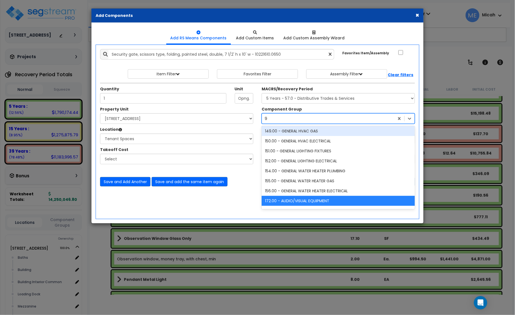
type input "92"
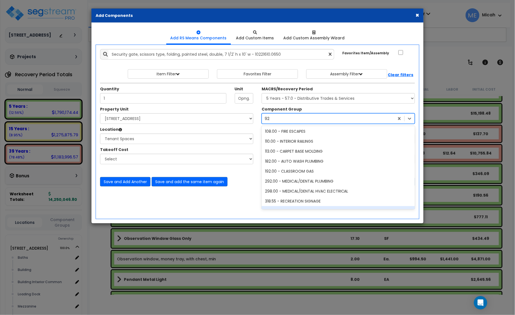
scroll to position [49, 0]
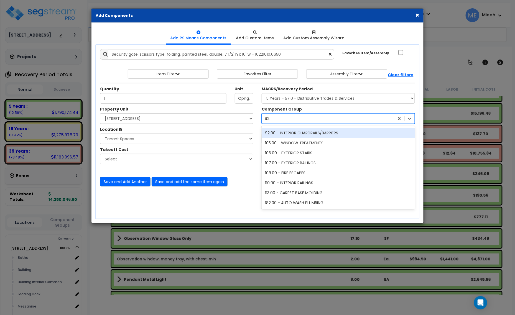
click at [296, 135] on div "92.00 - INTERIOR GUARDRAILS/BARRIERS" at bounding box center [338, 133] width 153 height 10
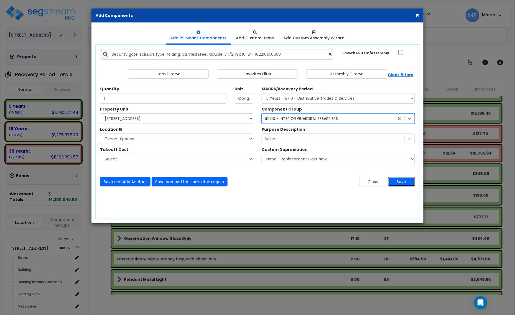
click at [406, 183] on button "Save" at bounding box center [402, 181] width 27 height 9
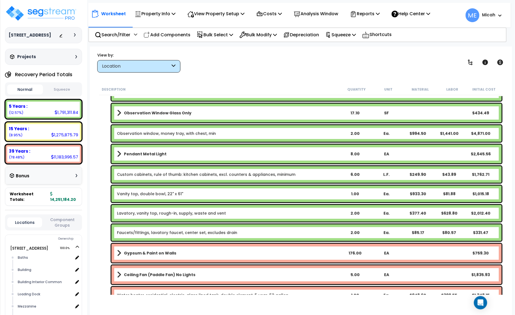
scroll to position [859, 0]
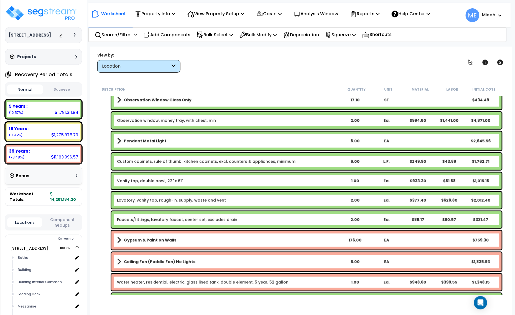
click at [119, 141] on span at bounding box center [119, 141] width 4 height 8
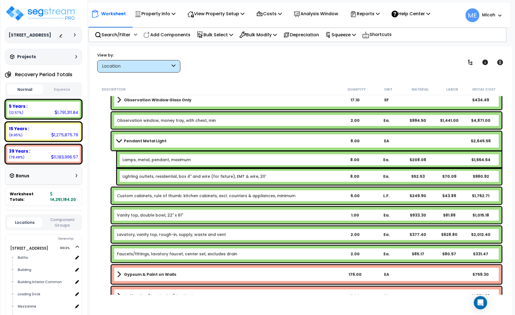
click at [133, 160] on link "Lamps, metal, pendant, maximum" at bounding box center [157, 160] width 68 height 6
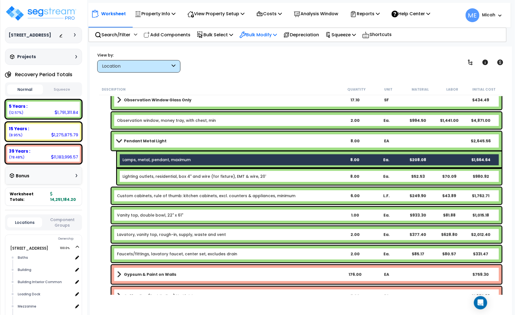
click at [277, 34] on p "Bulk Modify" at bounding box center [258, 34] width 37 height 7
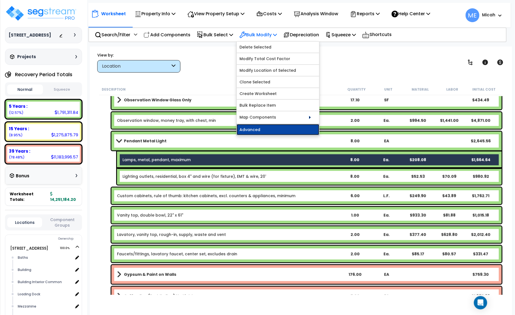
click at [276, 128] on link "Advanced" at bounding box center [278, 129] width 83 height 11
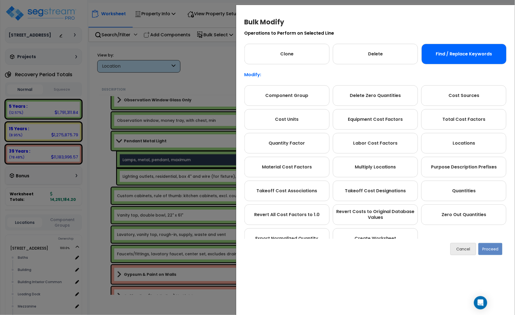
click at [466, 63] on div "Find / Replace Keywords" at bounding box center [464, 54] width 85 height 21
click at [488, 251] on button "Proceed" at bounding box center [491, 249] width 24 height 12
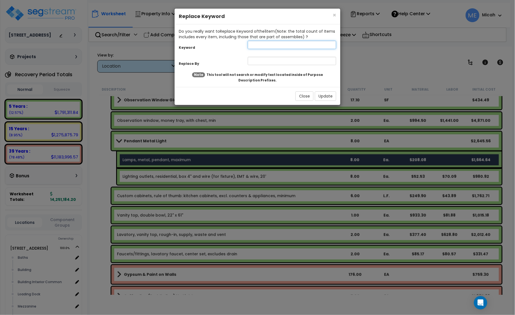
click at [269, 47] on input "text" at bounding box center [292, 45] width 88 height 8
type input "Lamps"
click at [274, 62] on input "text" at bounding box center [292, 61] width 88 height 8
type input "DECO, lamps"
click at [322, 95] on button "Update" at bounding box center [325, 96] width 21 height 9
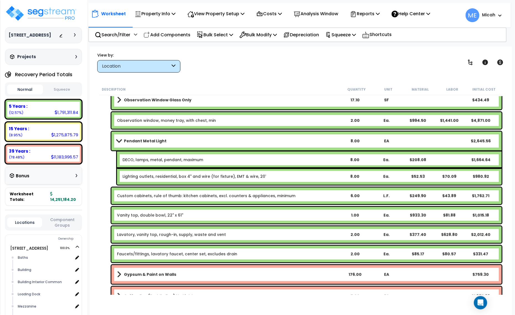
click at [169, 176] on link "Lighting outlets, residential, box 4" and wire (for fixture), EMT & wire, 20'" at bounding box center [195, 177] width 144 height 6
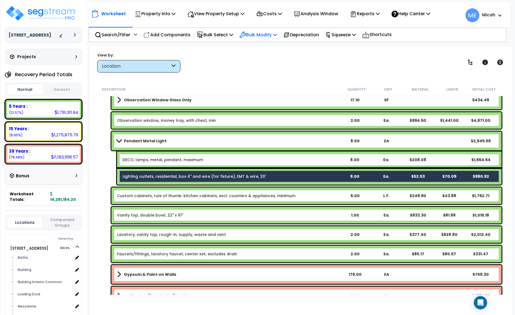
click at [277, 32] on p "Bulk Modify" at bounding box center [258, 34] width 37 height 7
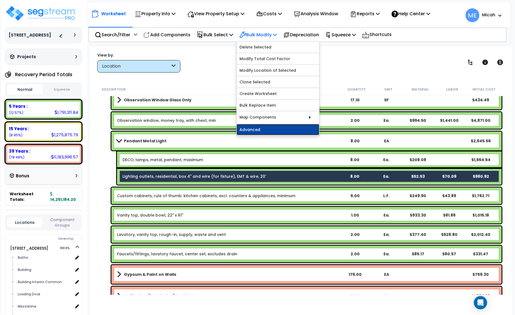
click at [282, 133] on link "Advanced" at bounding box center [278, 129] width 83 height 11
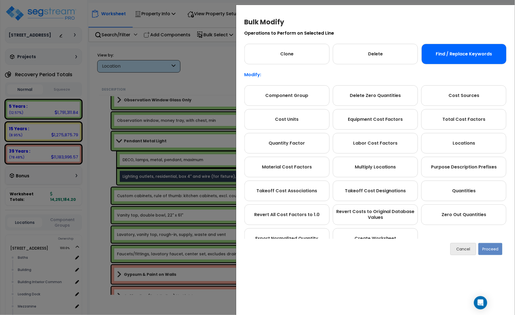
click at [439, 62] on div "Find / Replace Keywords" at bounding box center [464, 54] width 85 height 21
click at [491, 244] on button "Proceed" at bounding box center [491, 249] width 24 height 12
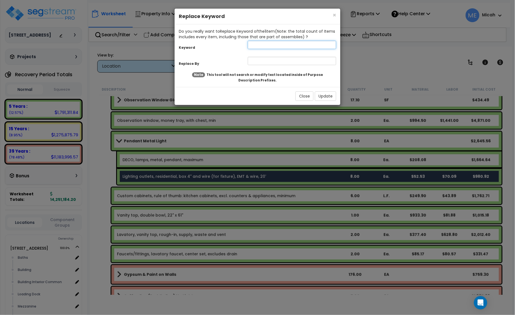
click at [271, 44] on input "text" at bounding box center [292, 45] width 88 height 8
type input "Lighting"
click at [270, 62] on input "text" at bounding box center [292, 61] width 88 height 8
type input "DECO, lighting"
click at [328, 95] on button "Update" at bounding box center [325, 96] width 21 height 9
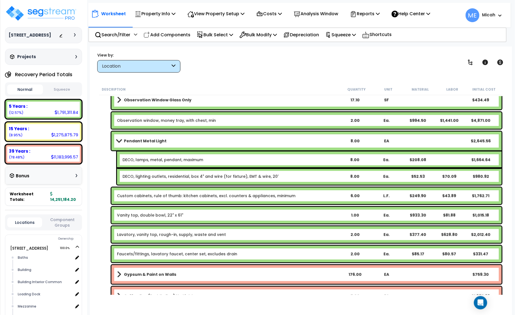
click at [120, 141] on span at bounding box center [119, 141] width 8 height 4
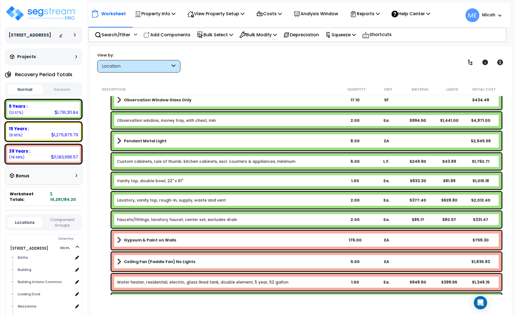
click at [200, 162] on link "Custom cabinets, rule of thumb: kitchen cabinets, excl. counters & appliances, …" at bounding box center [206, 162] width 179 height 6
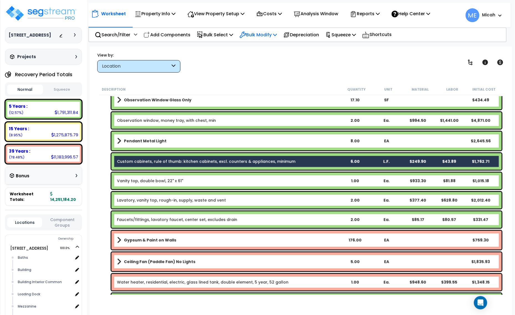
click at [277, 34] on p "Bulk Modify" at bounding box center [258, 34] width 37 height 7
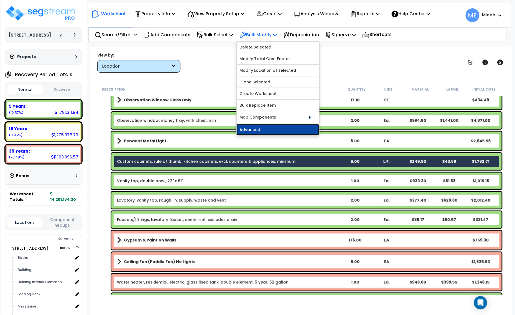
click at [280, 127] on link "Advanced" at bounding box center [278, 129] width 83 height 11
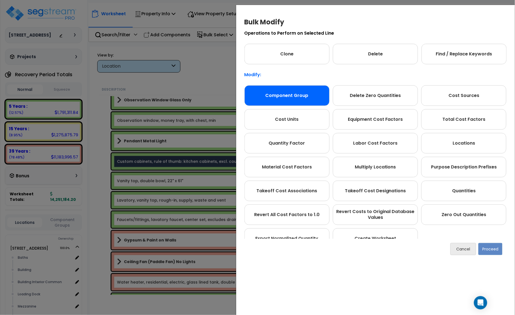
click at [282, 93] on div "Component Group" at bounding box center [287, 95] width 85 height 21
click at [486, 249] on button "Proceed" at bounding box center [491, 249] width 24 height 12
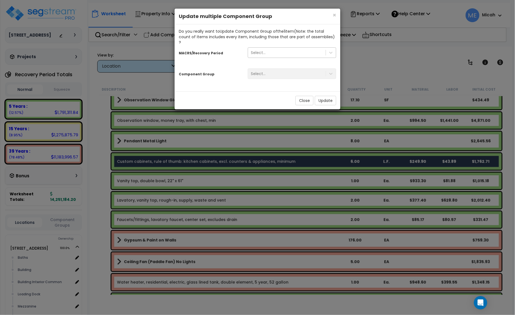
click at [297, 48] on div "Select..." at bounding box center [287, 52] width 78 height 9
click at [280, 49] on div "Select..." at bounding box center [287, 52] width 78 height 9
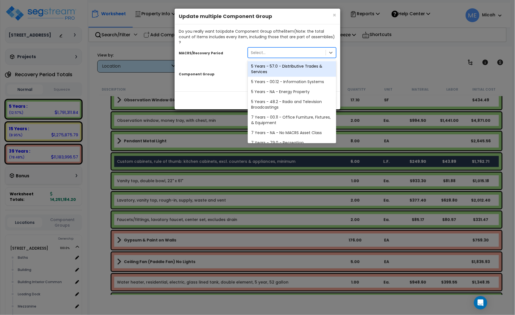
click at [288, 65] on div "5 Years - 57.0 - Distributive Trades & Services" at bounding box center [292, 69] width 88 height 16
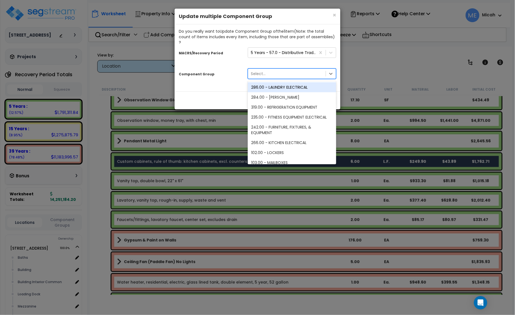
click at [274, 69] on div "Select..." at bounding box center [287, 73] width 78 height 9
type input "79"
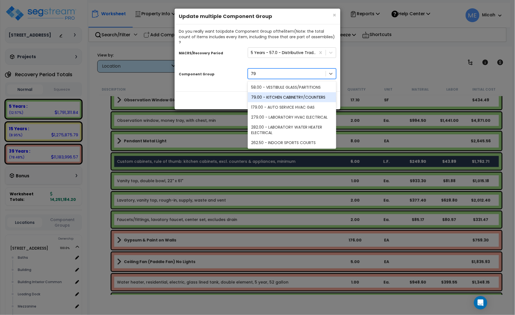
click at [285, 92] on div "79.00 - KITCHEN CABINETRY/COUNTERS" at bounding box center [292, 97] width 88 height 10
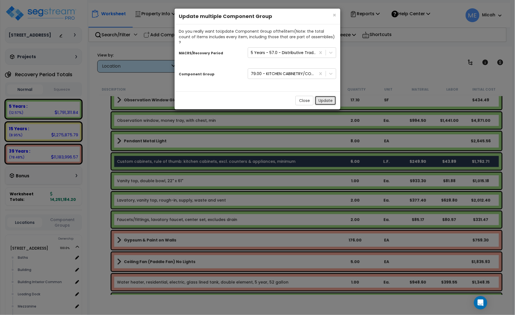
click at [333, 97] on button "Update" at bounding box center [325, 100] width 21 height 9
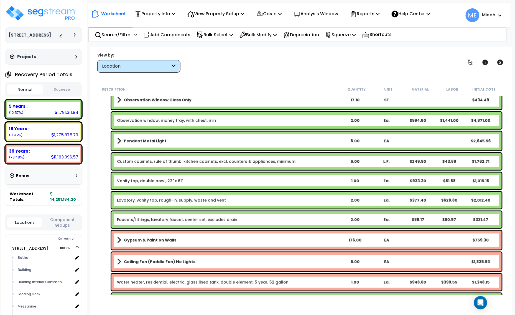
scroll to position [894, 0]
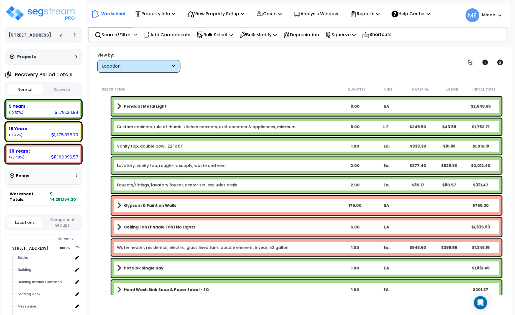
click at [155, 166] on link "Lavatory, vanity top, rough-in, supply, waste and vent" at bounding box center [171, 166] width 109 height 6
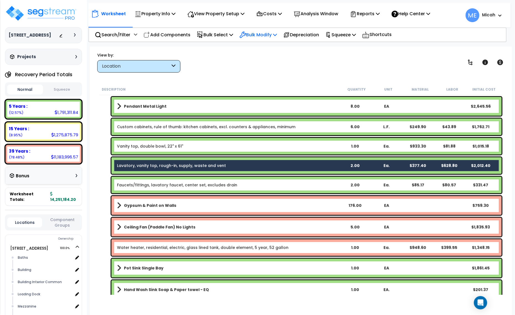
click at [276, 34] on p "Bulk Modify" at bounding box center [258, 34] width 37 height 7
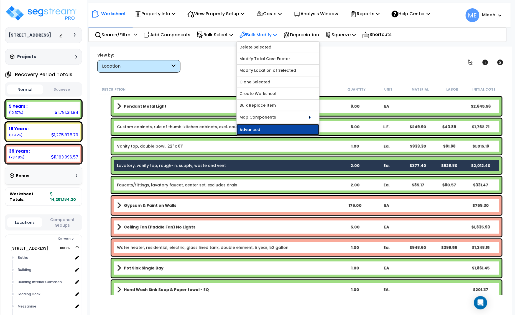
click at [287, 131] on link "Advanced" at bounding box center [278, 129] width 83 height 11
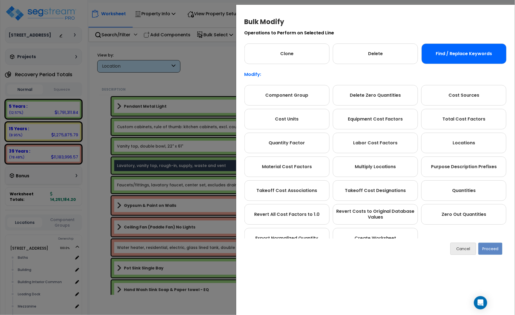
click at [460, 54] on div "Find / Replace Keywords" at bounding box center [464, 54] width 85 height 21
click at [499, 250] on button "Proceed" at bounding box center [491, 249] width 24 height 12
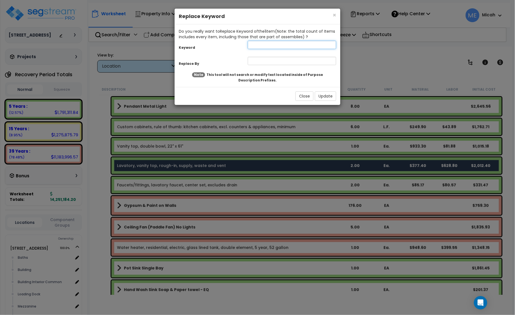
click at [275, 47] on input "text" at bounding box center [292, 45] width 88 height 8
type input "lavatory"
click at [270, 63] on input "text" at bounding box center [292, 61] width 88 height 8
type input "Kitchen"
click at [325, 96] on button "Update" at bounding box center [325, 96] width 21 height 9
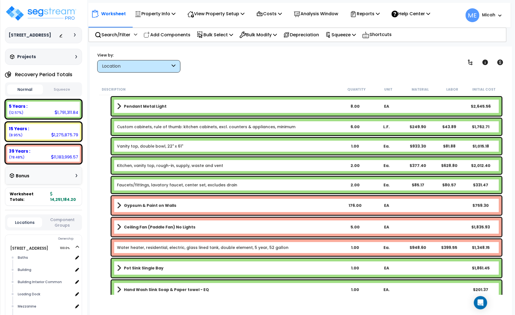
click at [167, 183] on link "Faucets/fittings, lavatory faucet, center set, excludes drain" at bounding box center [177, 186] width 120 height 6
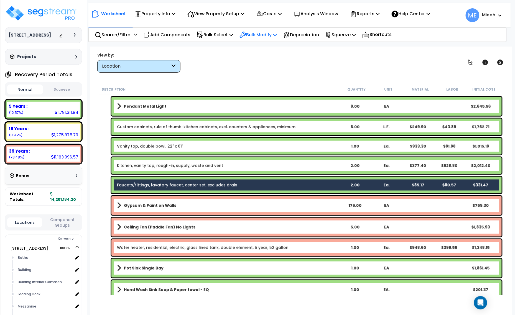
click at [277, 34] on p "Bulk Modify" at bounding box center [258, 34] width 37 height 7
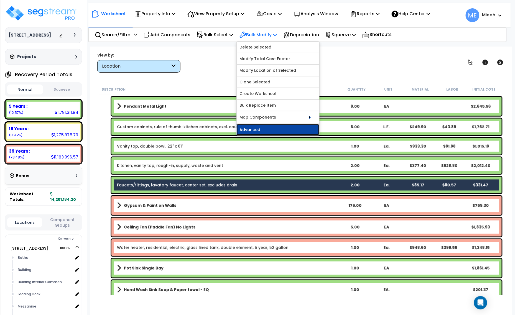
click at [297, 131] on link "Advanced" at bounding box center [278, 129] width 83 height 11
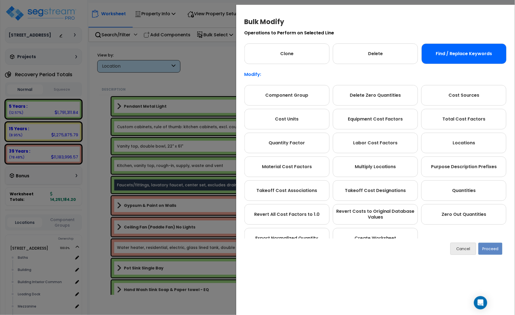
click at [454, 64] on div "Find / Replace Keywords" at bounding box center [464, 54] width 85 height 21
click at [490, 249] on button "Proceed" at bounding box center [491, 249] width 24 height 12
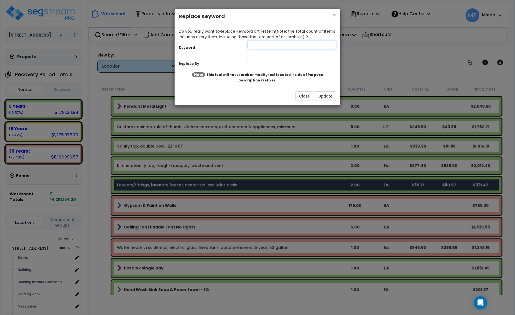
click at [264, 46] on input "text" at bounding box center [292, 45] width 88 height 8
type input "lavatory"
click at [287, 58] on input "text" at bounding box center [292, 61] width 88 height 8
type input "kitchen"
click at [325, 93] on button "Update" at bounding box center [325, 96] width 21 height 9
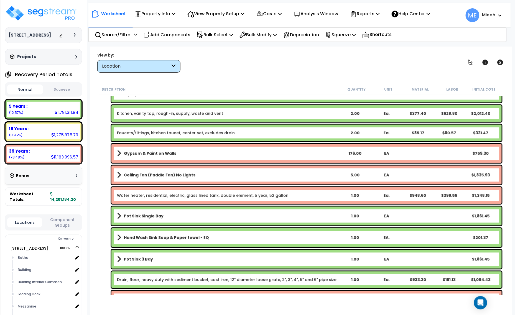
scroll to position [963, 0]
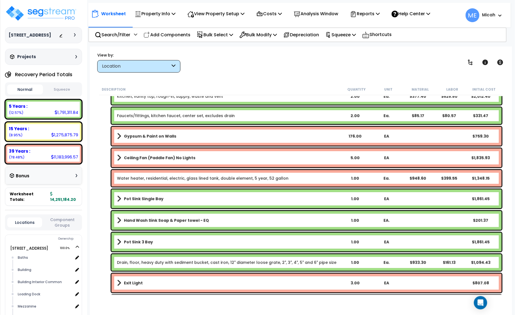
click at [120, 135] on span at bounding box center [119, 137] width 4 height 8
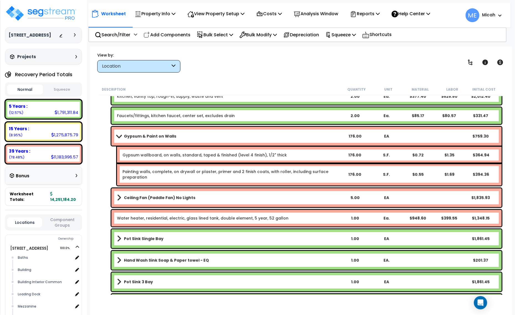
click at [203, 133] on div "Gypsum & Paint on Walls 176.00 EA $759.30" at bounding box center [307, 136] width 391 height 19
click at [203, 133] on link "Gypsum & Paint on Walls" at bounding box center [228, 137] width 222 height 8
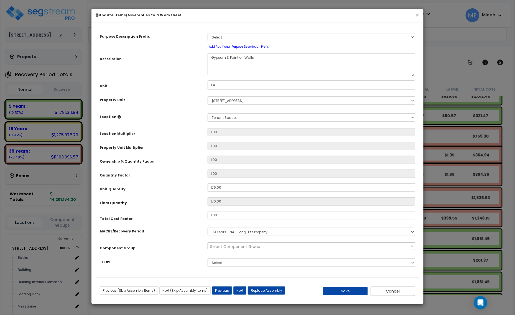
scroll to position [0, 0]
drag, startPoint x: 221, startPoint y: 88, endPoint x: 183, endPoint y: 82, distance: 38.4
click at [194, 86] on div "Unit EA" at bounding box center [258, 85] width 324 height 10
select select "56869"
type input "S"
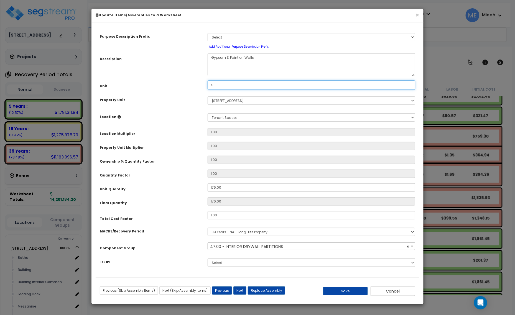
select select "56869"
type input "S.F."
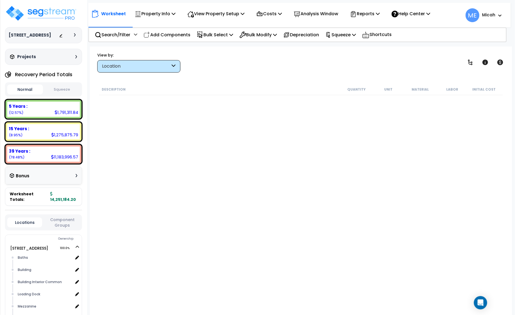
scroll to position [963, 0]
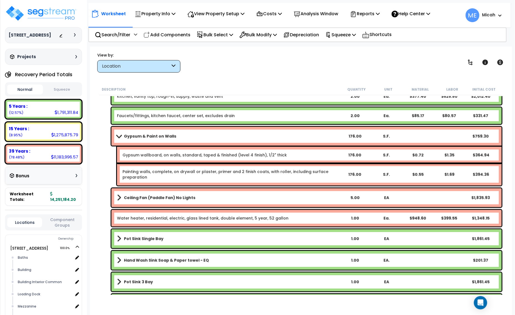
click at [116, 134] on span at bounding box center [119, 136] width 8 height 4
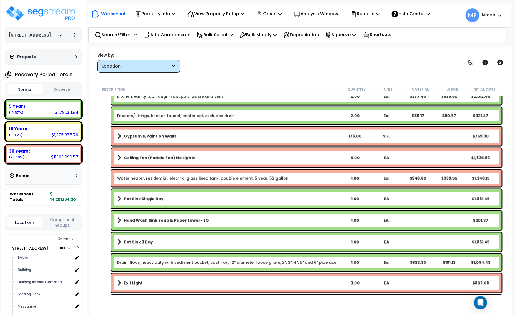
click at [114, 156] on div "Ceiling Fan (Paddle Fan) No Lights 5.00 EA $1,835.93" at bounding box center [307, 158] width 391 height 19
click at [117, 156] on span at bounding box center [119, 158] width 4 height 8
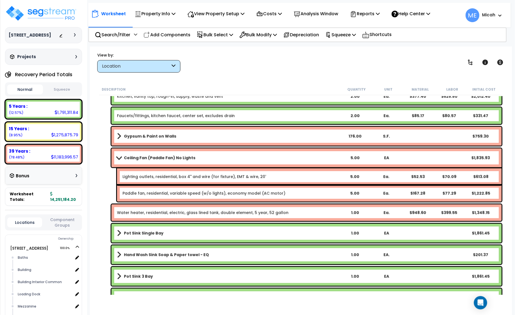
click at [120, 155] on link "Ceiling Fan (Paddle Fan) No Lights" at bounding box center [228, 158] width 222 height 8
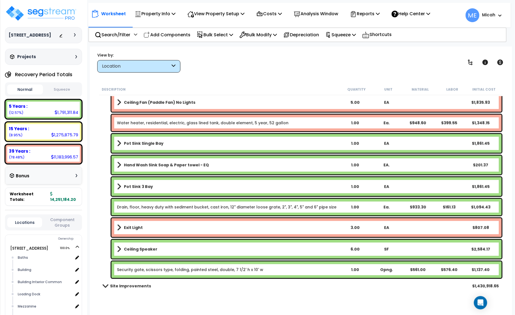
scroll to position [1030, 0]
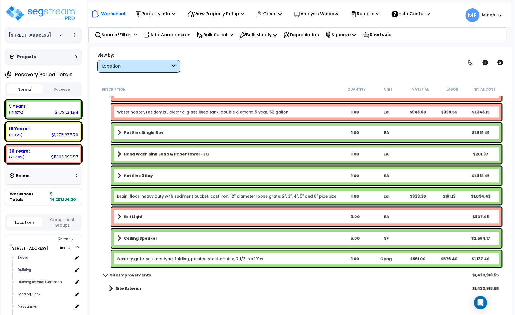
click at [118, 131] on span at bounding box center [119, 133] width 4 height 8
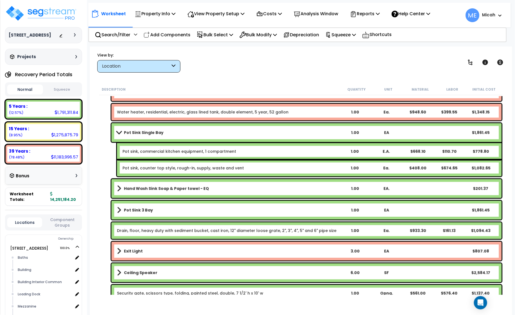
click at [118, 132] on span at bounding box center [119, 133] width 8 height 4
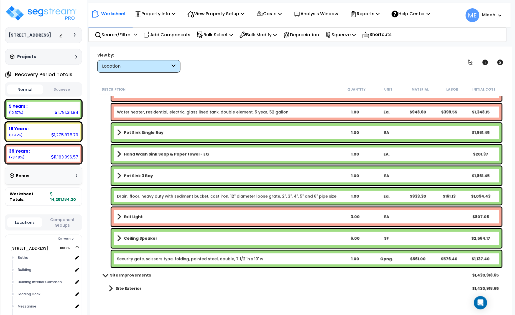
click at [118, 153] on span at bounding box center [119, 155] width 4 height 8
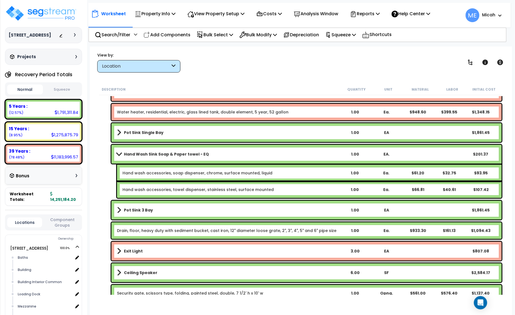
click at [118, 153] on span at bounding box center [119, 154] width 8 height 4
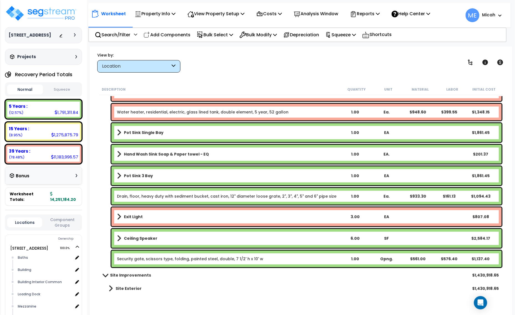
click at [148, 154] on b "Hand Wash Sink Soap & Paper towel - EQ" at bounding box center [166, 155] width 85 height 6
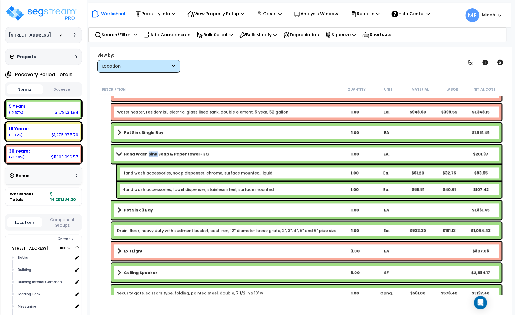
click at [148, 154] on b "Hand Wash Sink Soap & Paper towel - EQ" at bounding box center [166, 155] width 85 height 6
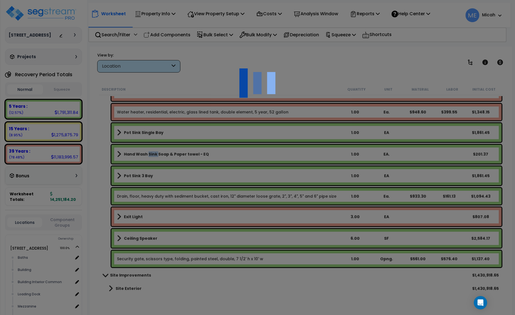
select select "68650"
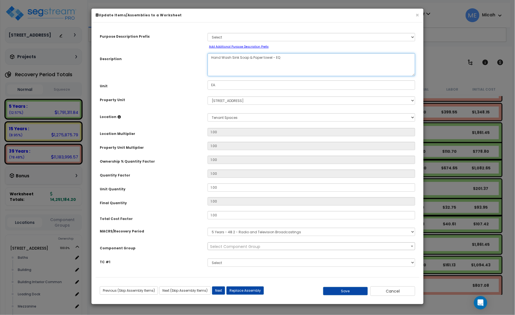
drag, startPoint x: 285, startPoint y: 57, endPoint x: 272, endPoint y: 57, distance: 13.0
click at [272, 57] on textarea "Hand Wash Sink Soap & Paper towel - EQ" at bounding box center [312, 64] width 208 height 23
click at [264, 59] on textarea "Hand Wash Sink Soap & Paper towel - EQ" at bounding box center [312, 64] width 208 height 23
type textarea "Hand Wash Sink Soap & Paper Towel"
click at [353, 291] on button "Save" at bounding box center [345, 291] width 45 height 8
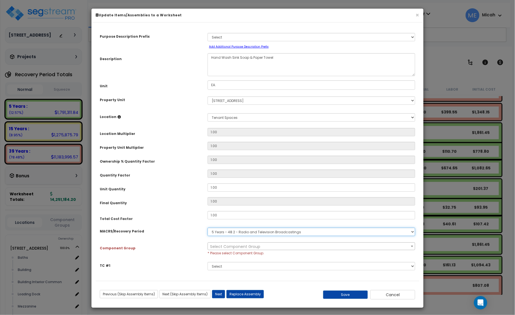
click at [246, 231] on select "Select MACRS/Recovery Period 5 Years - 57.0 - Distributive Trades & Services 5 …" at bounding box center [312, 232] width 208 height 8
select select "3667"
click at [208, 228] on select "Select MACRS/Recovery Period 5 Years - 57.0 - Distributive Trades & Services 5 …" at bounding box center [312, 232] width 208 height 8
select select "57255"
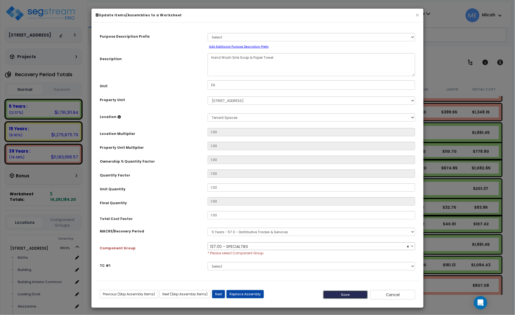
click at [334, 294] on button "Save" at bounding box center [345, 295] width 45 height 8
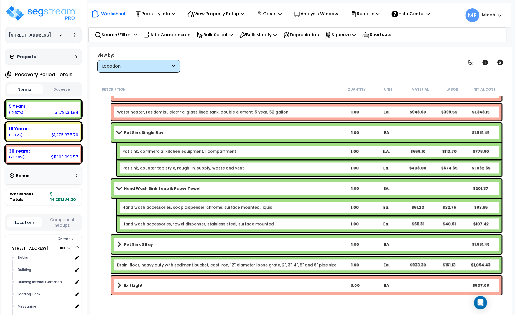
click at [117, 188] on span at bounding box center [119, 189] width 8 height 4
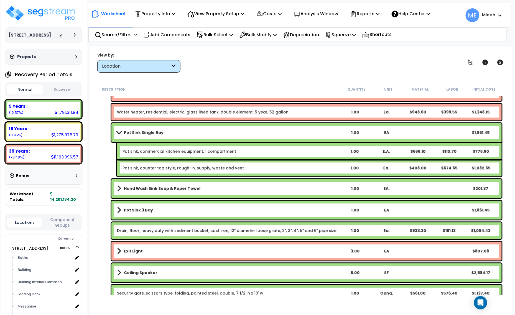
click at [116, 131] on span at bounding box center [119, 133] width 8 height 4
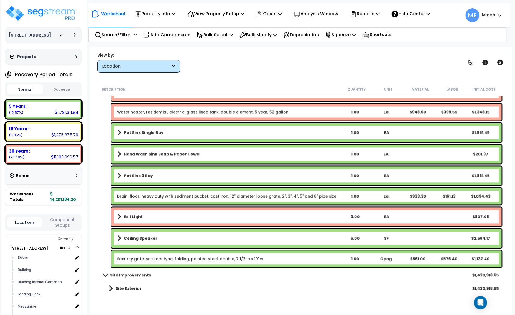
click at [117, 174] on span at bounding box center [119, 176] width 4 height 8
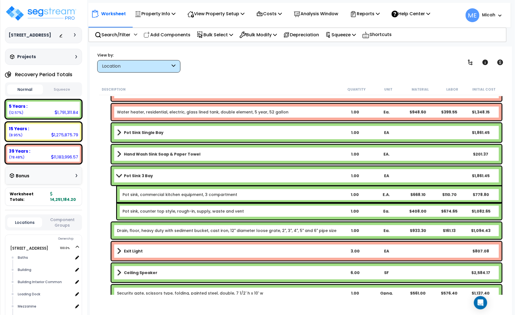
click at [117, 173] on link "Pot Sink 3 Bay" at bounding box center [228, 176] width 222 height 8
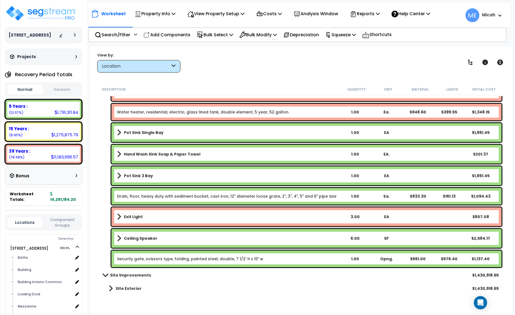
click at [120, 218] on span at bounding box center [119, 217] width 4 height 8
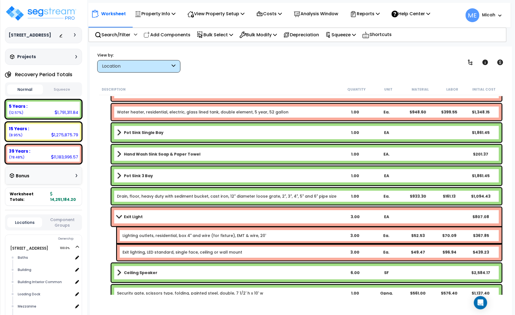
click at [119, 217] on span at bounding box center [119, 217] width 8 height 4
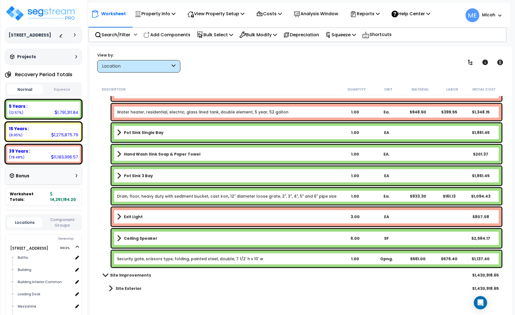
click at [118, 236] on span at bounding box center [119, 239] width 4 height 8
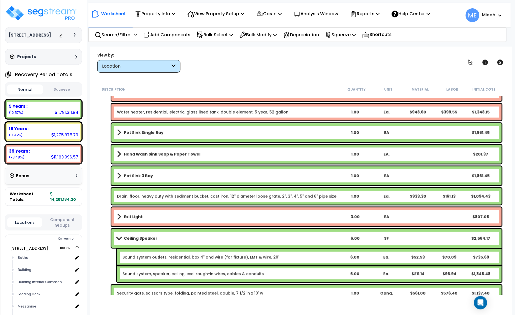
scroll to position [1064, 0]
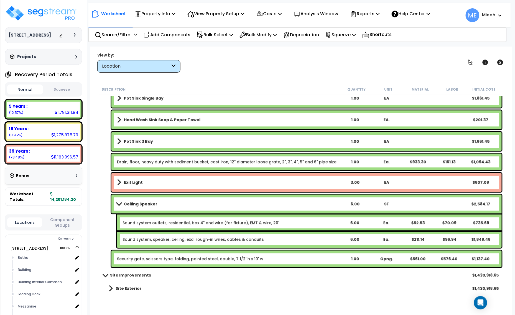
click at [120, 205] on span at bounding box center [119, 204] width 8 height 4
